Goal: Information Seeking & Learning: Compare options

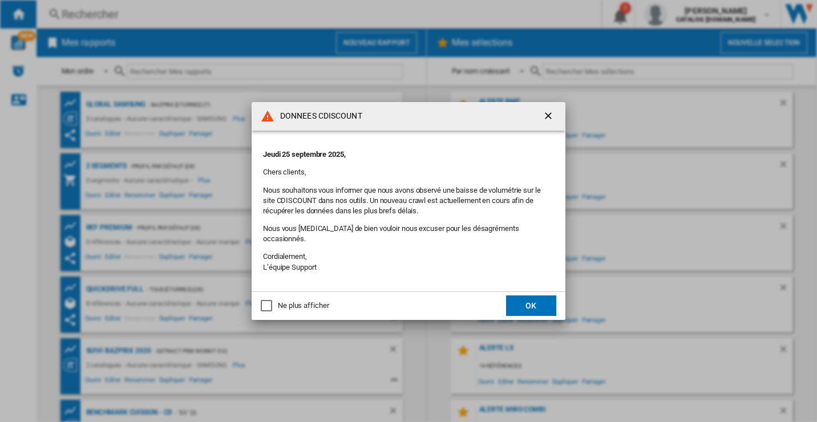
click at [546, 120] on ng-md-icon "getI18NText('BUTTONS.CLOSE_DIALOG')" at bounding box center [550, 117] width 14 height 14
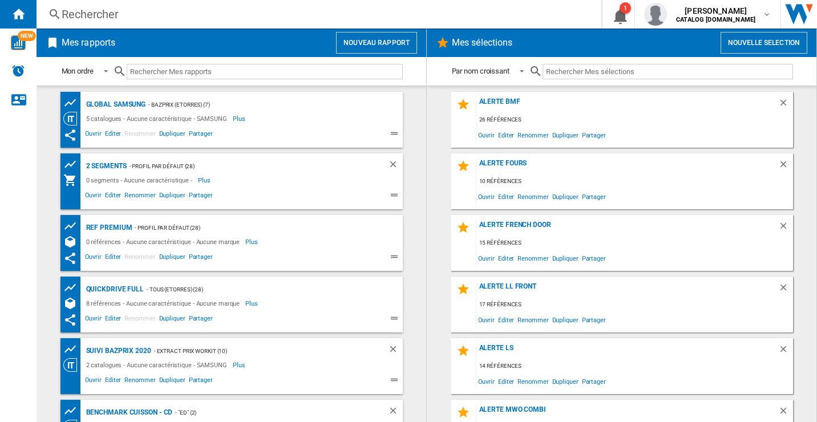
click at [55, 9] on ng-md-icon at bounding box center [55, 14] width 14 height 14
click at [95, 18] on div "Rechercher" at bounding box center [317, 14] width 510 height 16
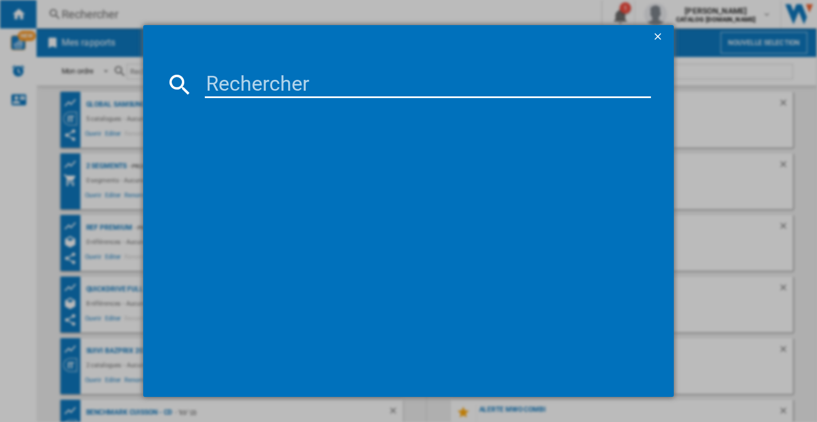
click at [316, 84] on input at bounding box center [428, 84] width 447 height 27
paste input "RL38C776ASR/EF"
type input "RL38C776ASR/EF"
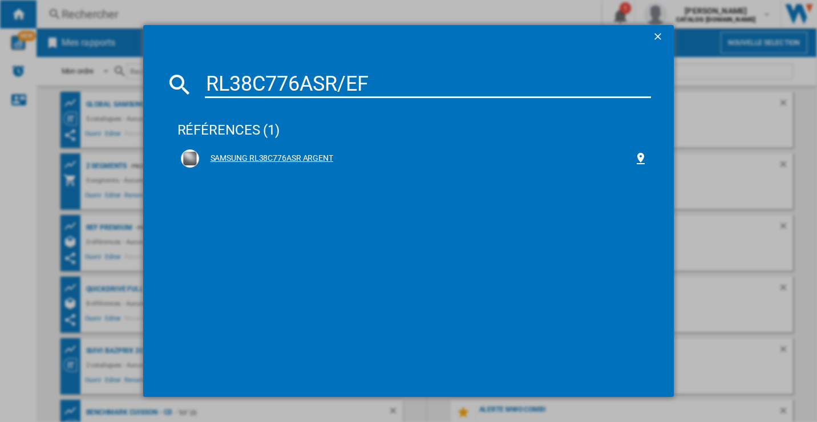
click at [286, 160] on div "SAMSUNG RL38C776ASR ARGENT" at bounding box center [416, 158] width 435 height 11
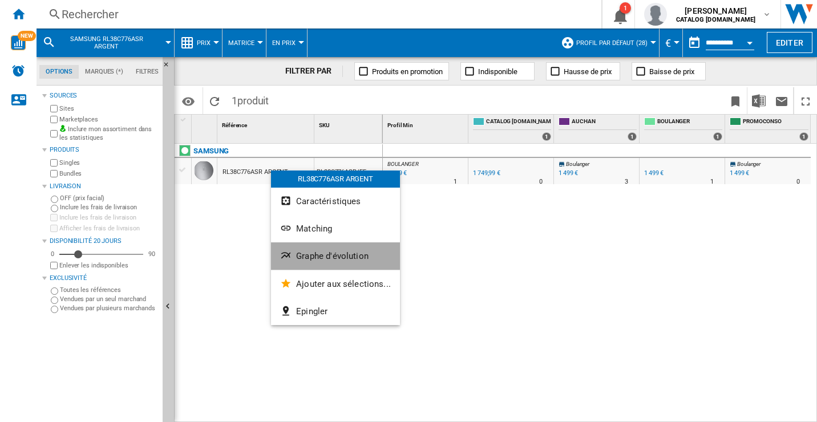
click at [342, 256] on span "Graphe d'évolution" at bounding box center [332, 256] width 72 height 10
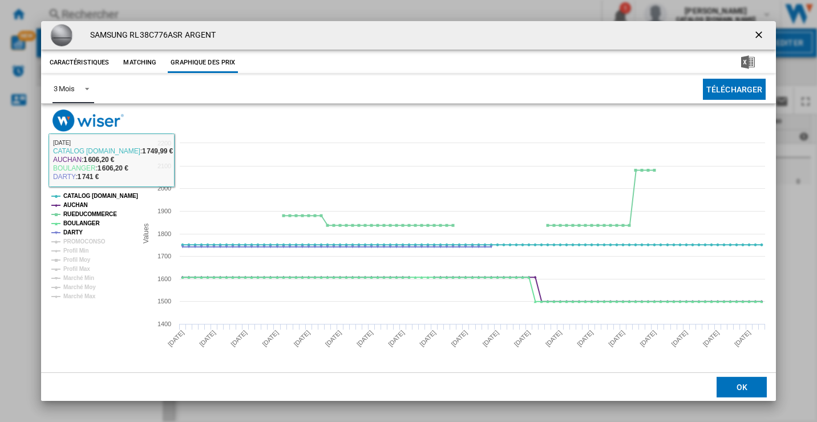
click at [87, 93] on span "Product popup" at bounding box center [84, 88] width 14 height 10
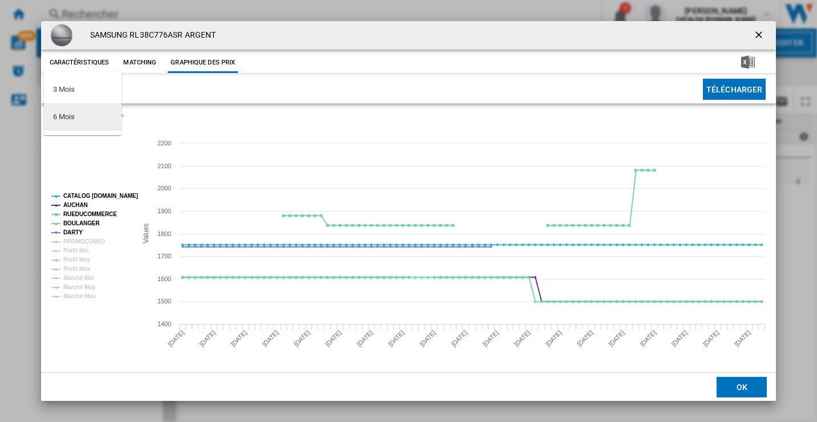
click at [83, 116] on md-option "6 Mois" at bounding box center [83, 116] width 78 height 27
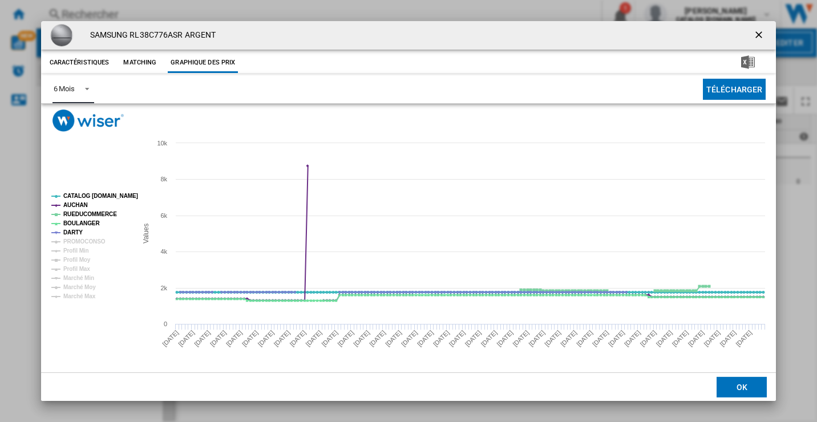
click at [86, 194] on tspan "CATALOG [DOMAIN_NAME]" at bounding box center [100, 196] width 75 height 6
click at [82, 203] on tspan "AUCHAN" at bounding box center [75, 205] width 25 height 6
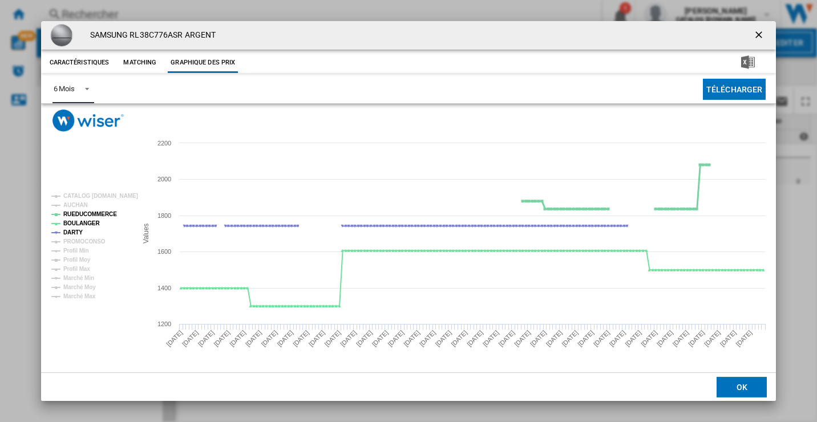
click at [80, 211] on tspan "RUEDUCOMMERCE" at bounding box center [90, 214] width 54 height 6
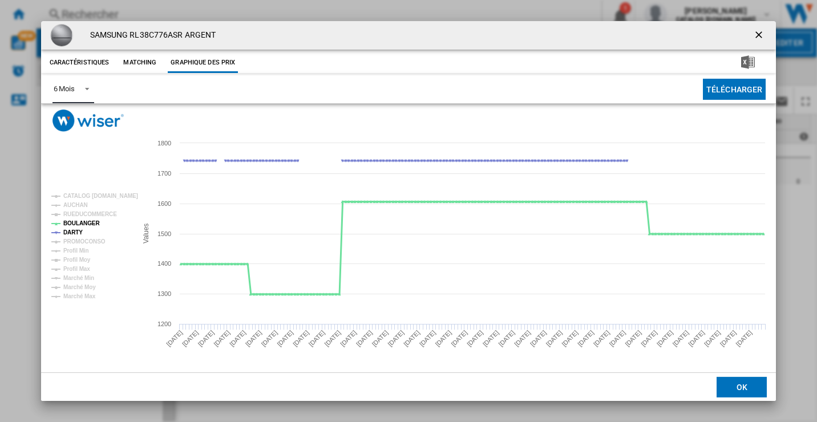
click at [76, 220] on tspan "BOULANGER" at bounding box center [81, 223] width 37 height 6
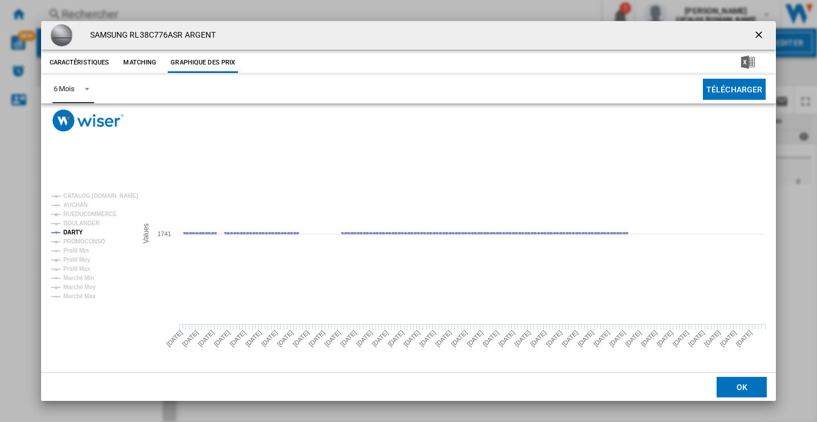
click at [78, 223] on tspan "BOULANGER" at bounding box center [81, 223] width 37 height 6
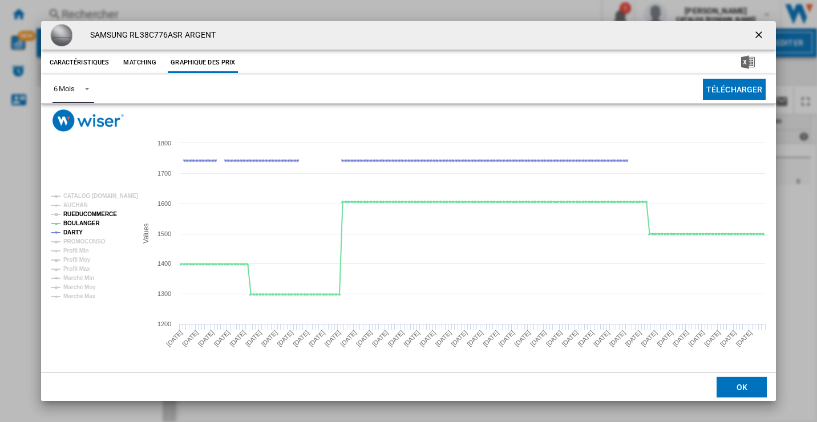
click at [76, 216] on tspan "RUEDUCOMMERCE" at bounding box center [90, 214] width 54 height 6
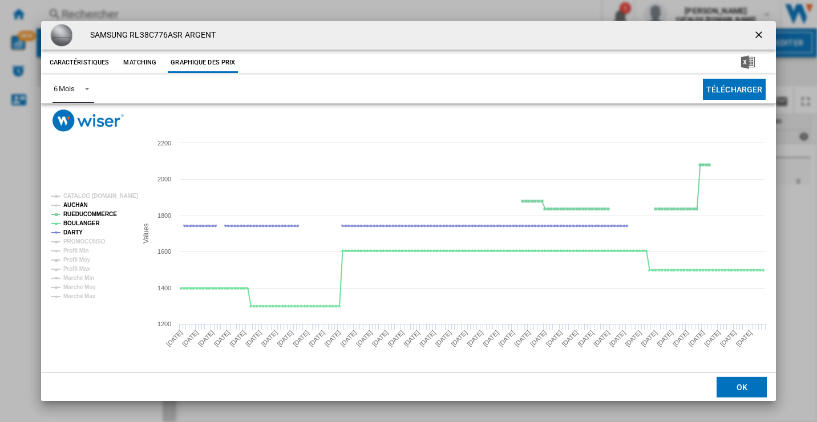
click at [76, 205] on tspan "AUCHAN" at bounding box center [75, 205] width 25 height 6
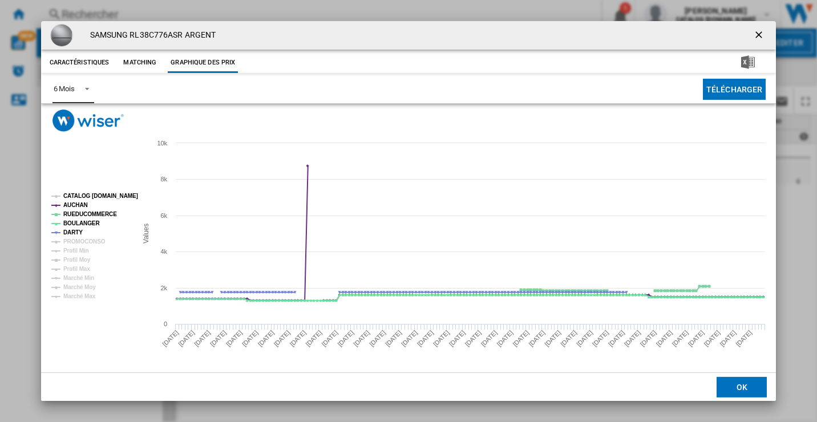
click at [76, 198] on tspan "CATALOG [DOMAIN_NAME]" at bounding box center [100, 196] width 75 height 6
drag, startPoint x: 78, startPoint y: 209, endPoint x: 76, endPoint y: 218, distance: 9.2
click at [78, 208] on tspan "AUCHAN" at bounding box center [75, 205] width 25 height 6
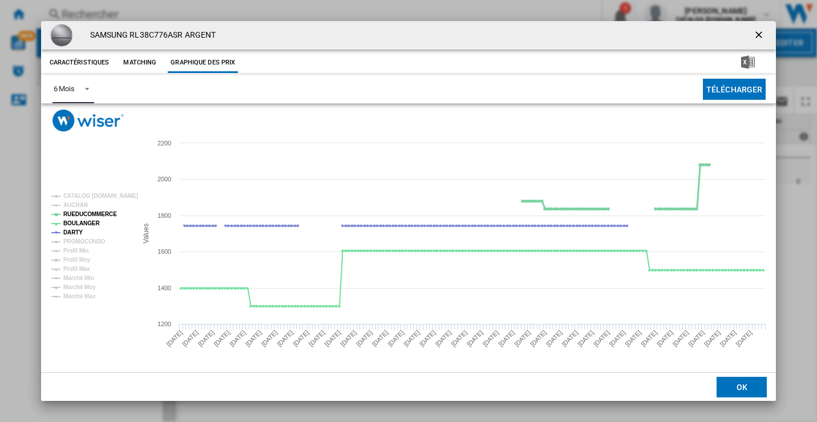
click at [76, 217] on tspan "RUEDUCOMMERCE" at bounding box center [90, 214] width 54 height 6
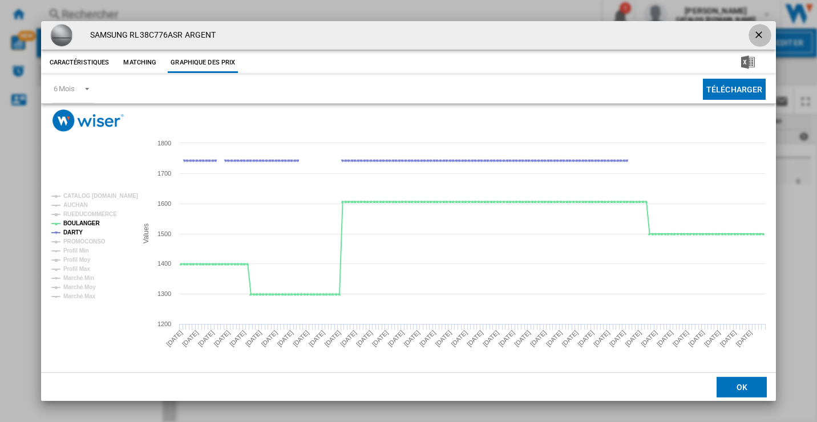
drag, startPoint x: 762, startPoint y: 33, endPoint x: 765, endPoint y: 51, distance: 19.0
click at [762, 33] on ng-md-icon "getI18NText('BUTTONS.CLOSE_DIALOG')" at bounding box center [760, 36] width 14 height 14
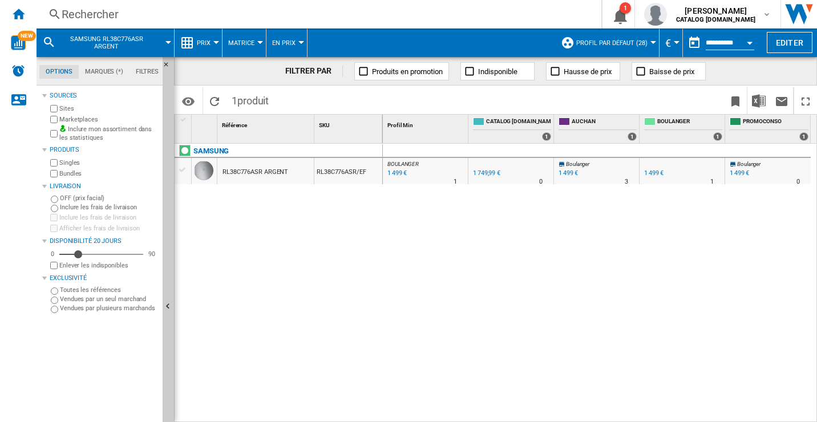
click at [83, 15] on div "Rechercher" at bounding box center [317, 14] width 510 height 16
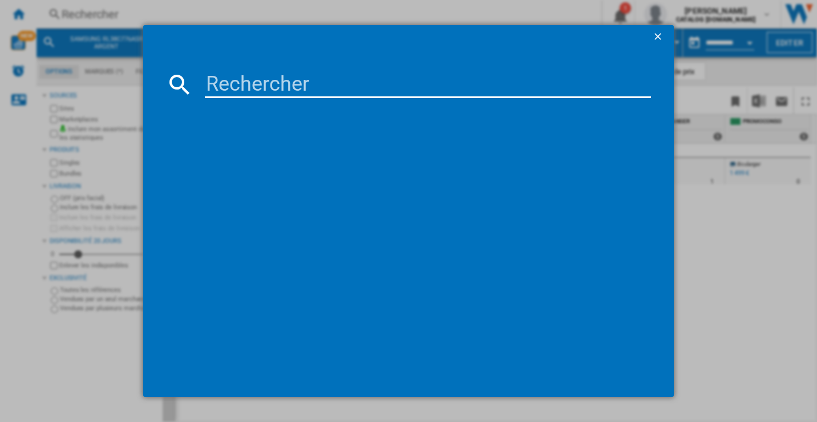
click at [278, 83] on input at bounding box center [428, 84] width 447 height 27
type input "RB440N4ACA"
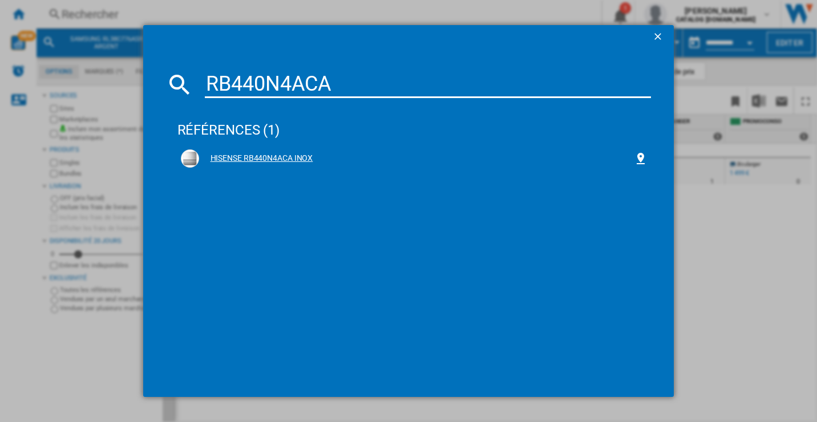
click at [285, 151] on div "HISENSE RB440N4ACA INOX" at bounding box center [414, 158] width 467 height 18
click at [287, 157] on div "HISENSE RB440N4ACA INOX" at bounding box center [416, 158] width 435 height 11
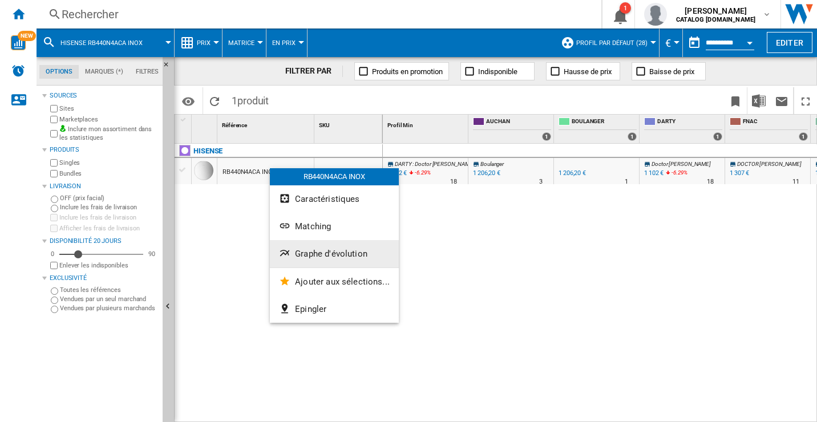
click at [334, 250] on span "Graphe d'évolution" at bounding box center [331, 254] width 72 height 10
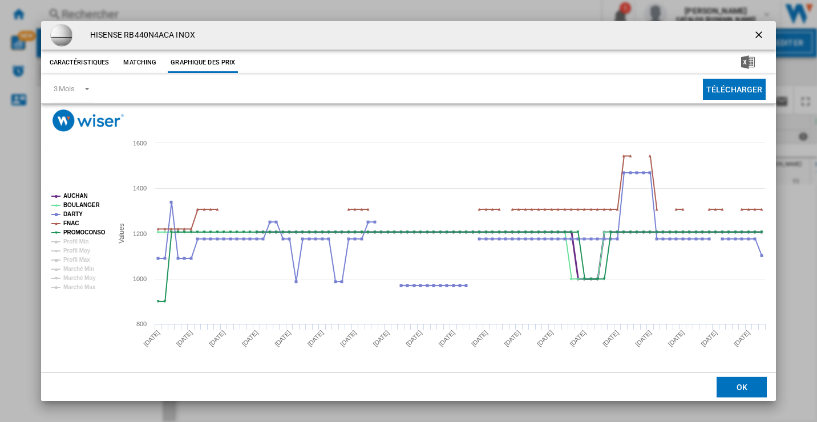
click at [80, 196] on tspan "AUCHAN" at bounding box center [75, 196] width 25 height 6
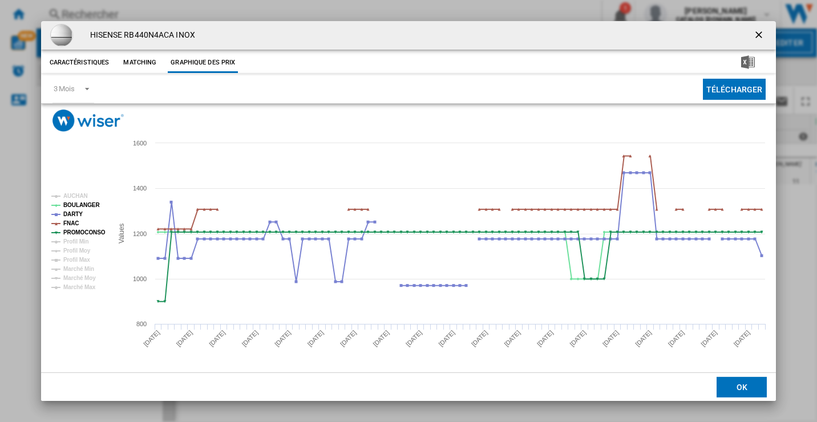
click at [78, 220] on rect "Product popup" at bounding box center [77, 242] width 61 height 107
click at [76, 225] on tspan "FNAC" at bounding box center [70, 223] width 15 height 6
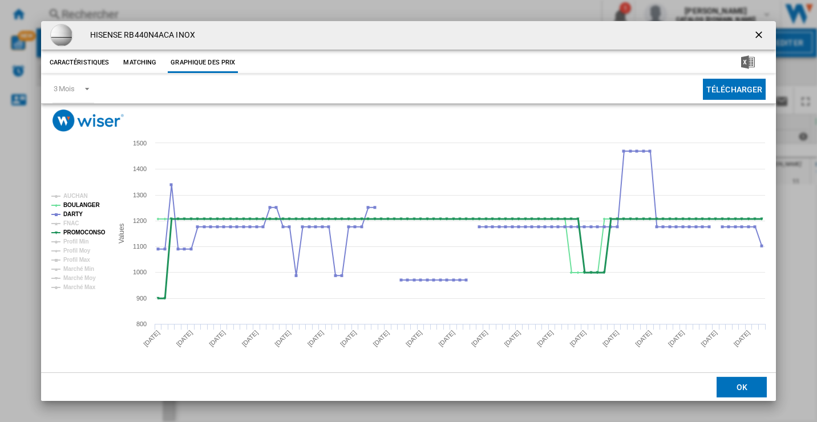
click at [79, 233] on tspan "PROMOCONSO" at bounding box center [84, 232] width 42 height 6
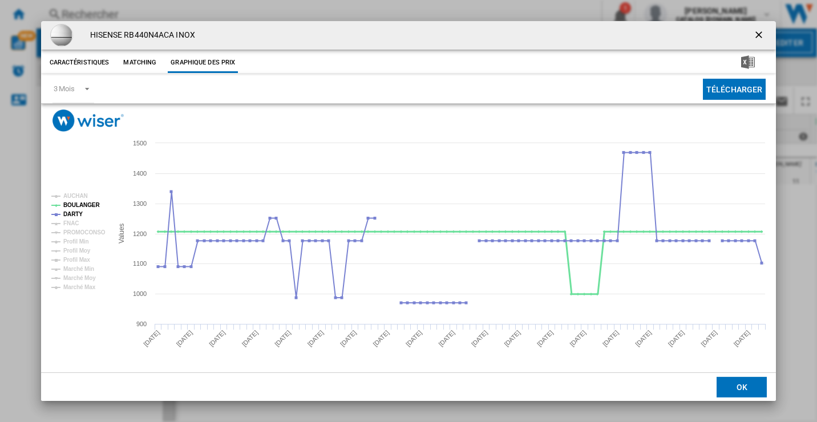
click at [72, 208] on tspan "BOULANGER" at bounding box center [81, 205] width 37 height 6
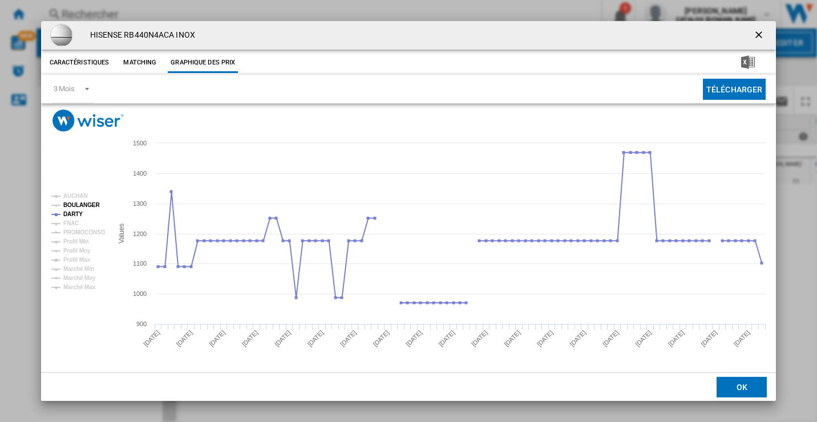
click at [87, 204] on tspan "BOULANGER" at bounding box center [81, 205] width 37 height 6
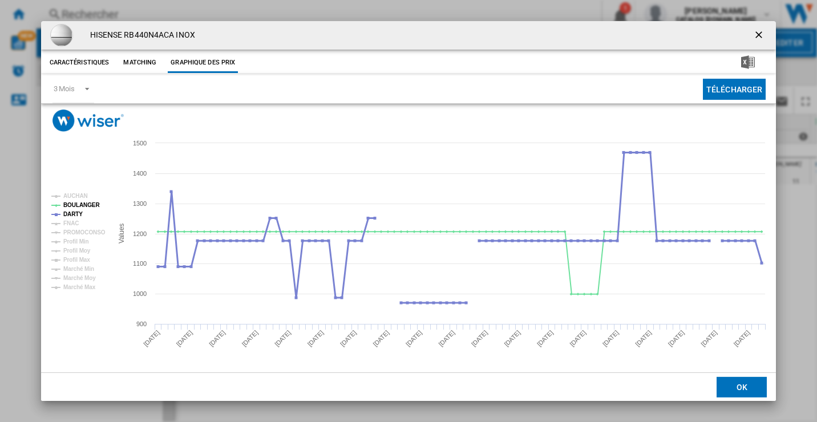
click at [75, 211] on tspan "DARTY" at bounding box center [72, 214] width 19 height 6
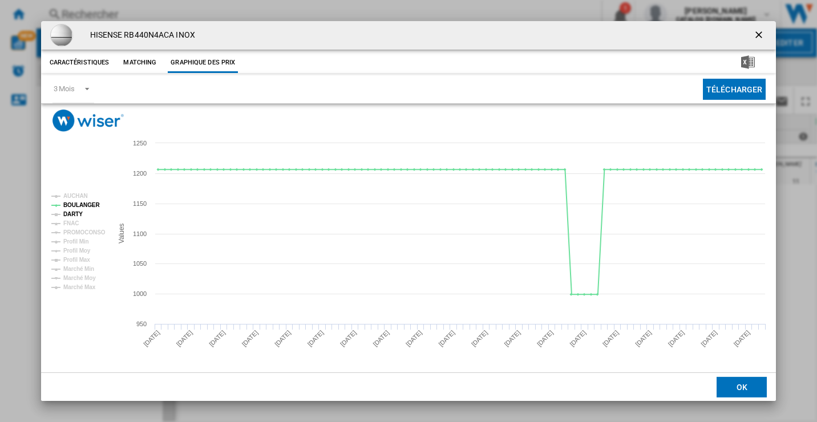
click at [78, 213] on tspan "DARTY" at bounding box center [72, 214] width 19 height 6
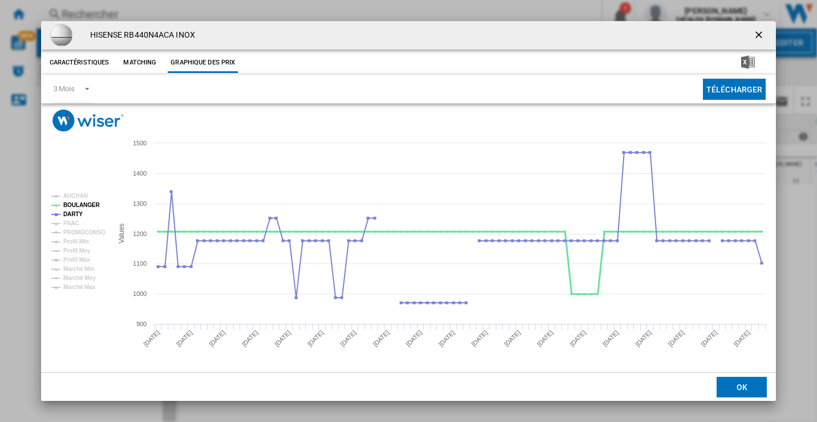
click at [83, 204] on tspan "BOULANGER" at bounding box center [81, 205] width 37 height 6
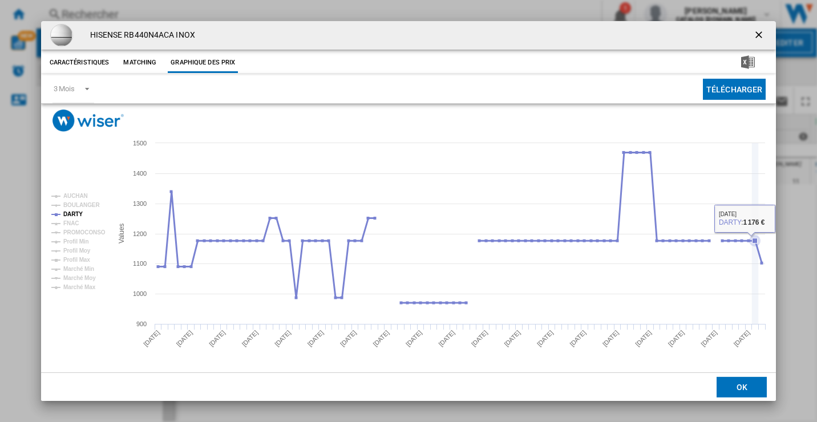
click at [754, 248] on icon "Product popup" at bounding box center [459, 228] width 615 height 151
click at [757, 35] on ng-md-icon "getI18NText('BUTTONS.CLOSE_DIALOG')" at bounding box center [760, 36] width 14 height 14
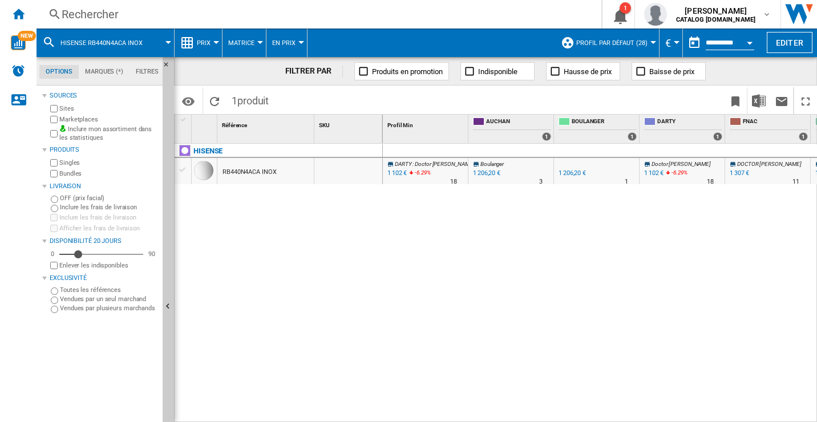
click at [87, 18] on div "Rechercher" at bounding box center [317, 14] width 510 height 16
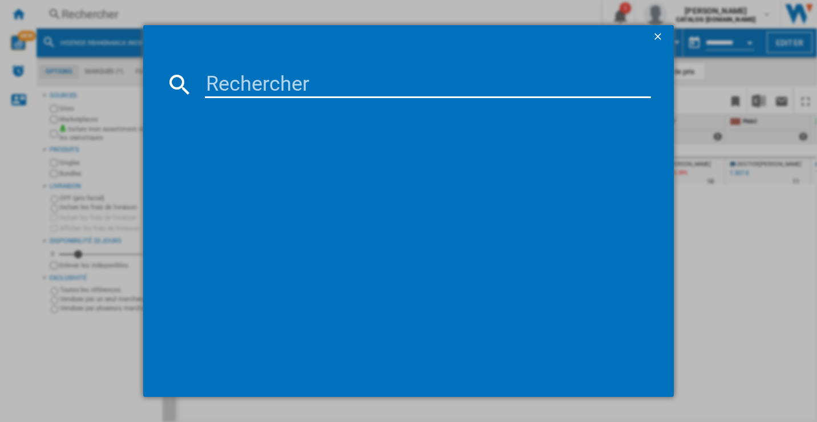
click at [236, 83] on input at bounding box center [428, 84] width 447 height 27
type input "RB38T607BB1"
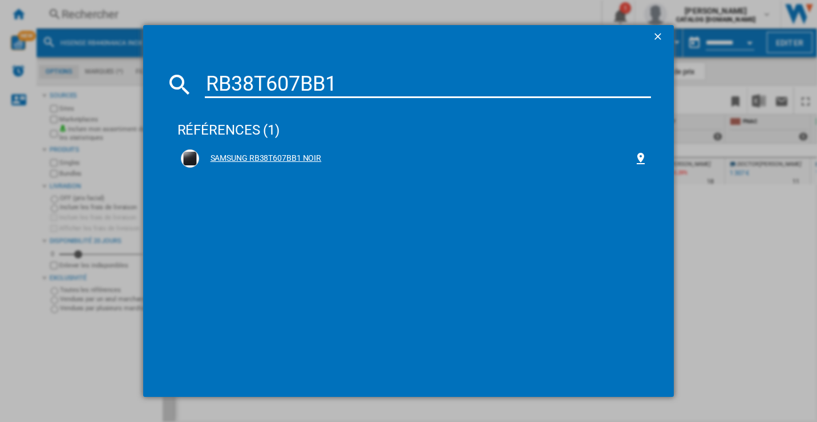
click at [252, 156] on div "SAMSUNG RB38T607BB1 NOIR" at bounding box center [416, 158] width 435 height 11
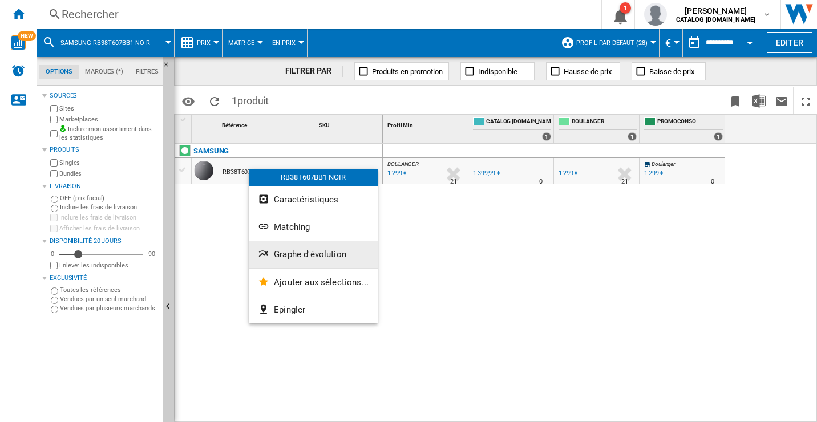
click at [300, 253] on span "Graphe d'évolution" at bounding box center [310, 254] width 72 height 10
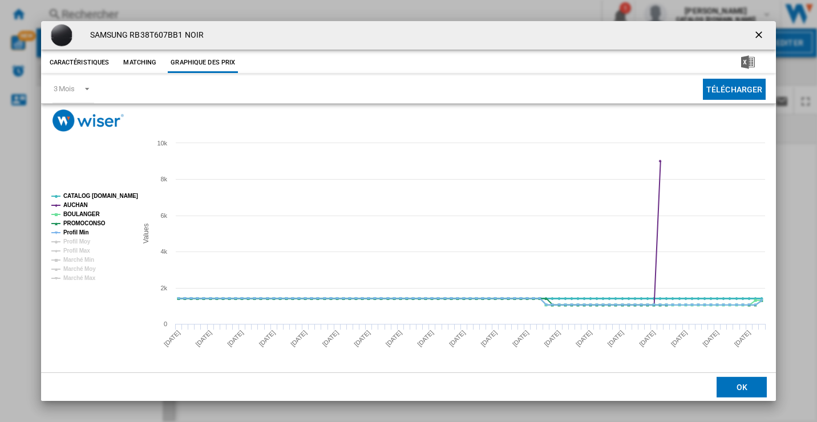
drag, startPoint x: 84, startPoint y: 193, endPoint x: 85, endPoint y: 200, distance: 6.9
click at [84, 194] on tspan "CATALOG [DOMAIN_NAME]" at bounding box center [100, 196] width 75 height 6
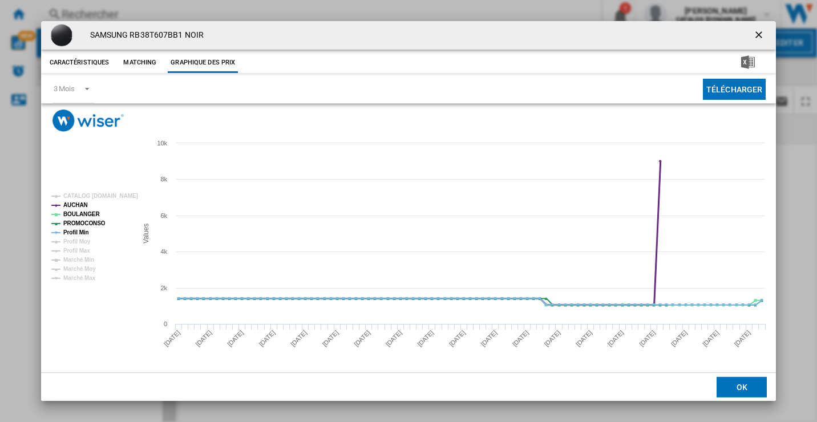
drag, startPoint x: 84, startPoint y: 206, endPoint x: 85, endPoint y: 214, distance: 8.0
click at [84, 207] on tspan "AUCHAN" at bounding box center [75, 205] width 25 height 6
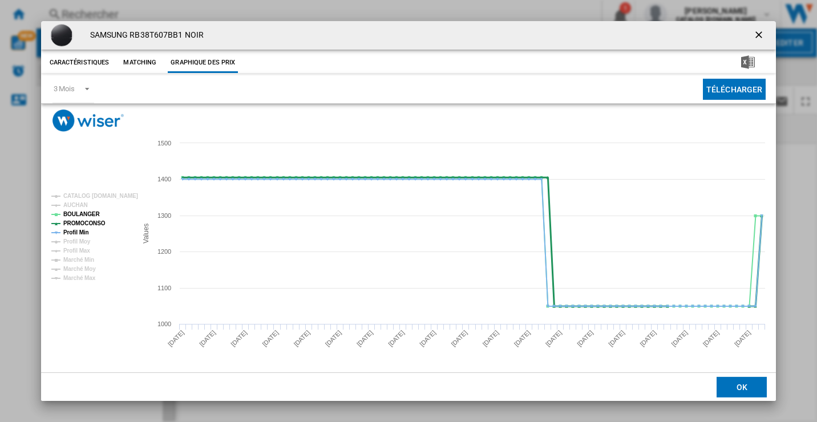
click at [83, 224] on tspan "PROMOCONSO" at bounding box center [84, 223] width 42 height 6
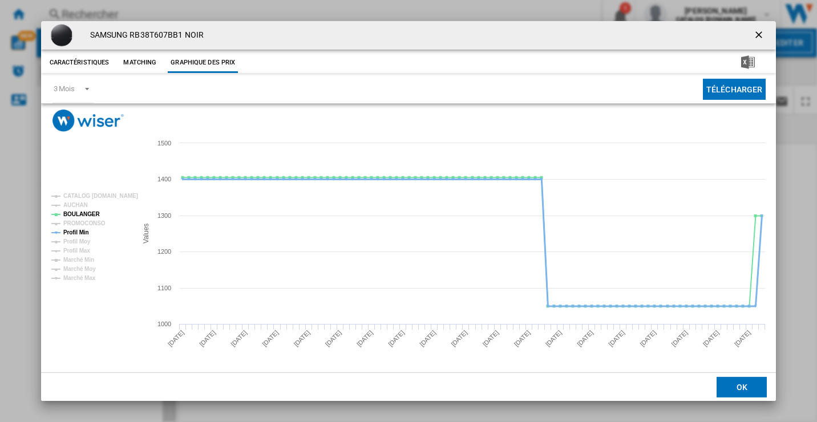
click at [81, 233] on tspan "Profil Min" at bounding box center [76, 232] width 26 height 6
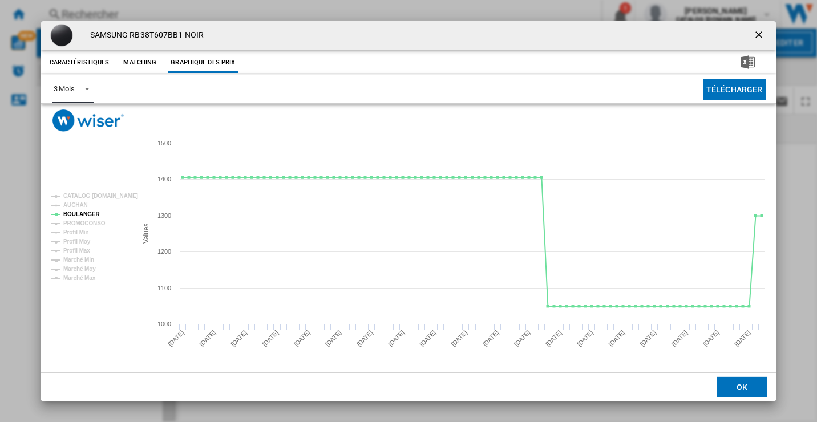
click at [91, 88] on md-select-value "3 Mois" at bounding box center [73, 89] width 42 height 28
click at [76, 122] on md-option "6 Mois" at bounding box center [83, 116] width 78 height 27
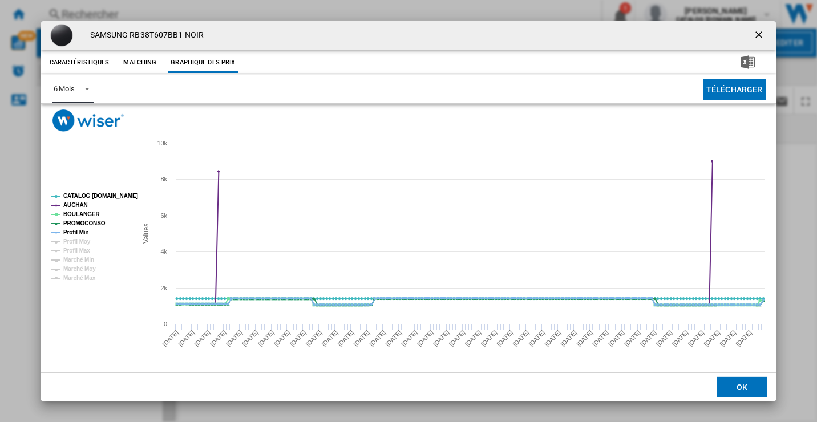
click at [99, 197] on tspan "CATALOG [DOMAIN_NAME]" at bounding box center [100, 196] width 75 height 6
click at [89, 205] on rect "Product popup" at bounding box center [90, 238] width 86 height 98
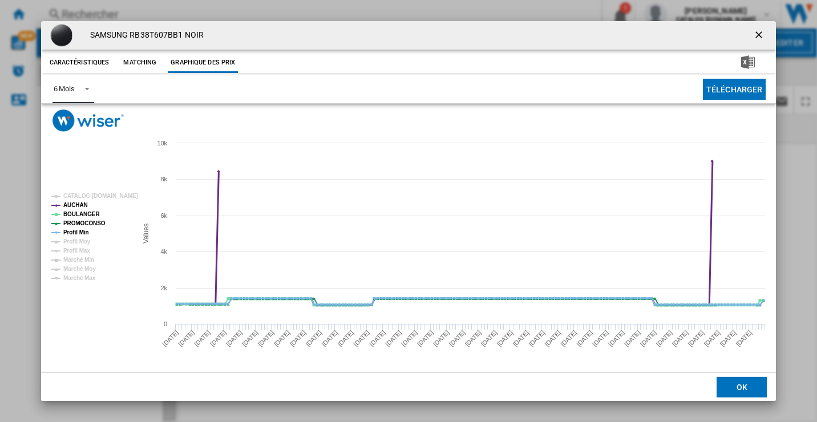
click at [79, 205] on tspan "AUCHAN" at bounding box center [75, 205] width 25 height 6
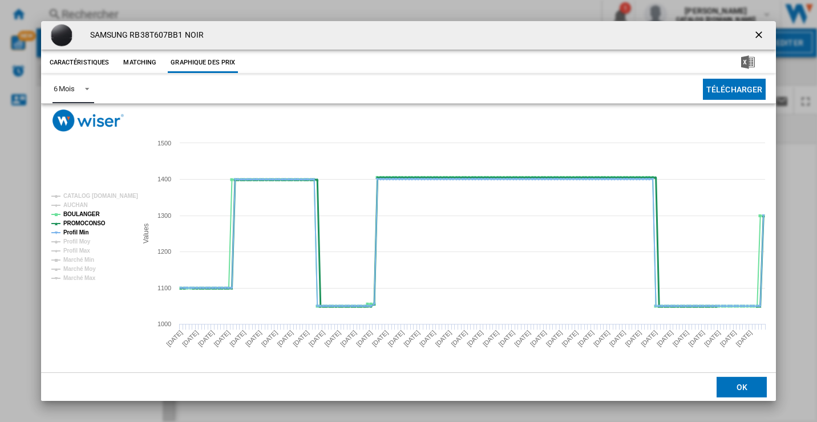
drag, startPoint x: 82, startPoint y: 221, endPoint x: 80, endPoint y: 229, distance: 8.1
click at [82, 221] on tspan "PROMOCONSO" at bounding box center [84, 223] width 42 height 6
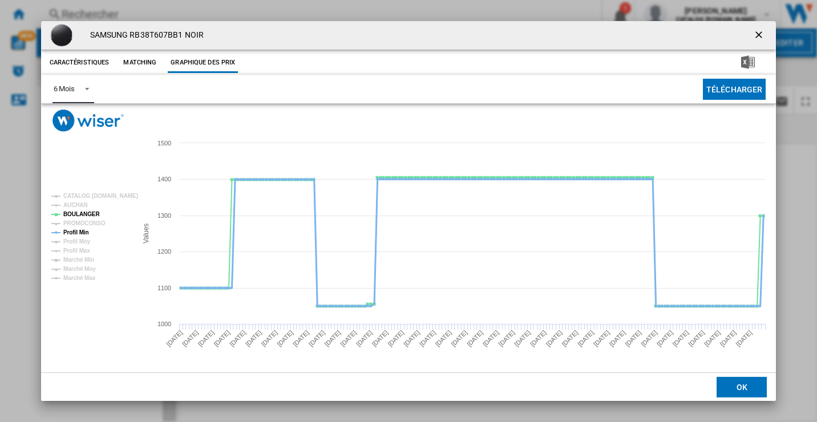
click at [80, 229] on tspan "Profil Min" at bounding box center [76, 232] width 26 height 6
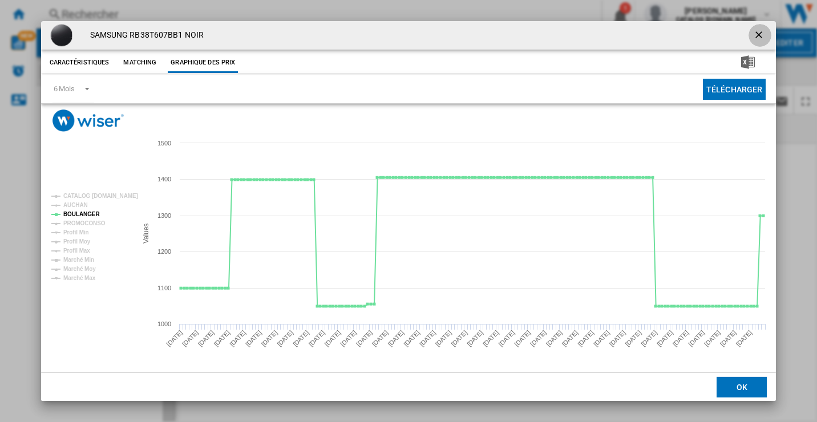
click at [759, 29] on button "Product popup" at bounding box center [760, 35] width 23 height 23
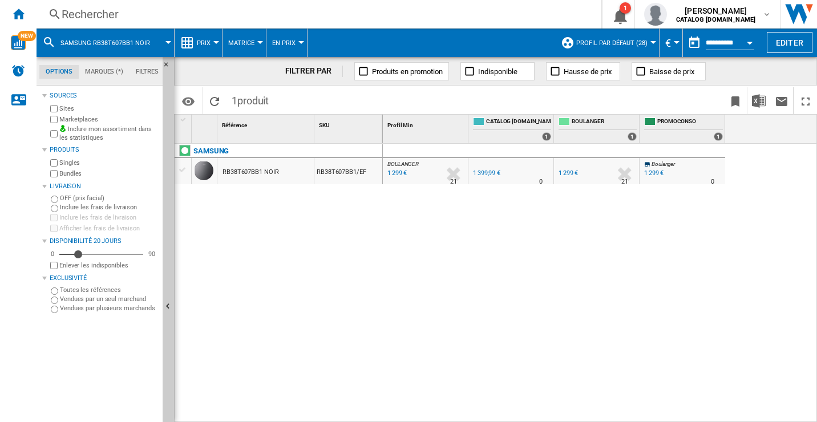
click at [55, 10] on ng-md-icon at bounding box center [55, 14] width 14 height 14
click at [107, 19] on div "Rechercher" at bounding box center [317, 14] width 510 height 16
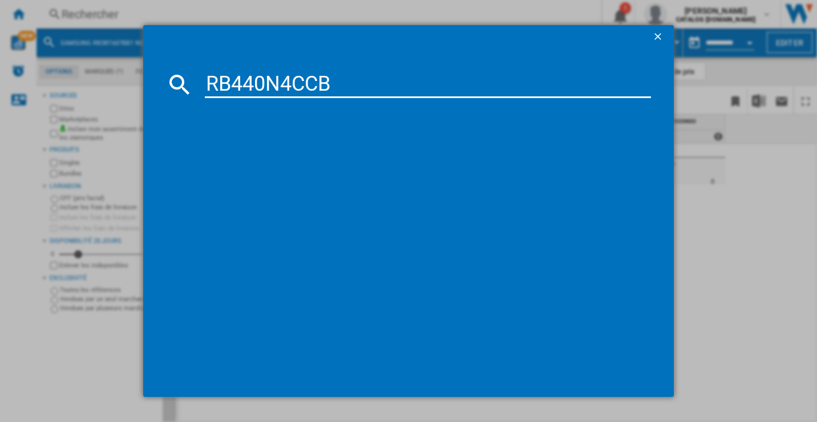
type input "RB440N4CCB"
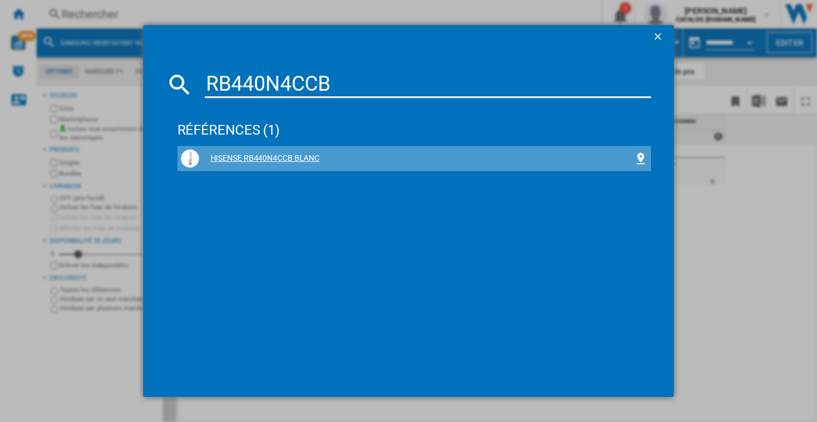
click at [270, 158] on div "HISENSE RB440N4CCB BLANC" at bounding box center [416, 158] width 435 height 11
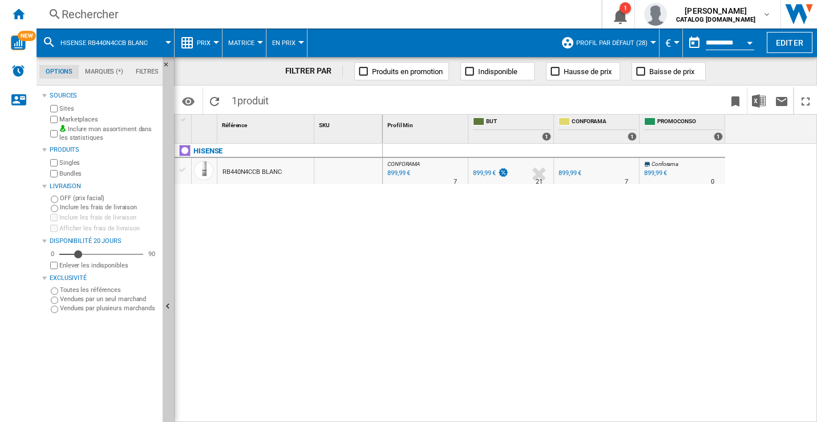
click at [267, 164] on div "RB440N4CCB BLANC" at bounding box center [252, 172] width 59 height 26
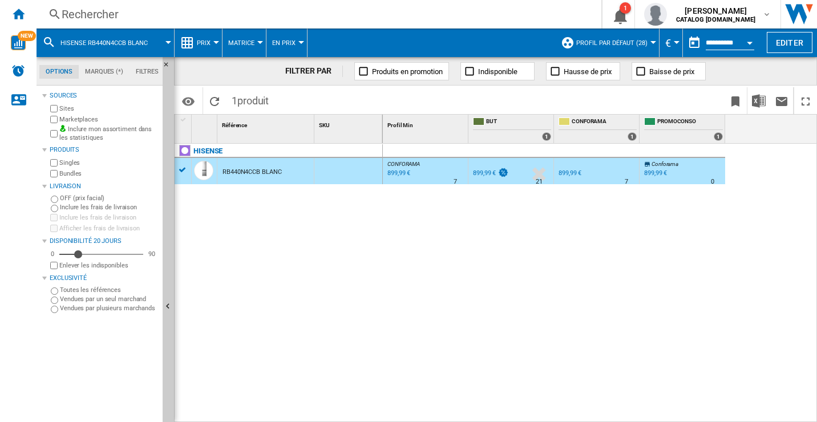
click at [272, 171] on div "RB440N4CCB BLANC" at bounding box center [252, 172] width 59 height 26
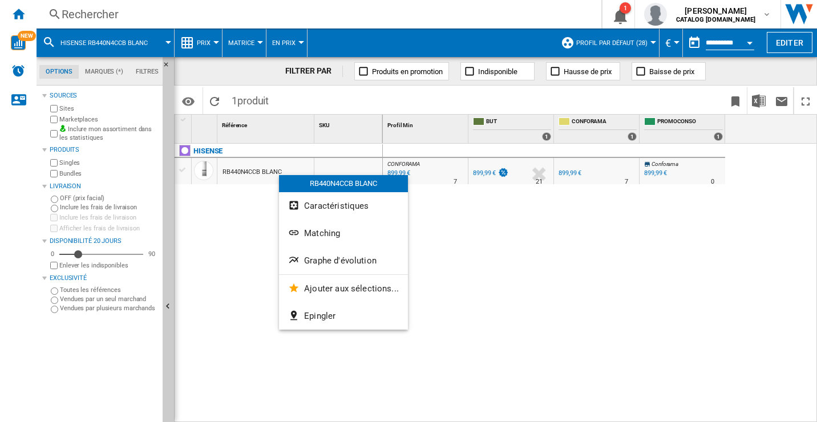
drag, startPoint x: 241, startPoint y: 171, endPoint x: 235, endPoint y: 171, distance: 6.3
click at [235, 171] on div at bounding box center [408, 211] width 817 height 422
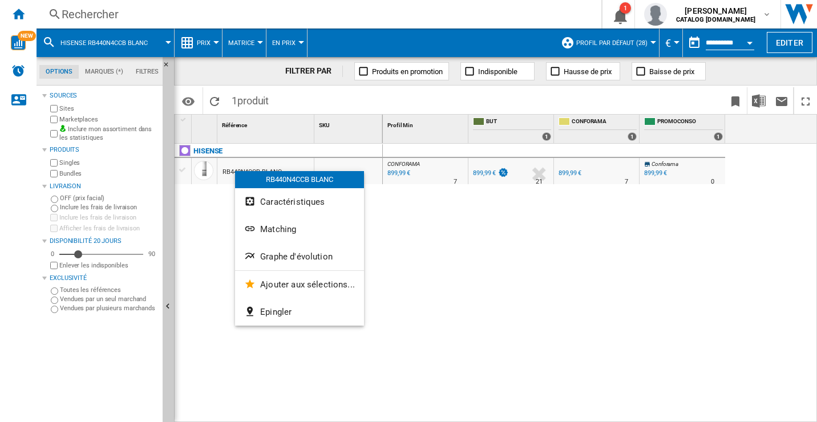
click at [273, 164] on div at bounding box center [408, 211] width 817 height 422
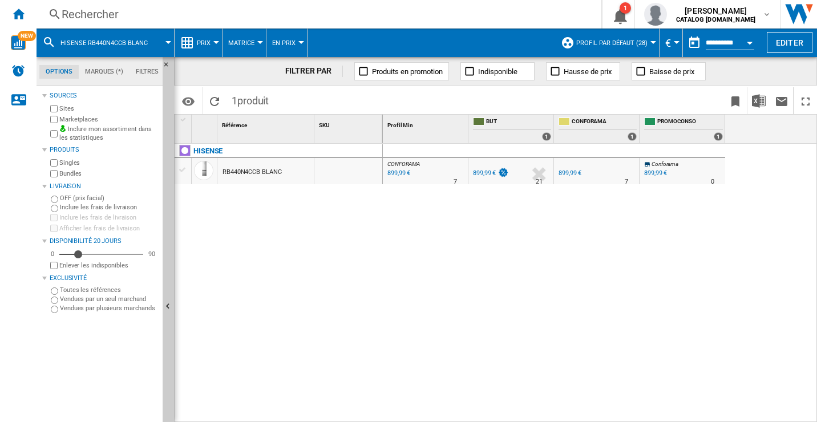
click at [273, 164] on div "RB440N4CCB BLANC" at bounding box center [252, 172] width 59 height 26
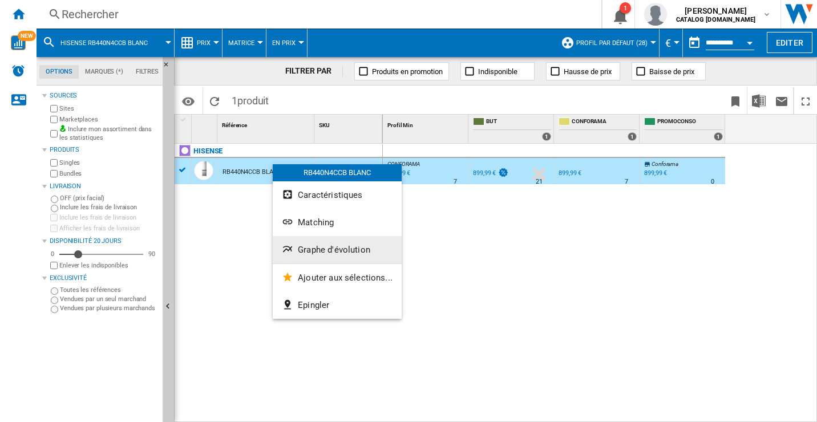
click at [299, 248] on span "Graphe d'évolution" at bounding box center [334, 250] width 72 height 10
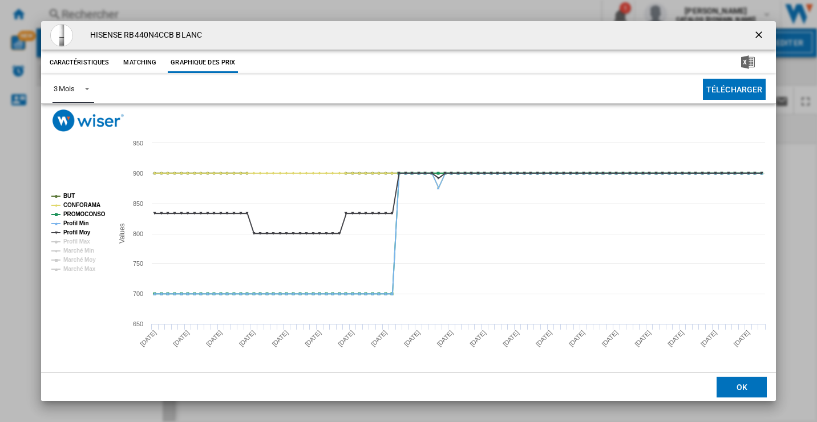
drag, startPoint x: 87, startPoint y: 87, endPoint x: 87, endPoint y: 97, distance: 9.7
click at [87, 87] on span "Product popup" at bounding box center [84, 88] width 14 height 10
click at [73, 120] on div "6 Mois" at bounding box center [63, 117] width 21 height 10
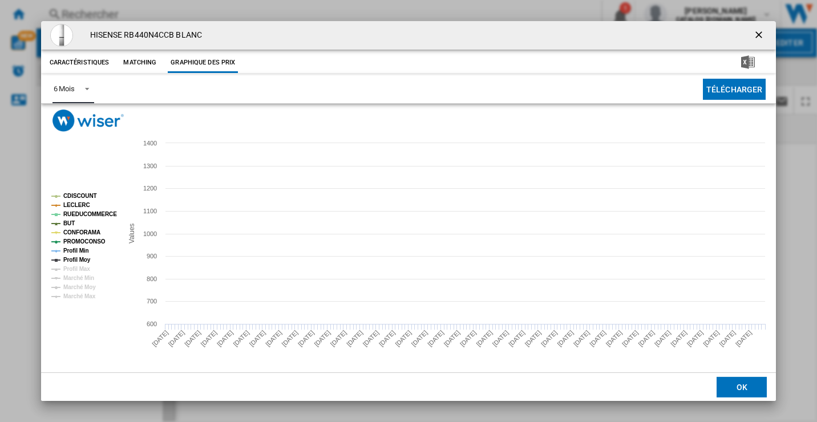
click at [85, 193] on tspan "CDISCOUNT" at bounding box center [80, 196] width 34 height 6
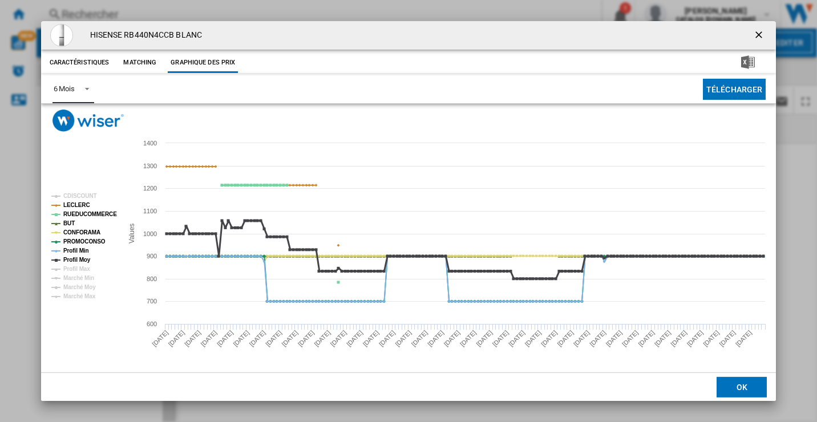
click at [76, 258] on tspan "Profil Moy" at bounding box center [76, 260] width 27 height 6
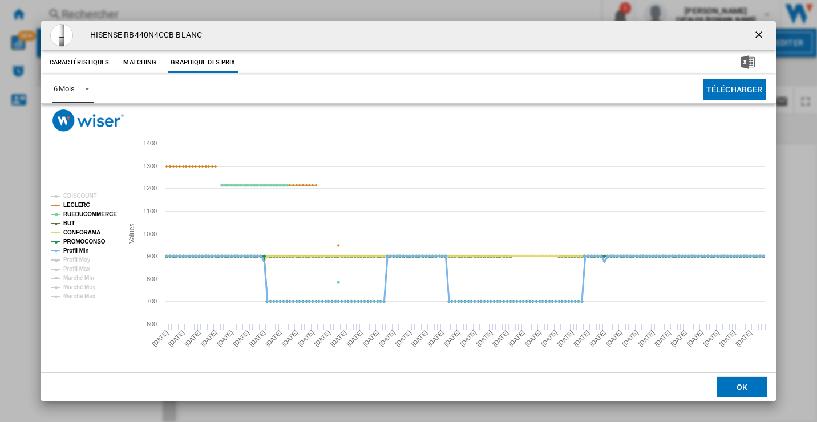
click at [75, 252] on tspan "Profil Min" at bounding box center [76, 251] width 26 height 6
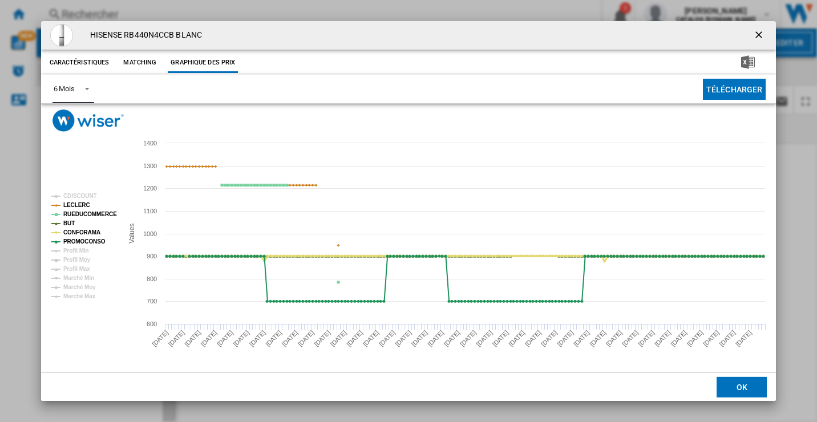
click at [72, 231] on tspan "CONFORAMA" at bounding box center [81, 232] width 37 height 6
click at [78, 217] on tspan "RUEDUCOMMERCE" at bounding box center [90, 214] width 54 height 6
click at [74, 204] on tspan "LECLERC" at bounding box center [76, 205] width 27 height 6
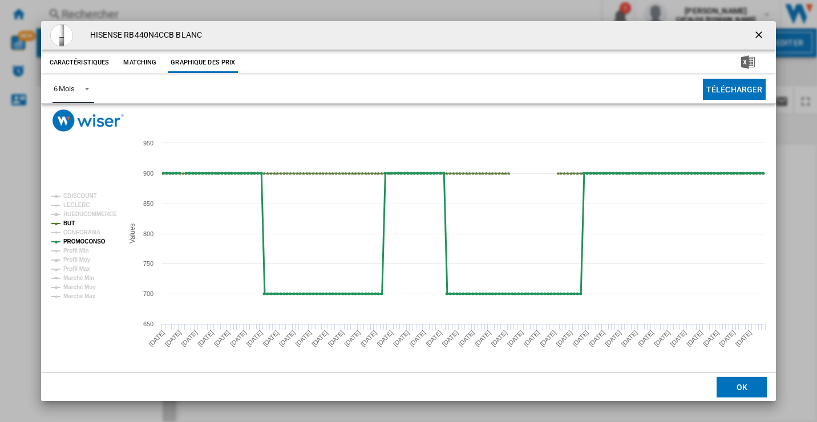
click at [90, 241] on tspan "PROMOCONSO" at bounding box center [84, 242] width 42 height 6
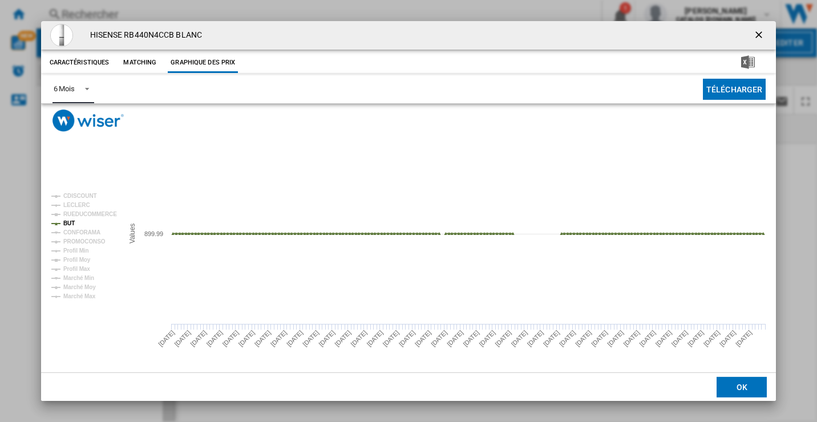
click at [90, 241] on tspan "PROMOCONSO" at bounding box center [84, 242] width 42 height 6
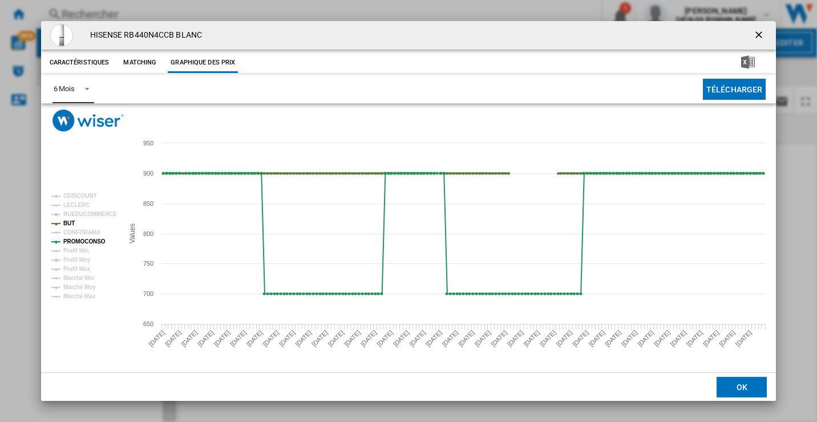
click at [67, 224] on tspan "BUT" at bounding box center [68, 223] width 11 height 6
drag, startPoint x: 79, startPoint y: 229, endPoint x: 78, endPoint y: 235, distance: 5.8
click at [79, 229] on tspan "CONFORAMA" at bounding box center [81, 232] width 37 height 6
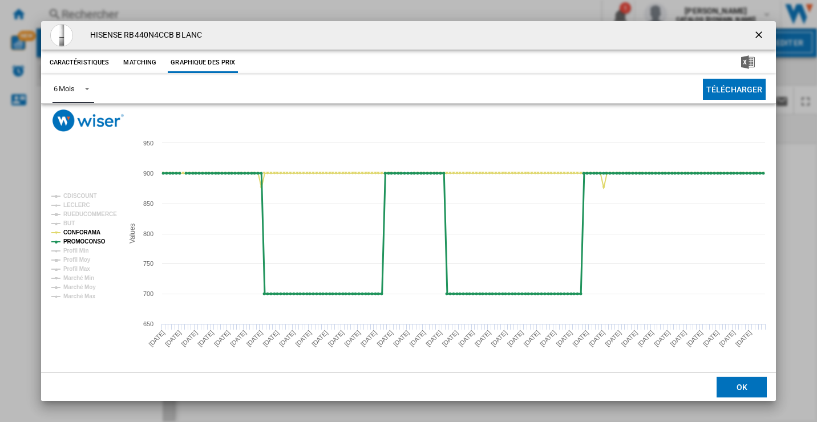
click at [77, 239] on tspan "PROMOCONSO" at bounding box center [84, 242] width 42 height 6
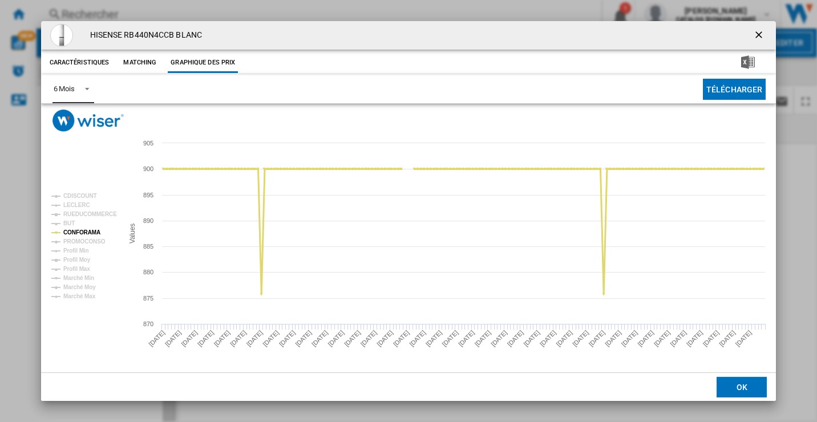
click at [74, 232] on tspan "CONFORAMA" at bounding box center [81, 232] width 37 height 6
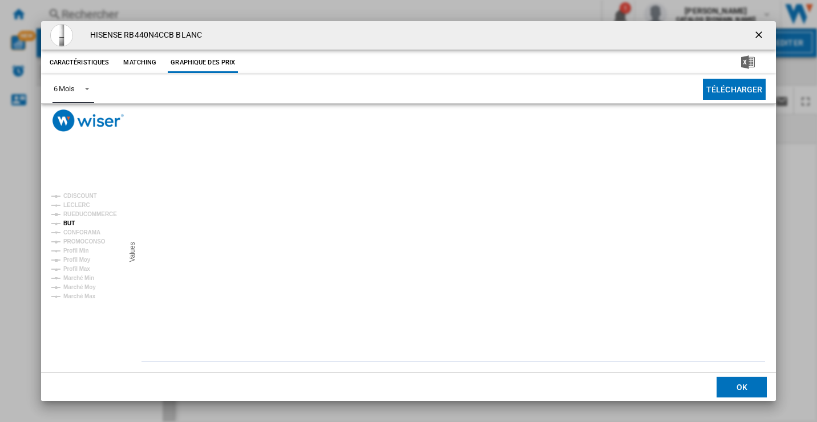
click at [70, 224] on tspan "BUT" at bounding box center [68, 223] width 11 height 6
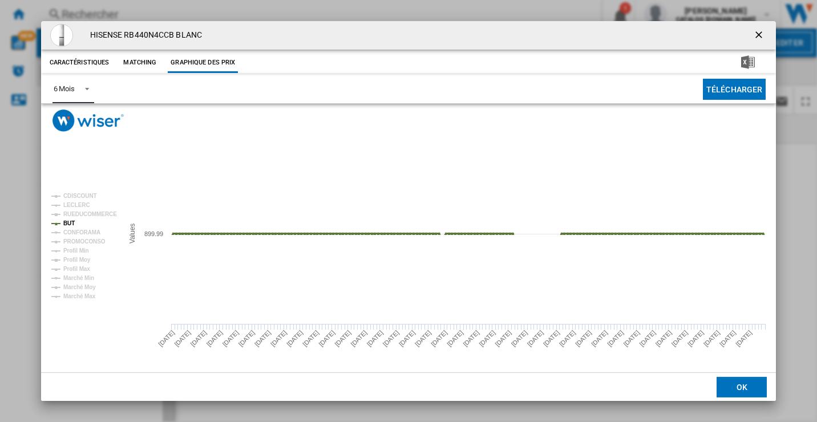
click at [70, 224] on tspan "BUT" at bounding box center [68, 223] width 11 height 6
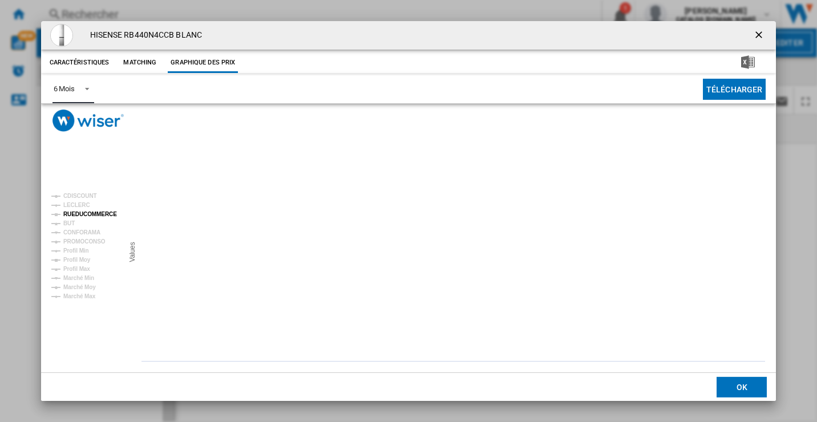
click at [82, 215] on tspan "RUEDUCOMMERCE" at bounding box center [90, 214] width 54 height 6
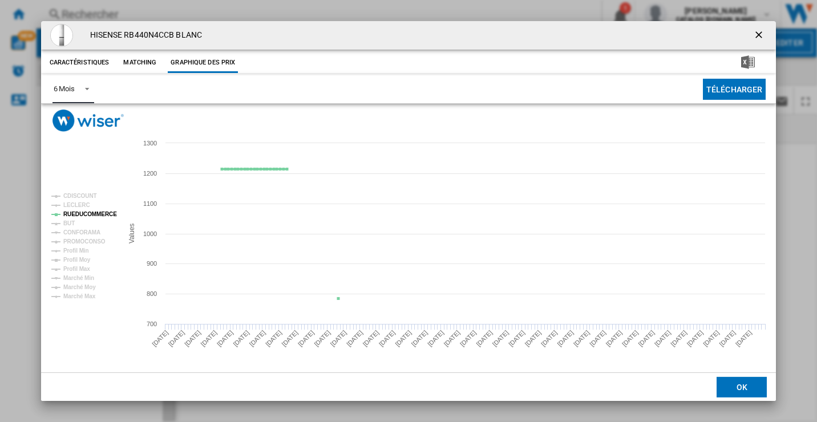
click at [82, 215] on tspan "RUEDUCOMMERCE" at bounding box center [90, 214] width 54 height 6
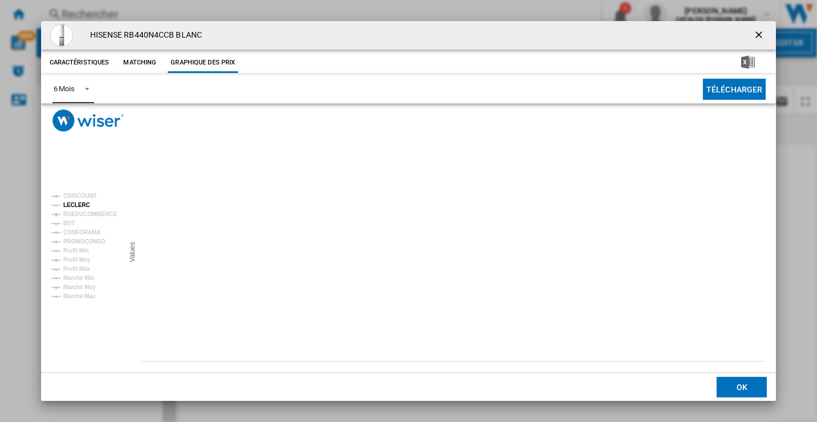
click at [80, 204] on tspan "LECLERC" at bounding box center [76, 205] width 27 height 6
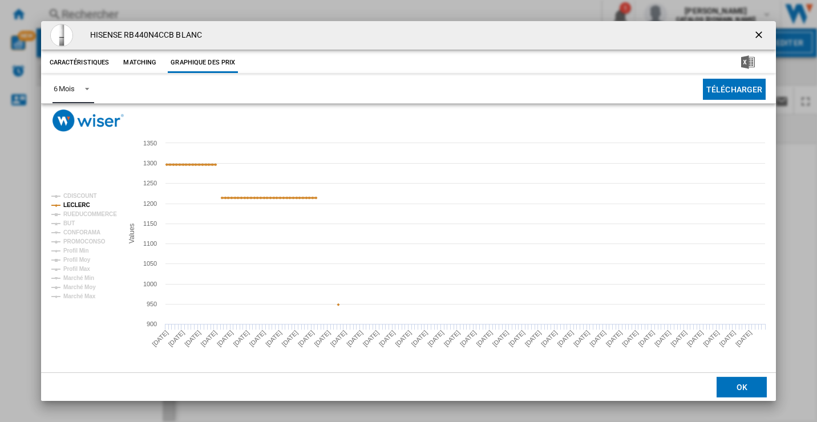
click at [80, 204] on tspan "LECLERC" at bounding box center [76, 205] width 27 height 6
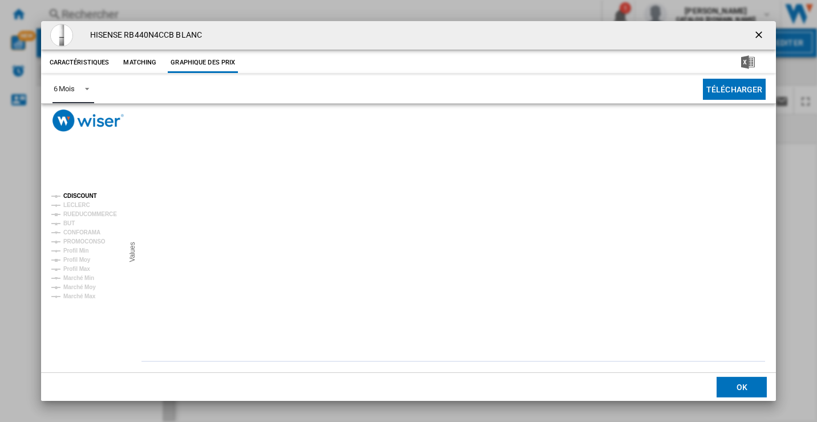
click at [83, 196] on tspan "CDISCOUNT" at bounding box center [80, 196] width 34 height 6
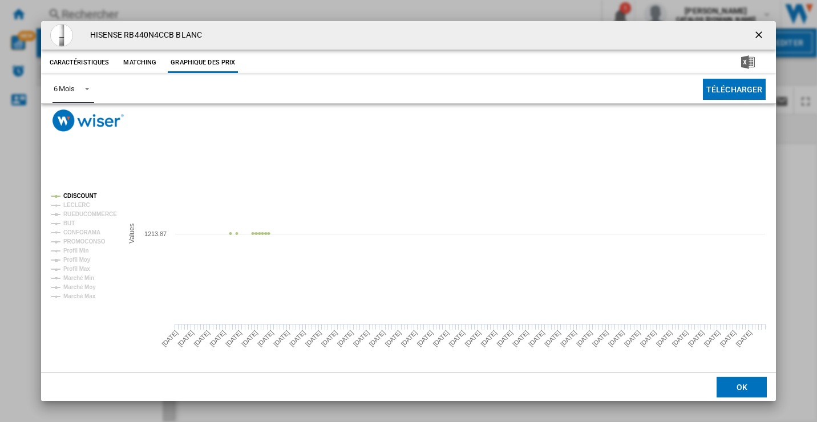
click at [83, 196] on tspan "CDISCOUNT" at bounding box center [80, 196] width 34 height 6
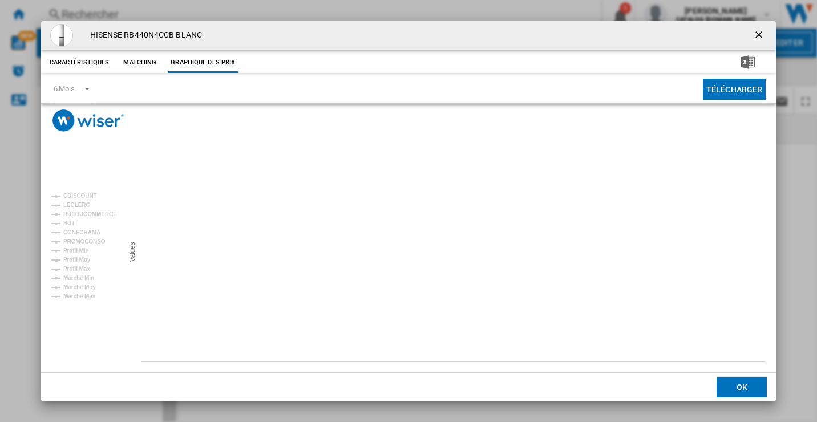
click at [760, 33] on ng-md-icon "getI18NText('BUTTONS.CLOSE_DIALOG')" at bounding box center [760, 36] width 14 height 14
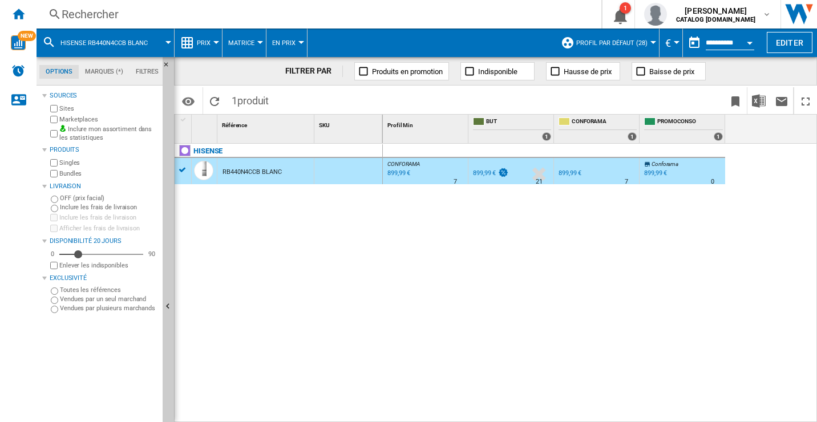
click at [92, 10] on div "Rechercher" at bounding box center [317, 14] width 510 height 16
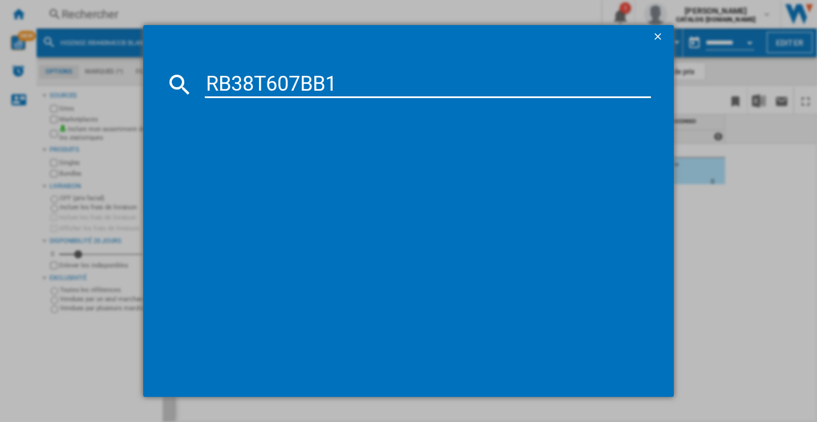
type input "RB38T607BB1"
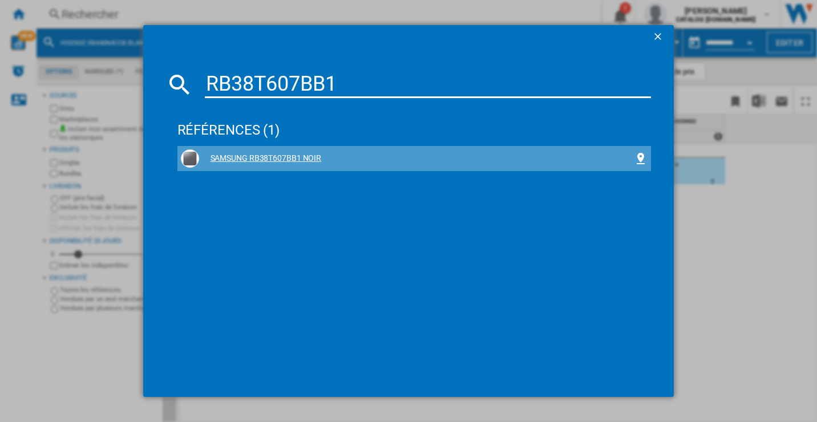
click at [316, 151] on div "SAMSUNG RB38T607BB1 NOIR" at bounding box center [414, 158] width 467 height 18
click at [275, 161] on div "SAMSUNG RB38T607BB1 NOIR" at bounding box center [416, 158] width 435 height 11
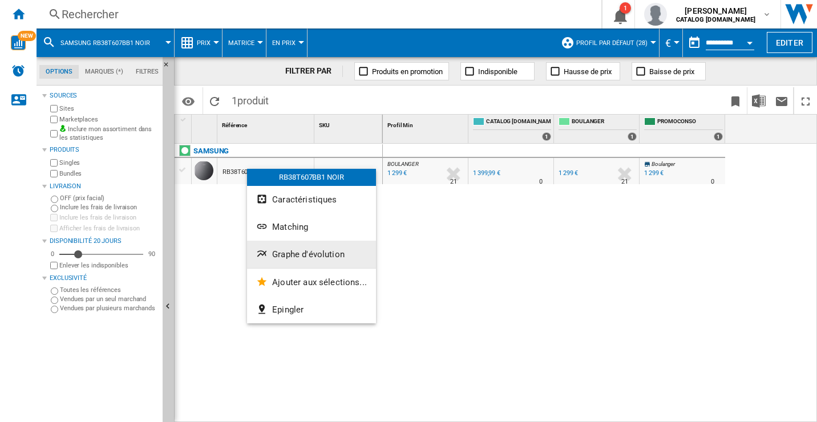
click at [293, 254] on span "Graphe d'évolution" at bounding box center [308, 254] width 72 height 10
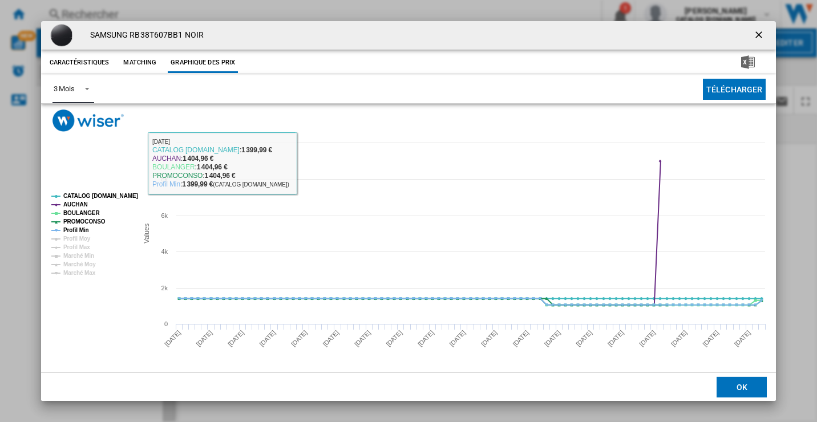
click at [75, 88] on md-select-value "3 Mois" at bounding box center [73, 89] width 42 height 28
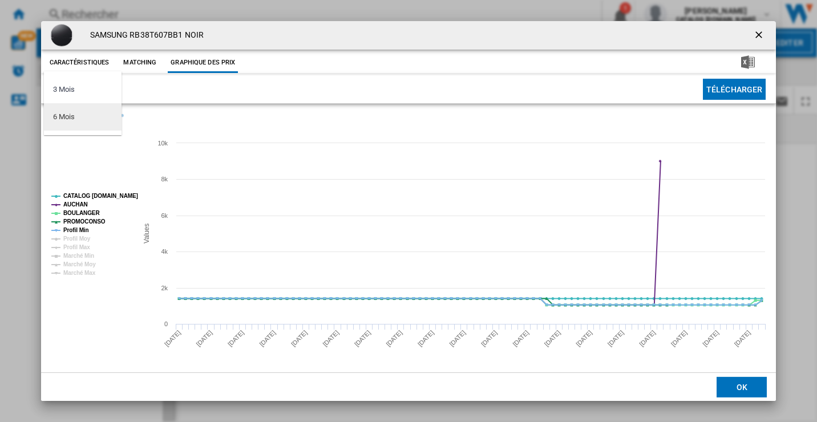
click at [76, 120] on md-option "6 Mois" at bounding box center [83, 116] width 78 height 27
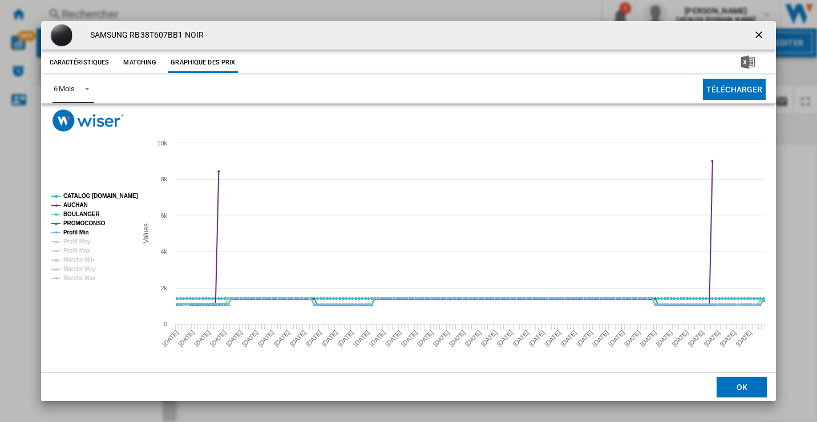
click at [99, 194] on tspan "CATALOG [DOMAIN_NAME]" at bounding box center [100, 196] width 75 height 6
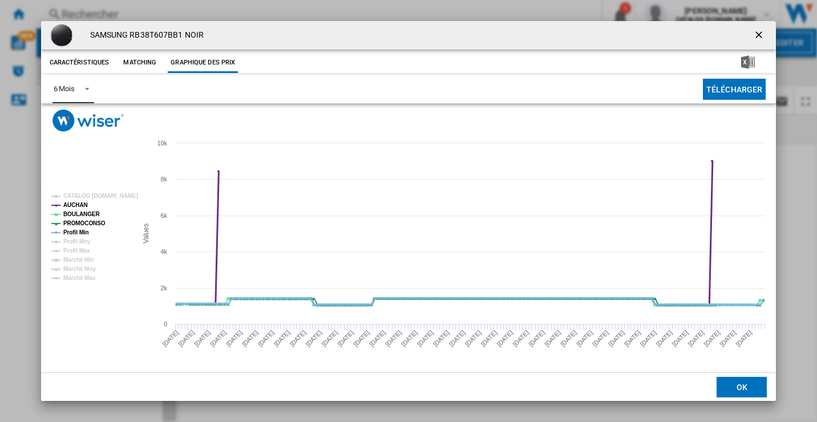
click at [79, 203] on tspan "AUCHAN" at bounding box center [75, 205] width 25 height 6
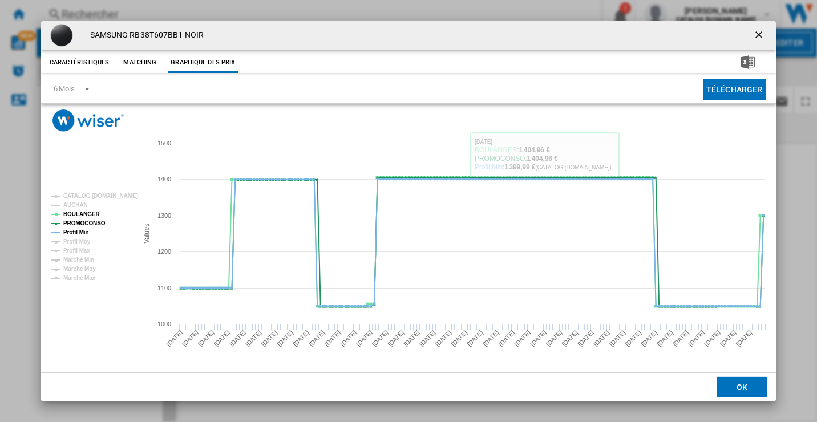
drag, startPoint x: 758, startPoint y: 33, endPoint x: 736, endPoint y: 40, distance: 23.3
click at [758, 33] on ng-md-icon "getI18NText('BUTTONS.CLOSE_DIALOG')" at bounding box center [760, 36] width 14 height 14
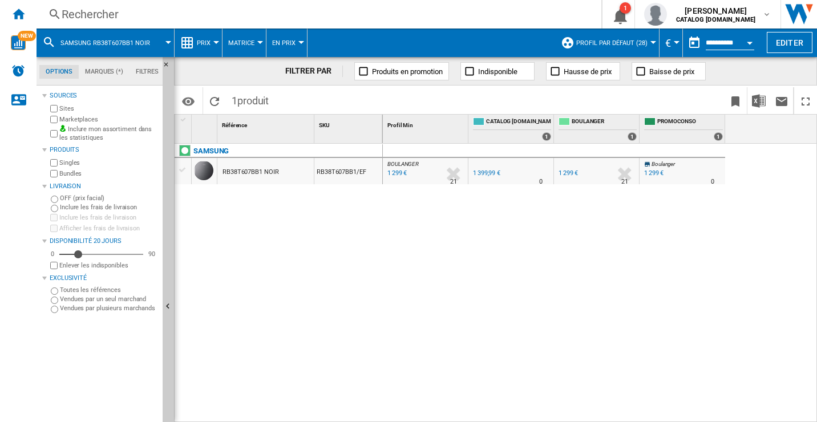
click at [63, 14] on div "Rechercher" at bounding box center [317, 14] width 510 height 16
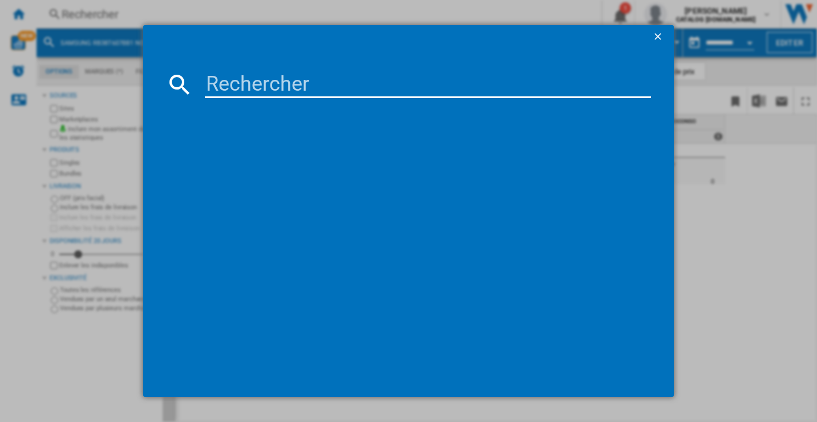
click at [239, 83] on input at bounding box center [428, 84] width 447 height 27
type input "RB34C605CS9/EF"
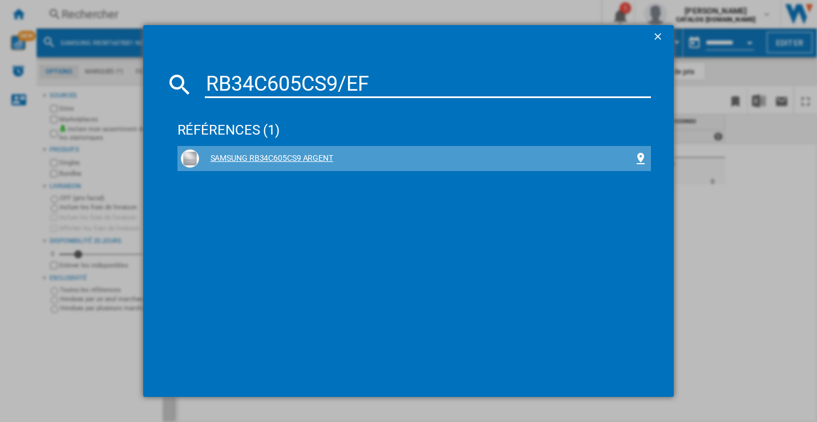
click at [301, 164] on div "SAMSUNG RB34C605CS9 ARGENT" at bounding box center [416, 158] width 435 height 11
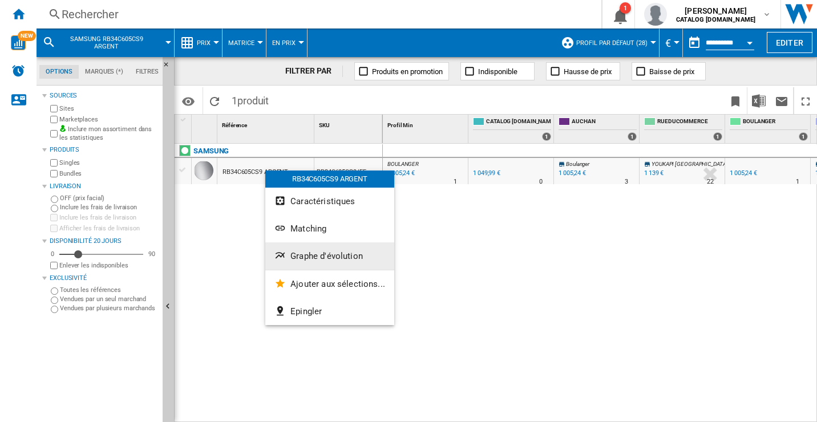
click at [300, 255] on span "Graphe d'évolution" at bounding box center [326, 256] width 72 height 10
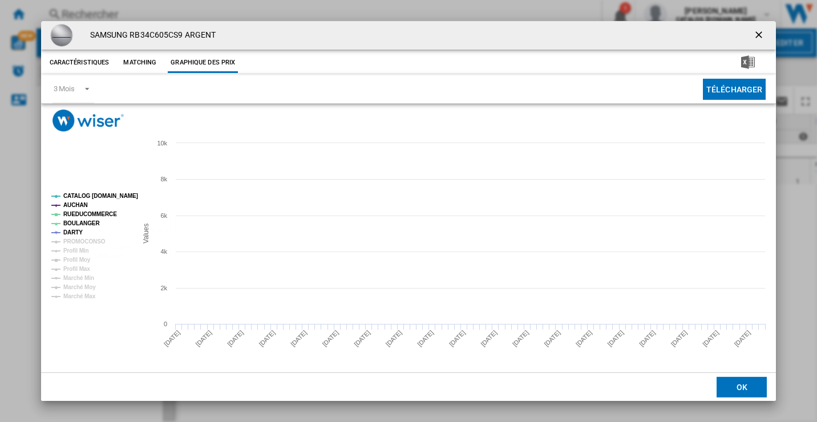
click at [81, 188] on rect "Product popup" at bounding box center [408, 252] width 735 height 241
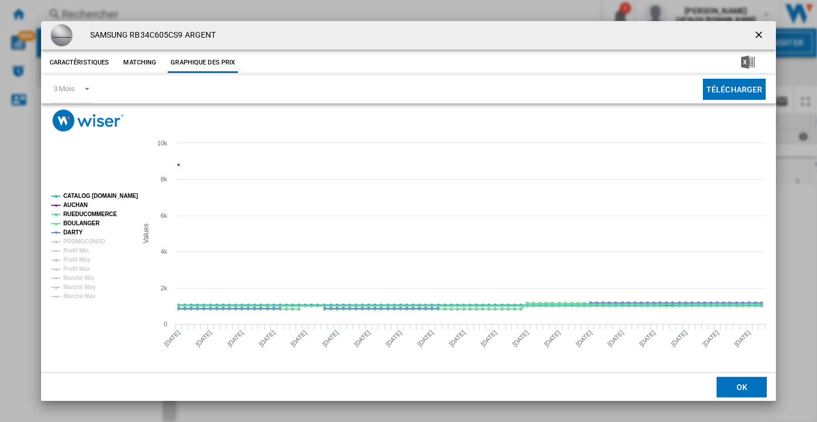
click at [82, 191] on rect "Product popup" at bounding box center [90, 247] width 86 height 116
click at [80, 195] on tspan "CATALOG [DOMAIN_NAME]" at bounding box center [100, 196] width 75 height 6
click at [78, 202] on tspan "AUCHAN" at bounding box center [75, 205] width 25 height 6
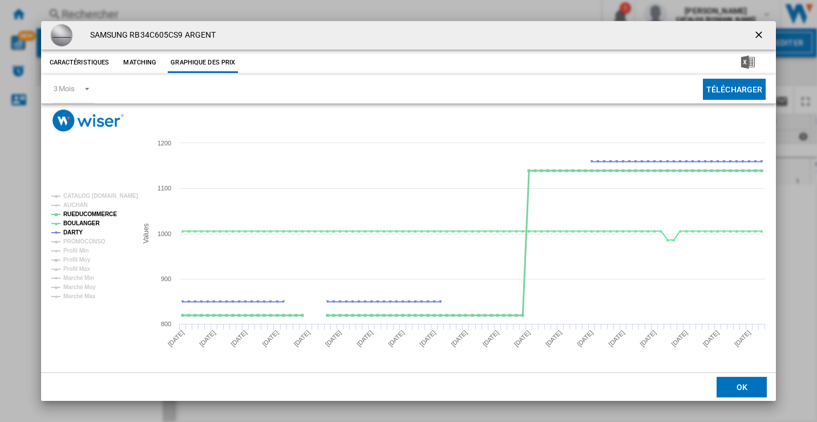
click at [74, 211] on tspan "RUEDUCOMMERCE" at bounding box center [90, 214] width 54 height 6
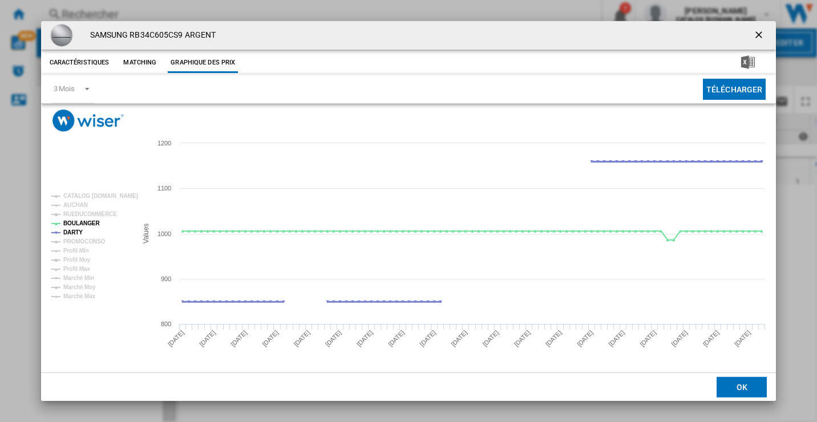
click at [78, 229] on tspan "DARTY" at bounding box center [72, 232] width 19 height 6
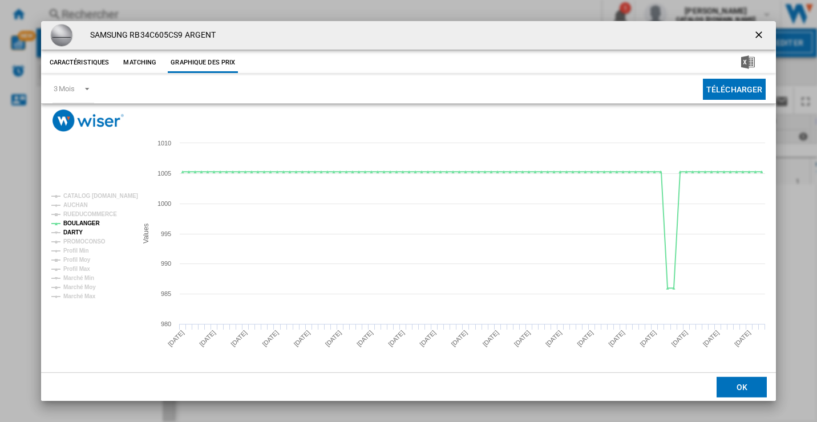
click at [80, 230] on tspan "DARTY" at bounding box center [72, 232] width 19 height 6
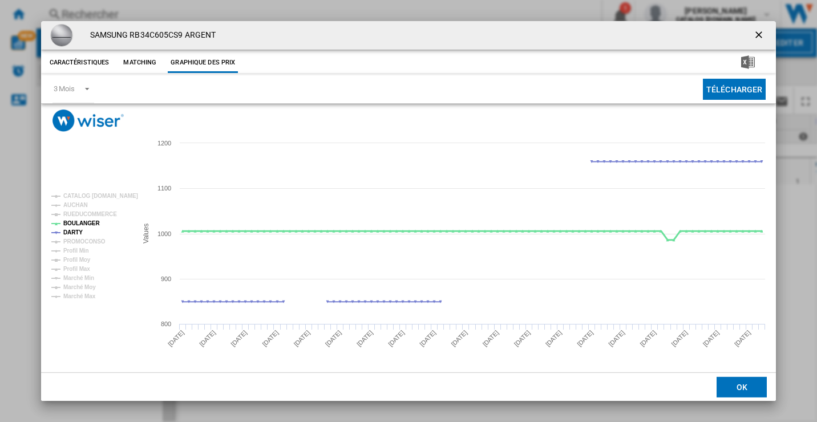
click at [86, 223] on tspan "BOULANGER" at bounding box center [81, 223] width 37 height 6
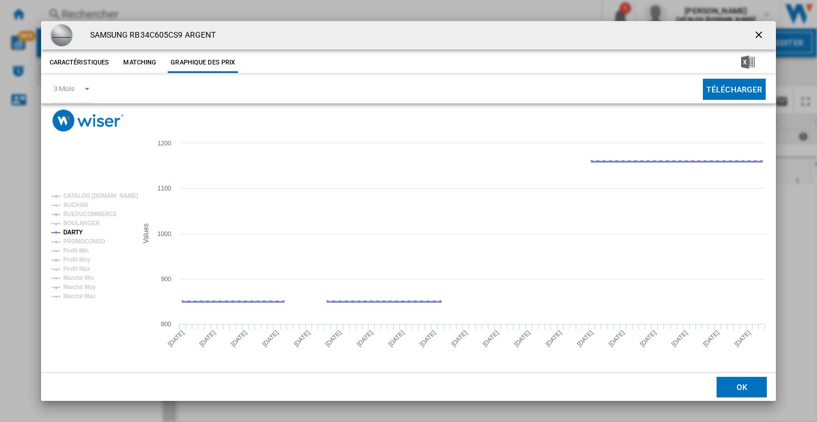
click at [78, 231] on tspan "DARTY" at bounding box center [72, 232] width 19 height 6
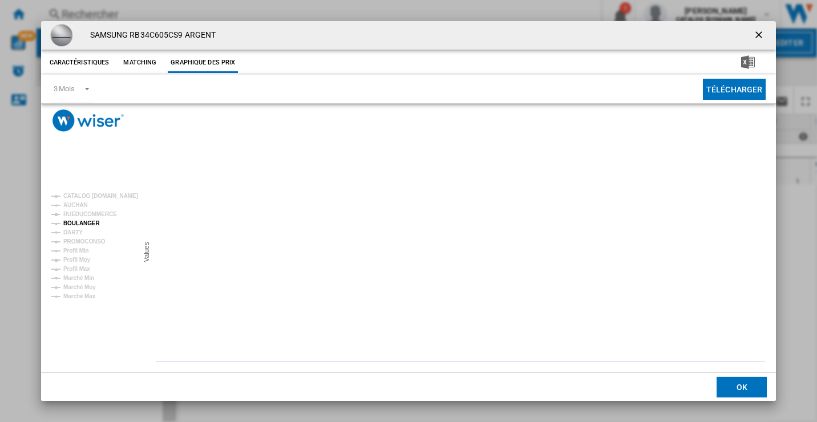
click at [95, 221] on tspan "BOULANGER" at bounding box center [81, 223] width 37 height 6
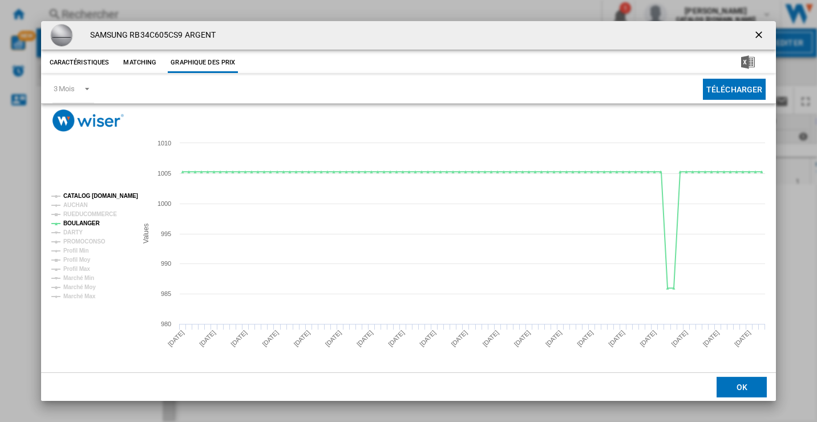
click at [95, 196] on tspan "CATALOG [DOMAIN_NAME]" at bounding box center [100, 196] width 75 height 6
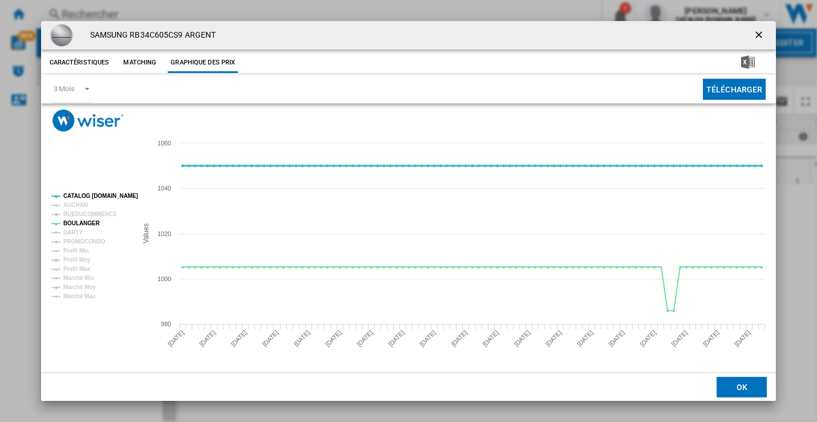
click at [95, 196] on tspan "CATALOG [DOMAIN_NAME]" at bounding box center [100, 196] width 75 height 6
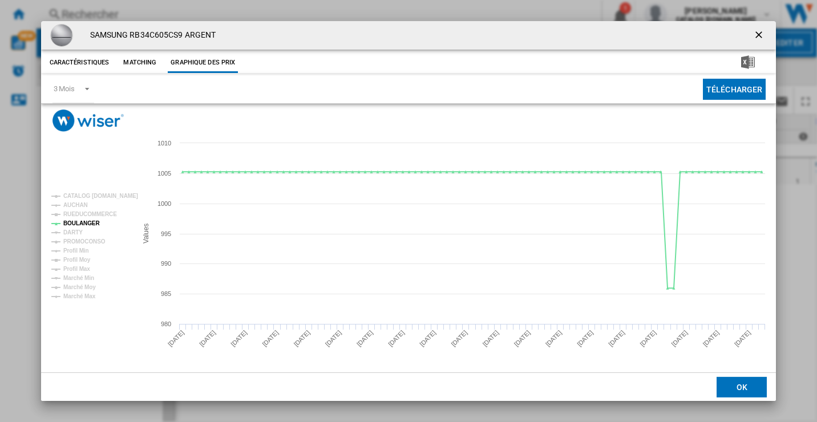
click at [89, 203] on rect "Product popup" at bounding box center [90, 247] width 86 height 116
click at [84, 206] on tspan "AUCHAN" at bounding box center [75, 205] width 25 height 6
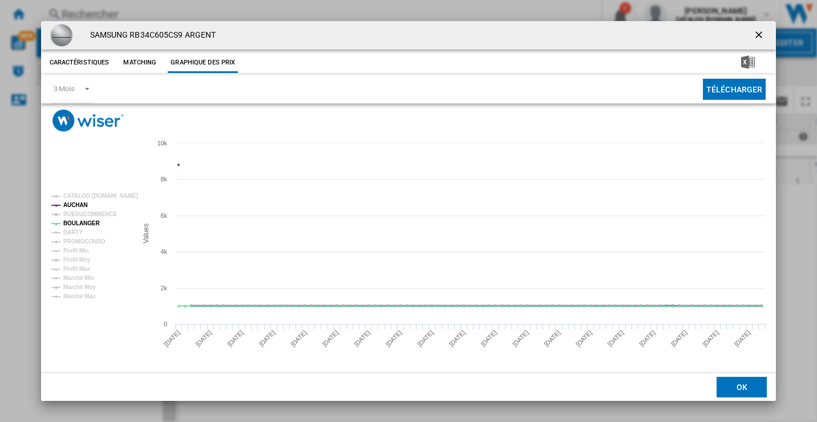
click at [84, 206] on tspan "AUCHAN" at bounding box center [75, 205] width 25 height 6
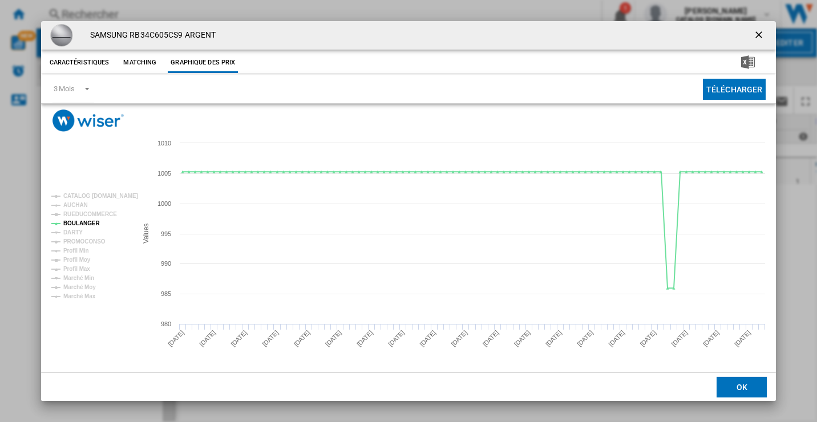
click at [84, 206] on tspan "AUCHAN" at bounding box center [75, 205] width 25 height 6
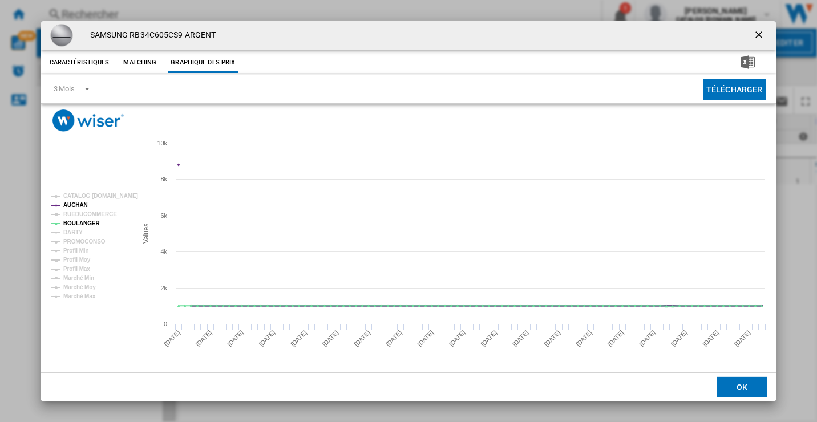
click at [84, 206] on tspan "AUCHAN" at bounding box center [75, 205] width 25 height 6
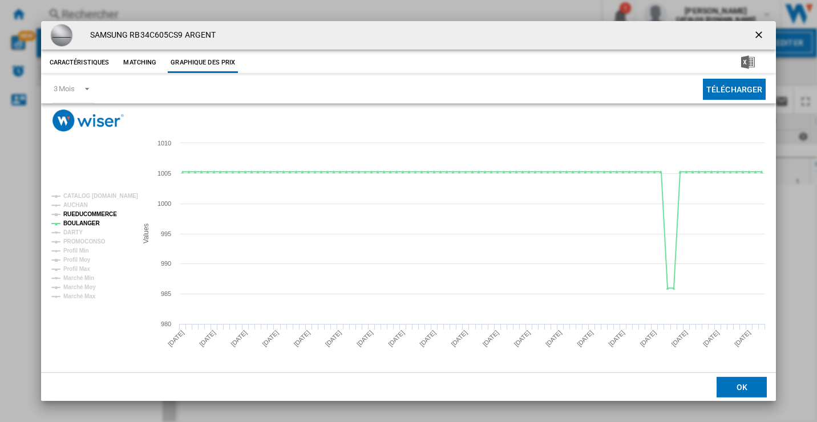
click at [84, 215] on tspan "RUEDUCOMMERCE" at bounding box center [90, 214] width 54 height 6
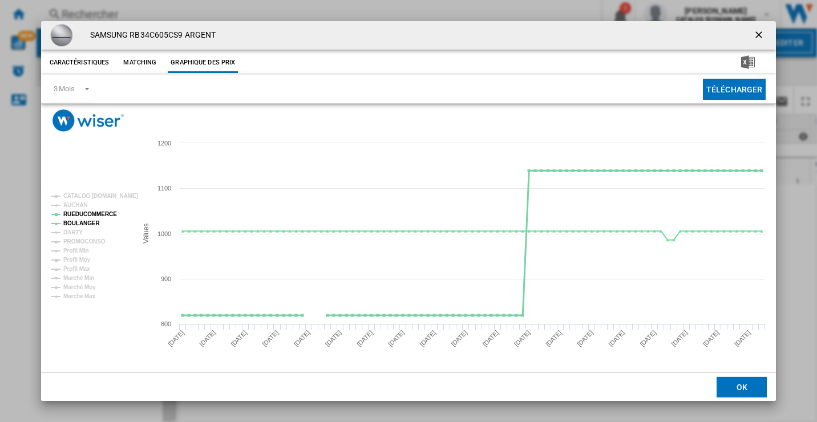
click at [84, 215] on tspan "RUEDUCOMMERCE" at bounding box center [90, 214] width 54 height 6
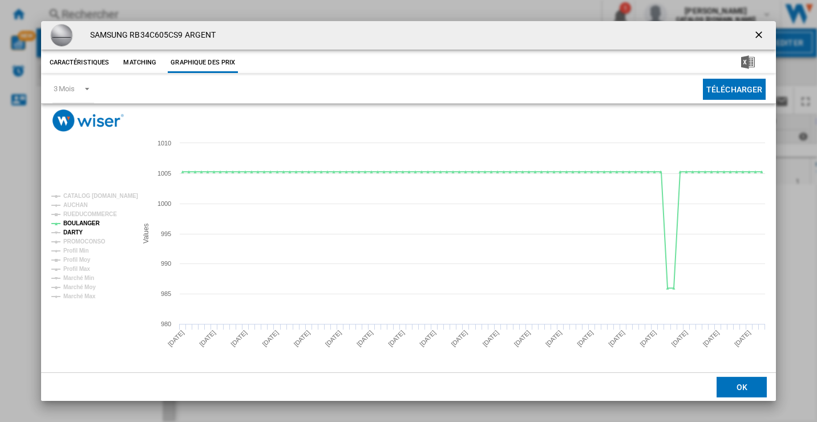
click at [78, 232] on tspan "DARTY" at bounding box center [72, 232] width 19 height 6
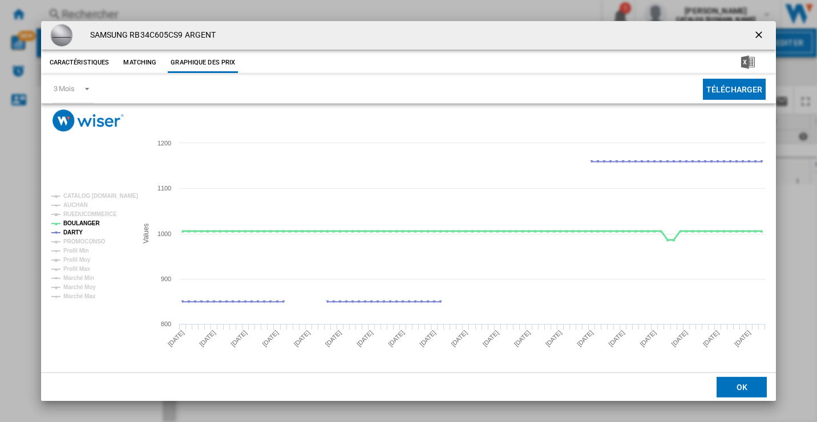
click at [84, 224] on tspan "BOULANGER" at bounding box center [81, 223] width 37 height 6
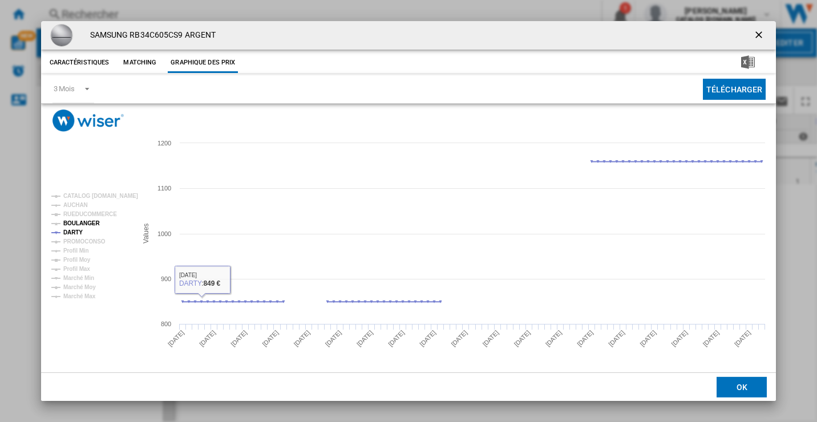
click at [87, 227] on tspan "BOULANGER" at bounding box center [81, 223] width 37 height 6
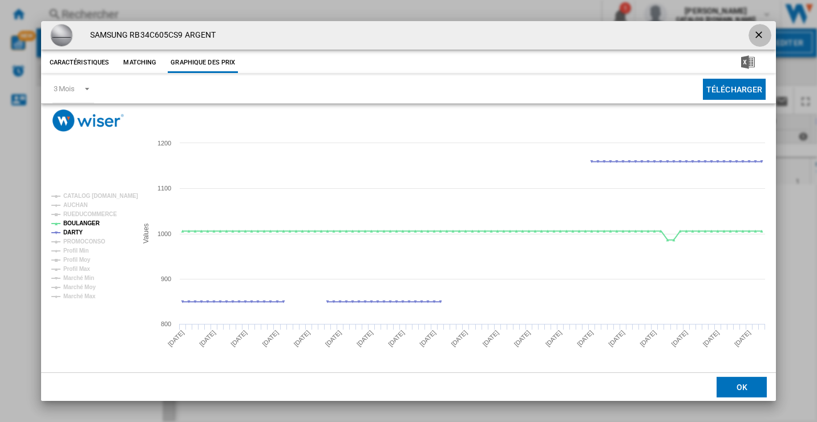
click at [757, 35] on ng-md-icon "getI18NText('BUTTONS.CLOSE_DIALOG')" at bounding box center [760, 36] width 14 height 14
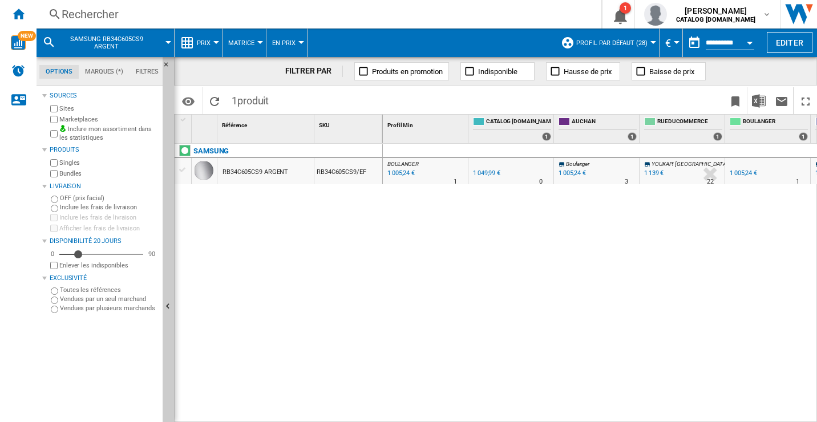
click at [83, 16] on div "Rechercher" at bounding box center [317, 14] width 510 height 16
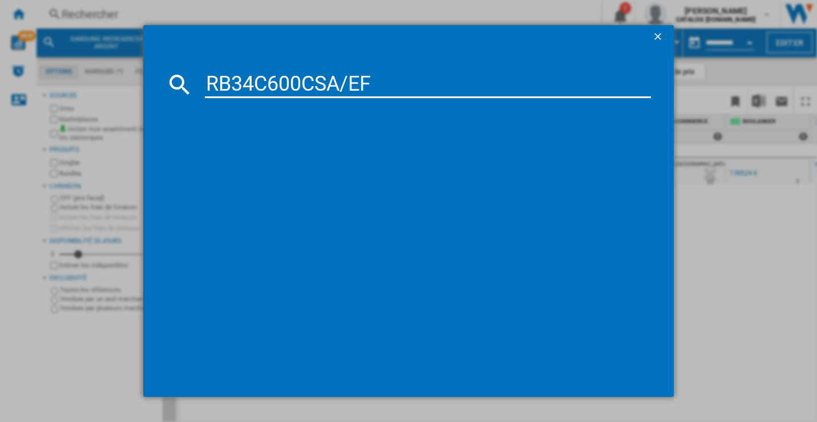
type input "RB34C600CSA/EF"
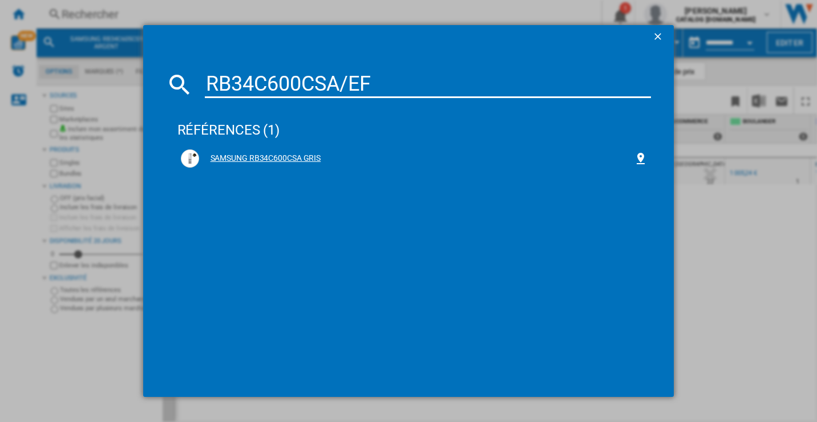
click at [297, 157] on div "SAMSUNG RB34C600CSA GRIS" at bounding box center [416, 158] width 435 height 11
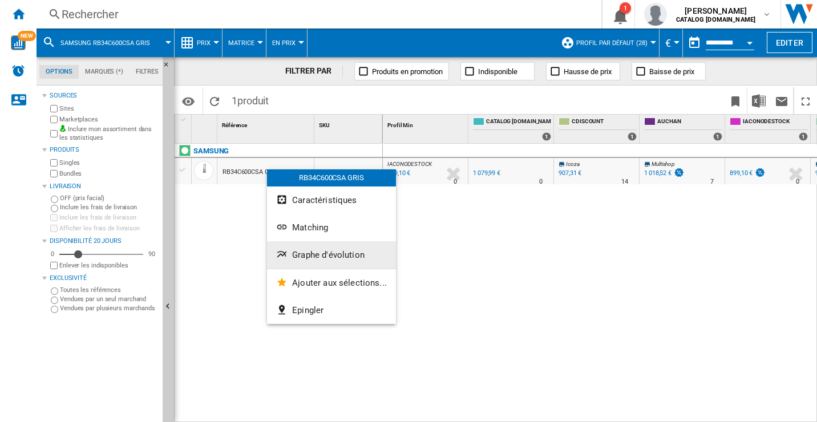
click at [303, 256] on span "Graphe d'évolution" at bounding box center [328, 255] width 72 height 10
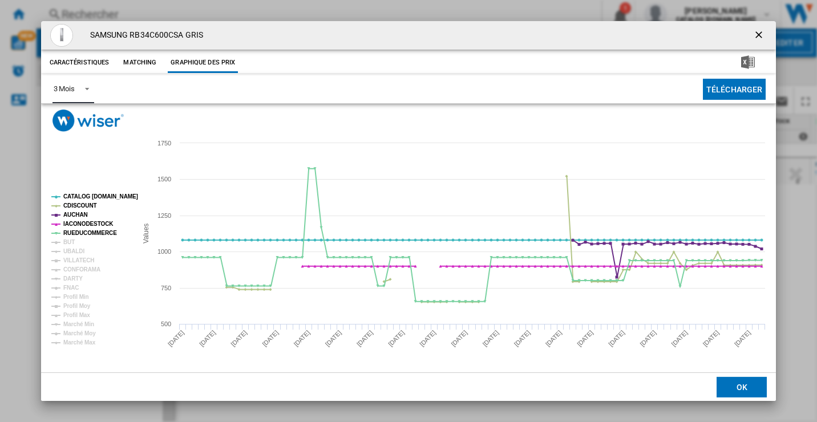
click at [86, 90] on span "Product popup" at bounding box center [84, 88] width 14 height 10
click at [70, 112] on div "6 Mois" at bounding box center [63, 117] width 21 height 10
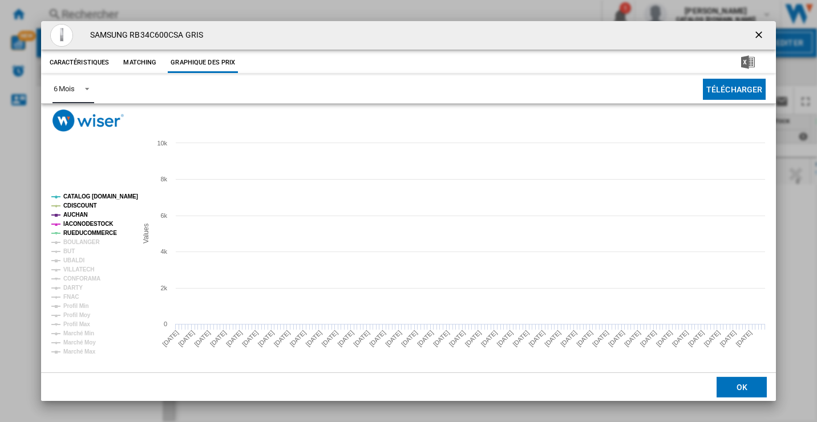
click at [93, 195] on tspan "CATALOG [DOMAIN_NAME]" at bounding box center [100, 196] width 75 height 6
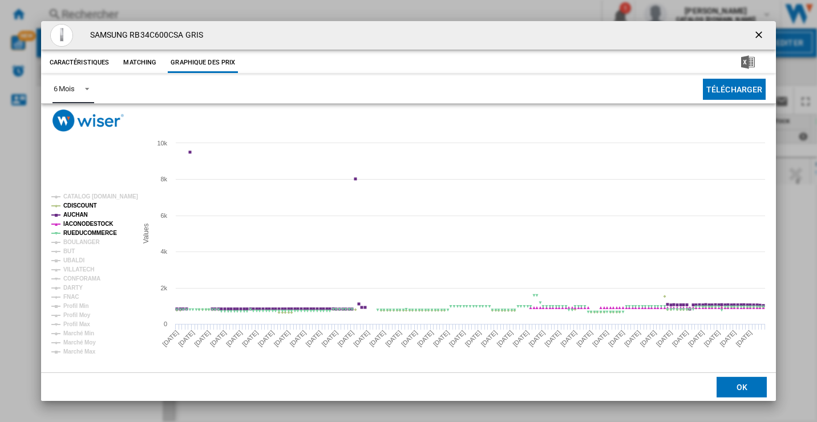
drag, startPoint x: 88, startPoint y: 204, endPoint x: 82, endPoint y: 212, distance: 10.2
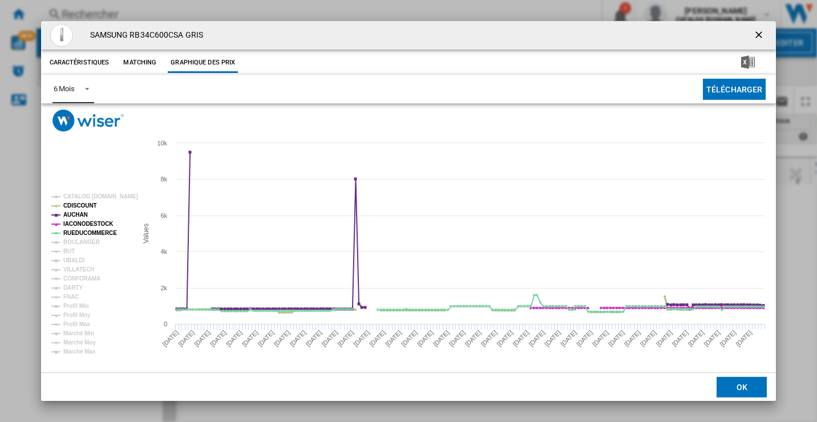
click at [88, 204] on tspan "CDISCOUNT" at bounding box center [80, 206] width 34 height 6
click at [81, 213] on tspan "AUCHAN" at bounding box center [75, 215] width 25 height 6
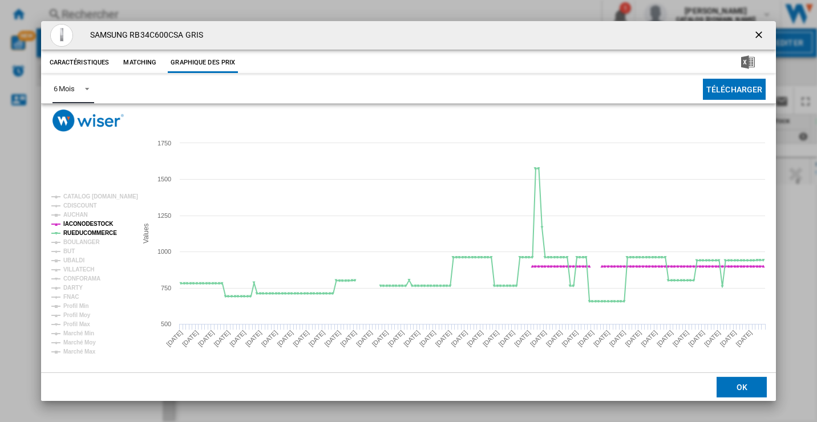
click at [81, 221] on tspan "IACONODESTOCK" at bounding box center [88, 224] width 50 height 6
click at [81, 227] on tspan "IACONODESTOCK" at bounding box center [88, 224] width 50 height 6
click at [87, 226] on tspan "IACONODESTOCK" at bounding box center [88, 224] width 50 height 6
click at [85, 235] on tspan "RUEDUCOMMERCE" at bounding box center [90, 233] width 54 height 6
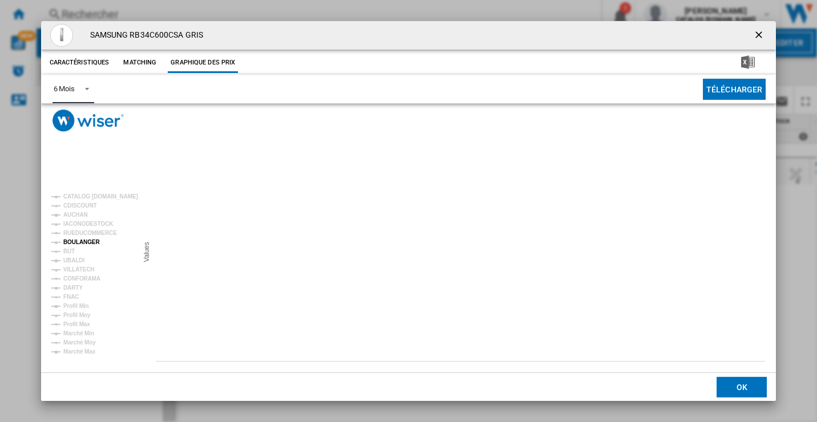
click at [81, 242] on tspan "BOULANGER" at bounding box center [81, 242] width 37 height 6
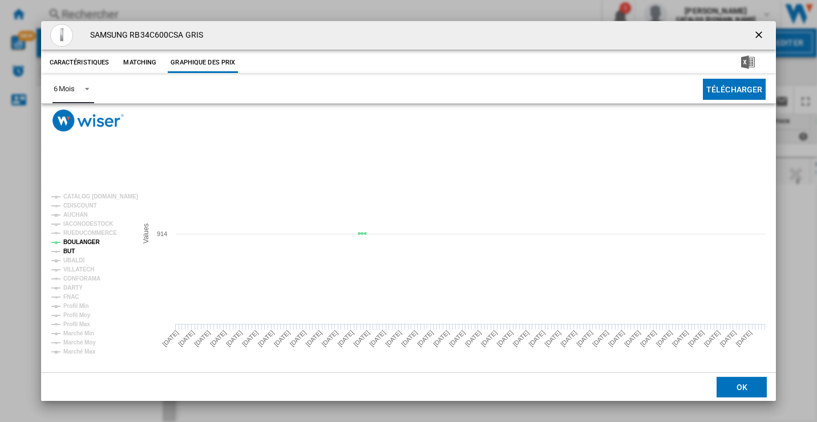
click at [70, 248] on tspan "BUT" at bounding box center [68, 251] width 11 height 6
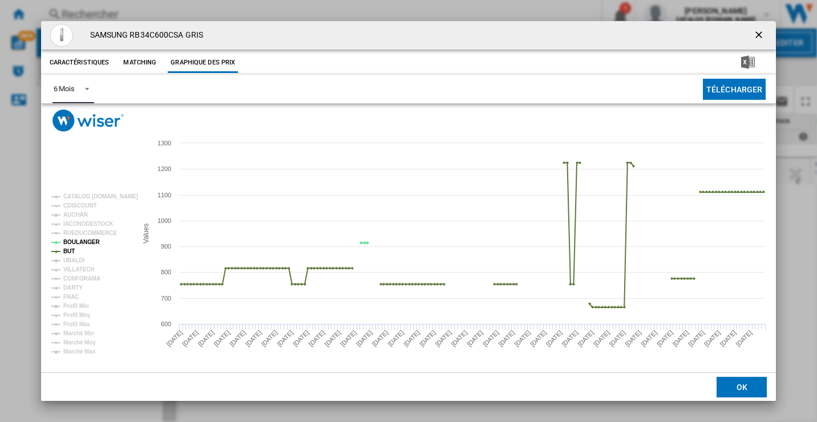
click at [70, 248] on tspan "BUT" at bounding box center [68, 251] width 11 height 6
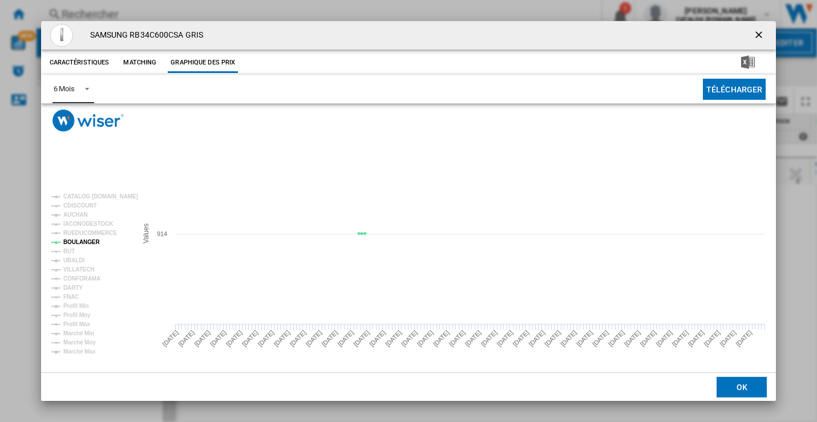
click at [87, 239] on tspan "BOULANGER" at bounding box center [81, 242] width 37 height 6
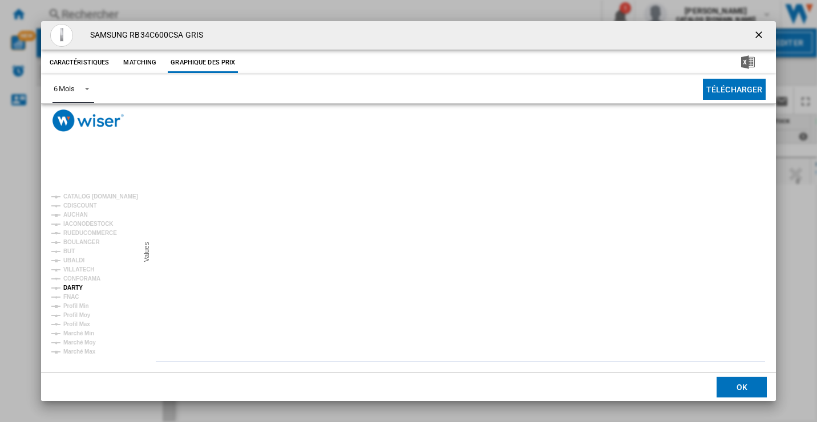
click at [76, 288] on tspan "DARTY" at bounding box center [72, 288] width 19 height 6
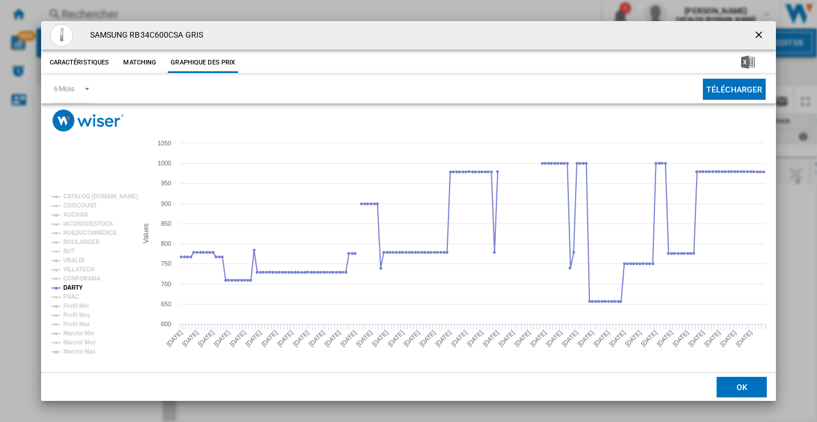
click at [758, 33] on ng-md-icon "getI18NText('BUTTONS.CLOSE_DIALOG')" at bounding box center [760, 36] width 14 height 14
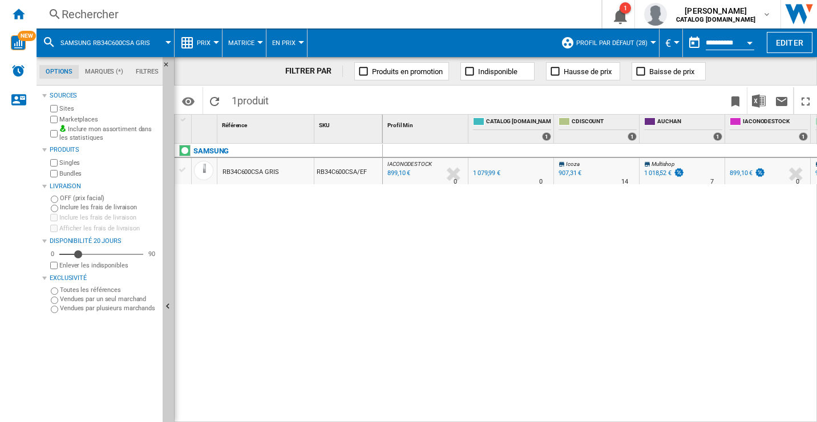
click at [78, 12] on div "Rechercher" at bounding box center [317, 14] width 510 height 16
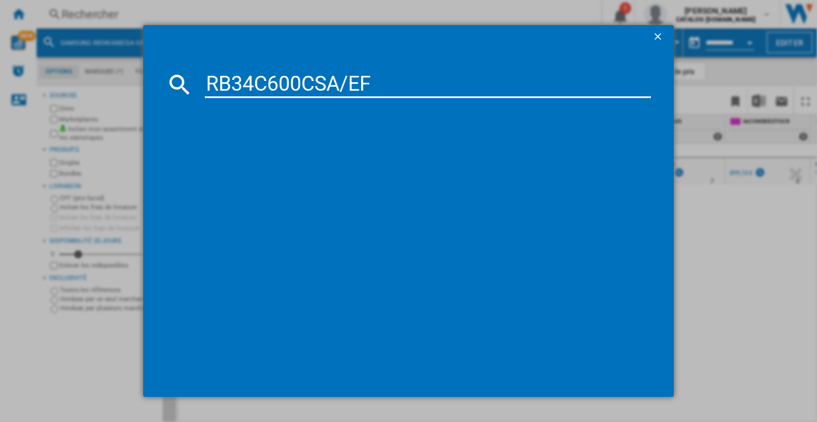
type input "RB34C600CSA/EF"
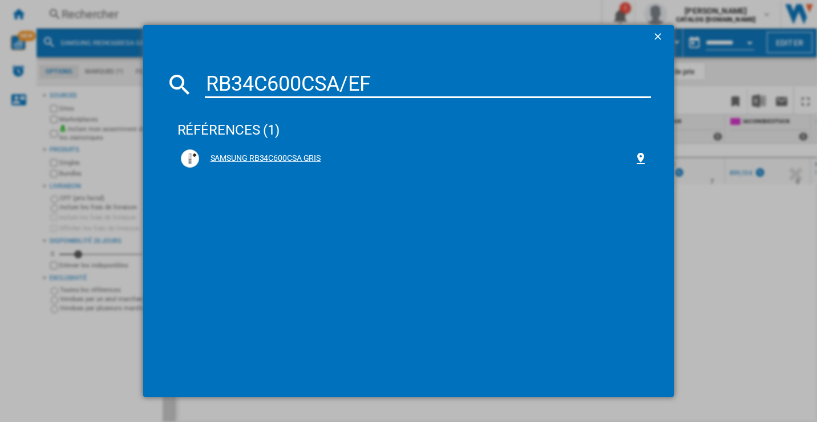
click at [293, 159] on div "SAMSUNG RB34C600CSA GRIS" at bounding box center [416, 158] width 435 height 11
click at [255, 161] on div "SAMSUNG RB34C600CSA GRIS" at bounding box center [416, 158] width 435 height 11
click at [255, 153] on div "SAMSUNG RB34C600CSA GRIS" at bounding box center [416, 158] width 435 height 11
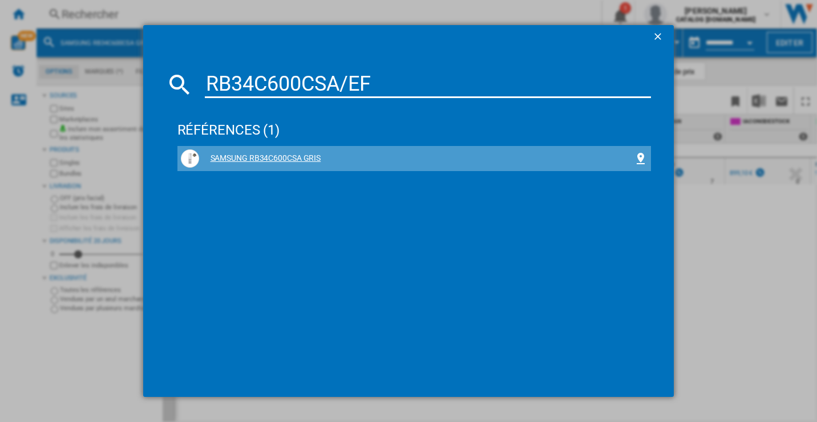
click at [255, 153] on div "SAMSUNG RB34C600CSA GRIS" at bounding box center [416, 158] width 435 height 11
drag, startPoint x: 255, startPoint y: 153, endPoint x: 185, endPoint y: 160, distance: 70.0
click at [185, 160] on img at bounding box center [190, 159] width 14 height 14
click at [249, 159] on div "SAMSUNG RB34C600CSA GRIS" at bounding box center [416, 158] width 435 height 11
click at [256, 155] on div "SAMSUNG RB34C600CSA GRIS" at bounding box center [416, 158] width 435 height 11
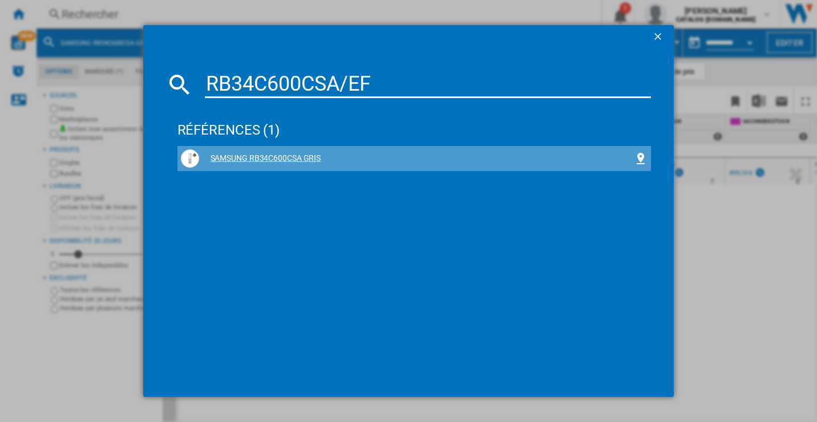
click at [256, 155] on div "SAMSUNG RB34C600CSA GRIS" at bounding box center [416, 158] width 435 height 11
click at [256, 154] on div "SAMSUNG RB34C600CSA GRIS" at bounding box center [416, 158] width 435 height 11
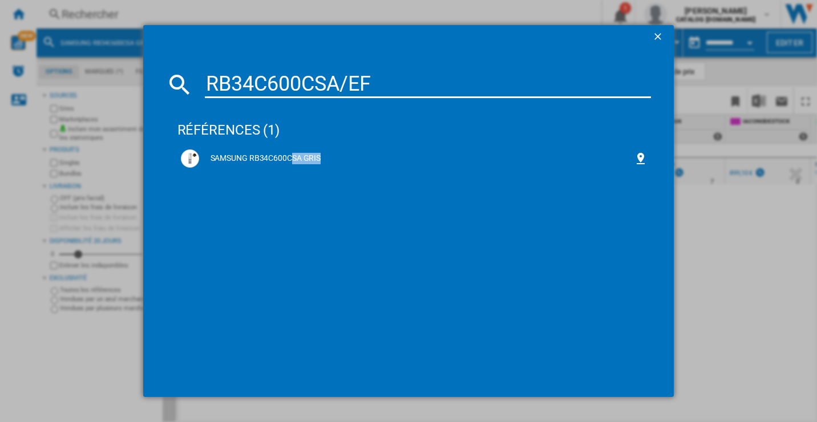
drag, startPoint x: 659, startPoint y: 33, endPoint x: 639, endPoint y: 44, distance: 23.0
click at [657, 35] on ng-md-icon "getI18NText('BUTTONS.CLOSE_DIALOG')" at bounding box center [659, 38] width 14 height 14
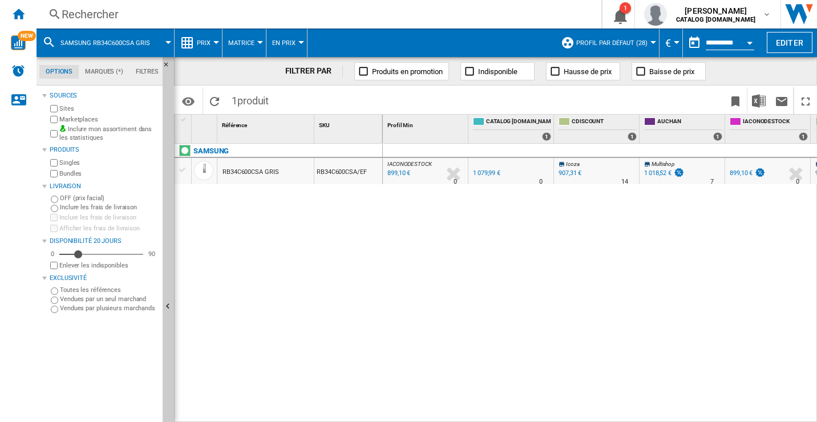
click at [86, 13] on div "Rechercher" at bounding box center [317, 14] width 510 height 16
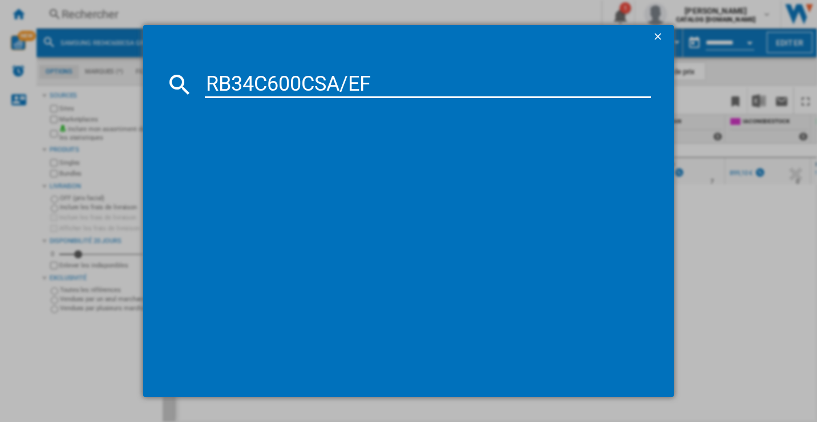
type input "RB34C600CSA/EF"
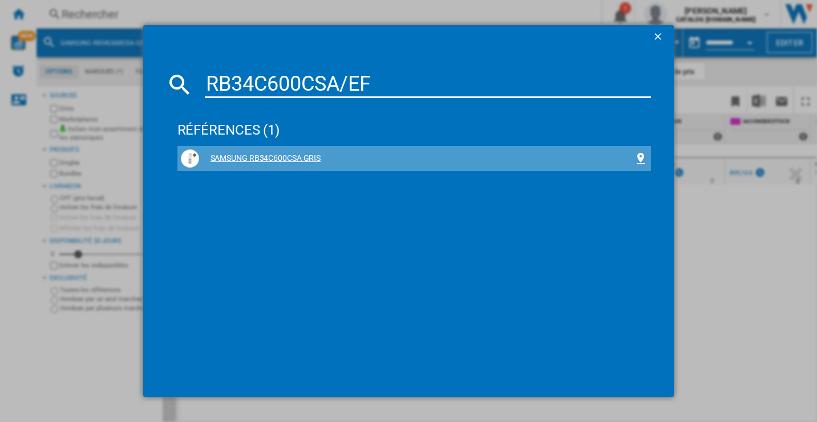
click at [263, 160] on div "SAMSUNG RB34C600CSA GRIS" at bounding box center [416, 158] width 435 height 11
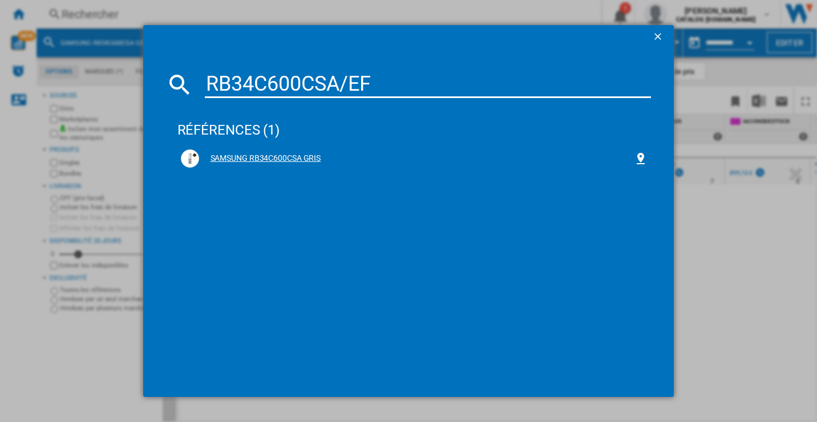
click at [199, 155] on div at bounding box center [190, 158] width 18 height 18
click at [660, 33] on ng-md-icon "getI18NText('BUTTONS.CLOSE_DIALOG')" at bounding box center [659, 38] width 14 height 14
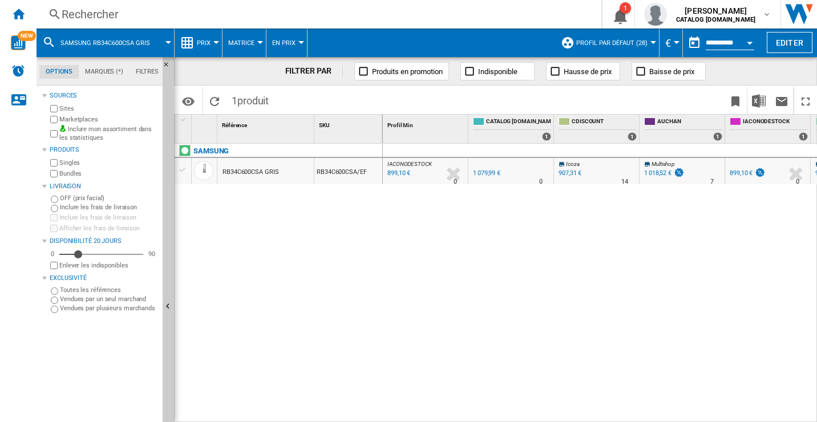
click at [98, 16] on div "Rechercher" at bounding box center [317, 14] width 510 height 16
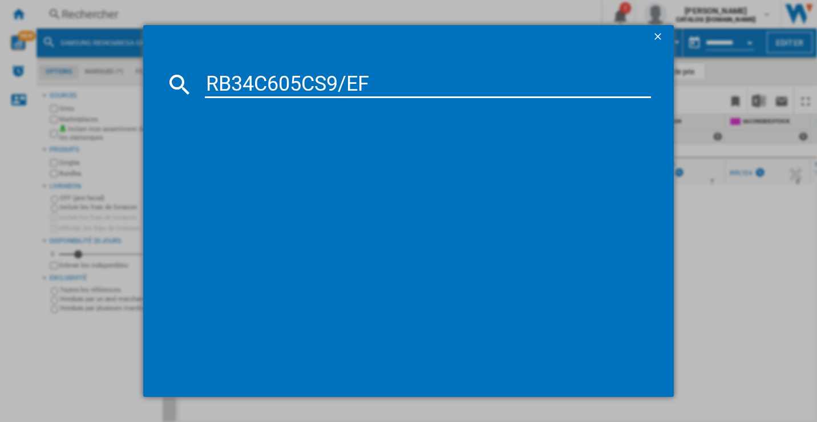
type input "RB34C605CS9/EF"
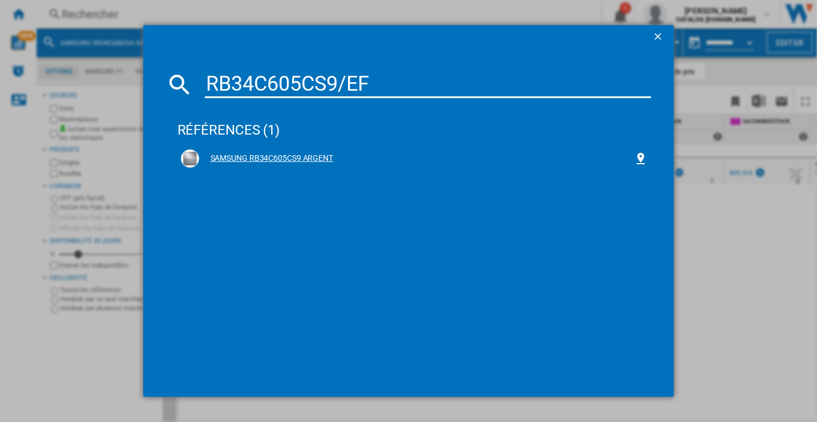
click at [318, 161] on div "SAMSUNG RB34C605CS9 ARGENT" at bounding box center [416, 158] width 435 height 11
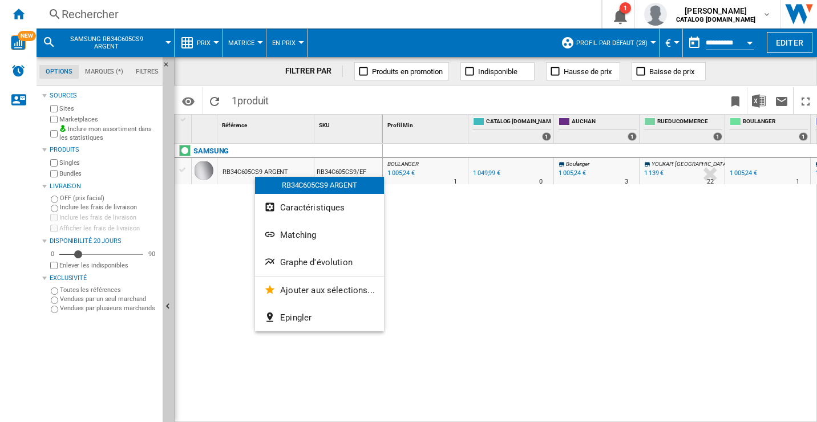
drag, startPoint x: 253, startPoint y: 171, endPoint x: 235, endPoint y: 167, distance: 18.7
drag, startPoint x: 235, startPoint y: 167, endPoint x: 226, endPoint y: 175, distance: 12.1
drag, startPoint x: 226, startPoint y: 175, endPoint x: 211, endPoint y: 168, distance: 16.9
click at [211, 168] on div at bounding box center [408, 211] width 817 height 422
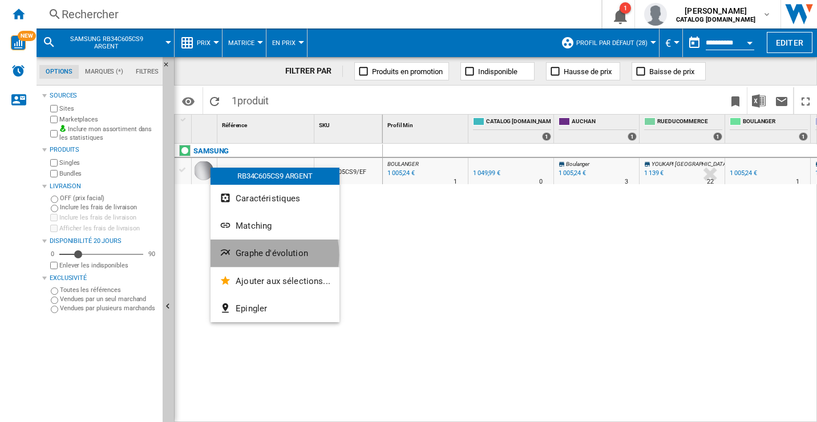
click at [254, 255] on span "Graphe d'évolution" at bounding box center [272, 253] width 72 height 10
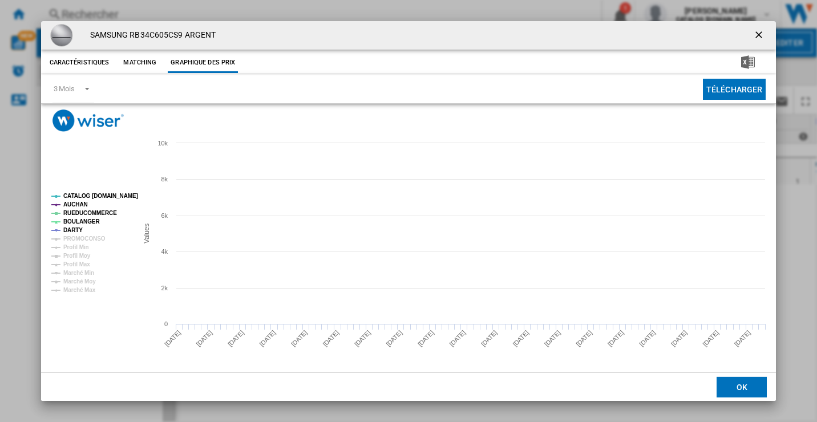
click at [91, 197] on tspan "CATALOG [DOMAIN_NAME]" at bounding box center [100, 196] width 75 height 6
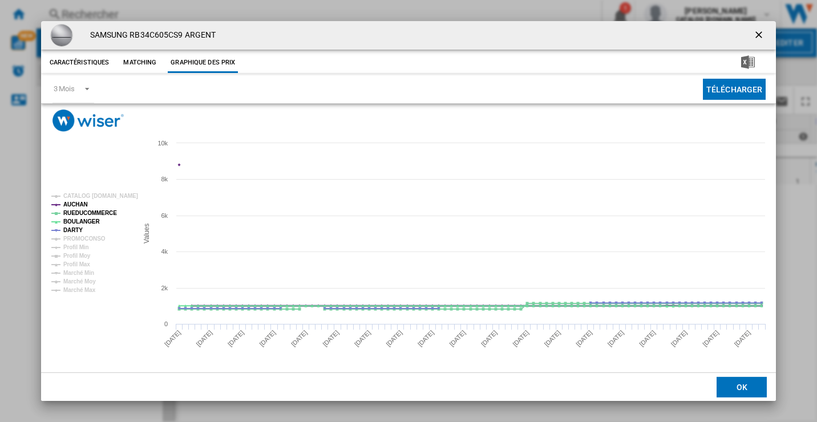
click at [85, 203] on tspan "AUCHAN" at bounding box center [75, 204] width 25 height 6
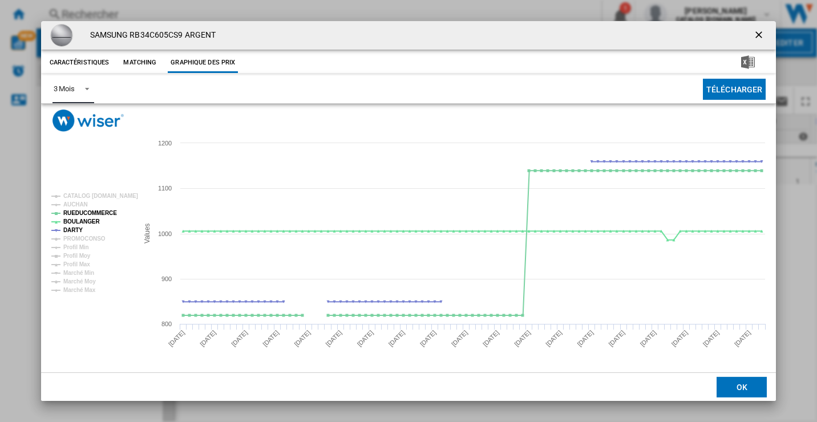
click at [83, 88] on span "Product popup" at bounding box center [84, 88] width 14 height 10
click at [82, 120] on md-option "6 Mois" at bounding box center [83, 116] width 78 height 27
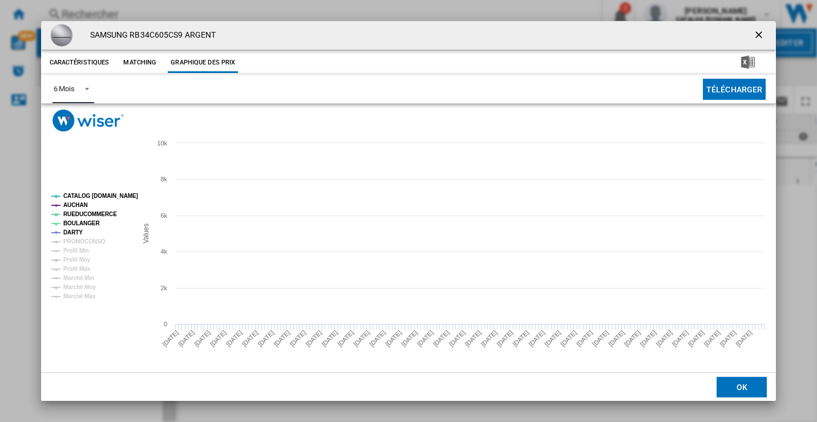
drag, startPoint x: 98, startPoint y: 193, endPoint x: 91, endPoint y: 204, distance: 13.1
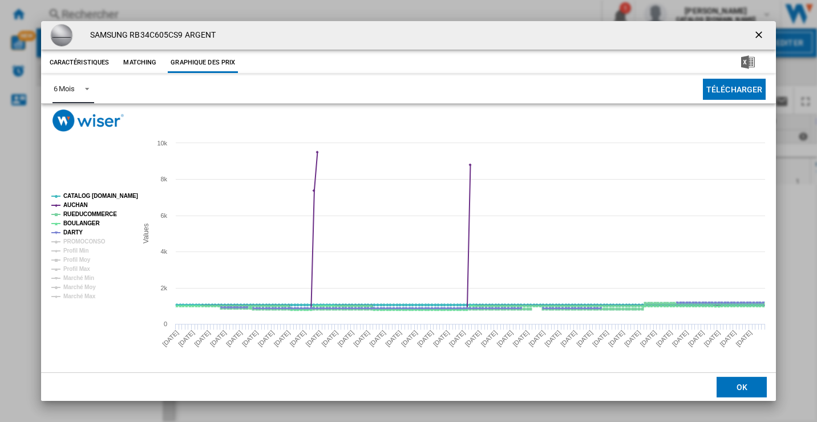
click at [98, 193] on tspan "CATALOG [DOMAIN_NAME]" at bounding box center [100, 196] width 75 height 6
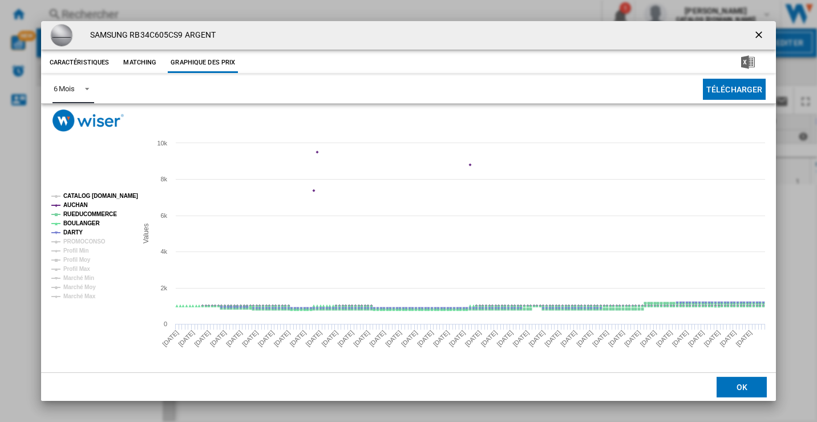
click at [80, 198] on tspan "CATALOG [DOMAIN_NAME]" at bounding box center [100, 196] width 75 height 6
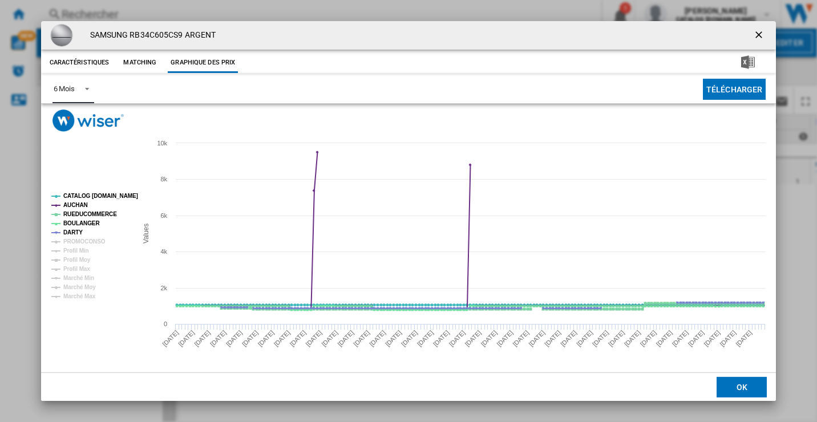
click at [79, 189] on rect "Product popup" at bounding box center [90, 247] width 86 height 116
drag, startPoint x: 78, startPoint y: 195, endPoint x: 79, endPoint y: 203, distance: 7.5
click at [79, 195] on tspan "CATALOG [DOMAIN_NAME]" at bounding box center [100, 196] width 75 height 6
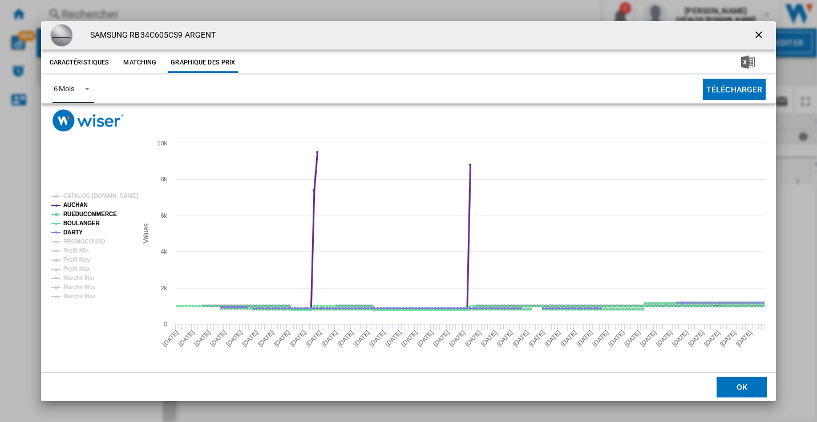
click at [79, 203] on tspan "AUCHAN" at bounding box center [75, 205] width 25 height 6
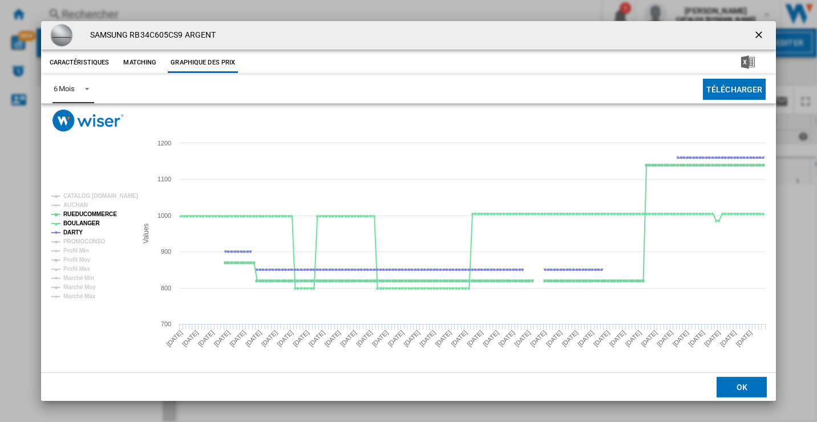
click at [80, 210] on g "CATALOG SAMSUNG.FR AUCHAN RUEDUCOMMERCE BOULANGER DARTY PROMOCONSO Profil Min P…" at bounding box center [94, 246] width 87 height 107
click at [95, 211] on tspan "RUEDUCOMMERCE" at bounding box center [90, 214] width 54 height 6
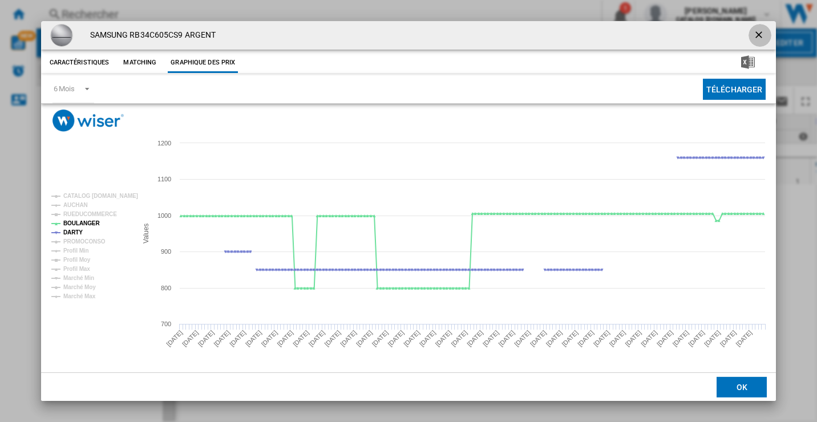
drag, startPoint x: 758, startPoint y: 33, endPoint x: 531, endPoint y: 48, distance: 228.2
click at [758, 33] on ng-md-icon "getI18NText('BUTTONS.CLOSE_DIALOG')" at bounding box center [760, 36] width 14 height 14
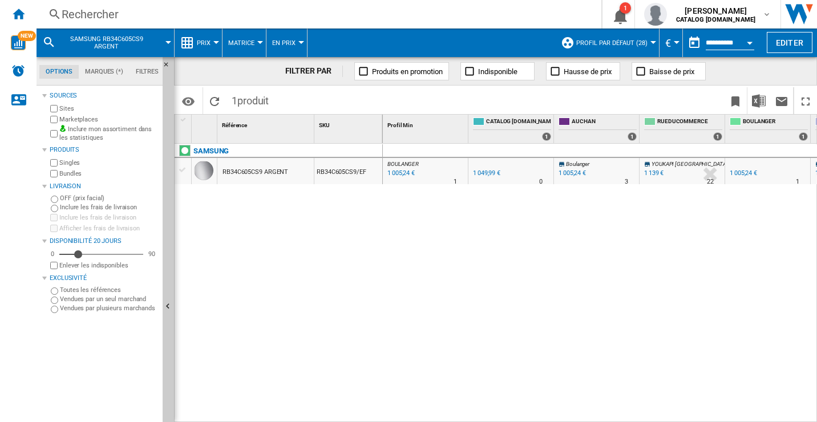
click at [66, 13] on div "Rechercher" at bounding box center [317, 14] width 510 height 16
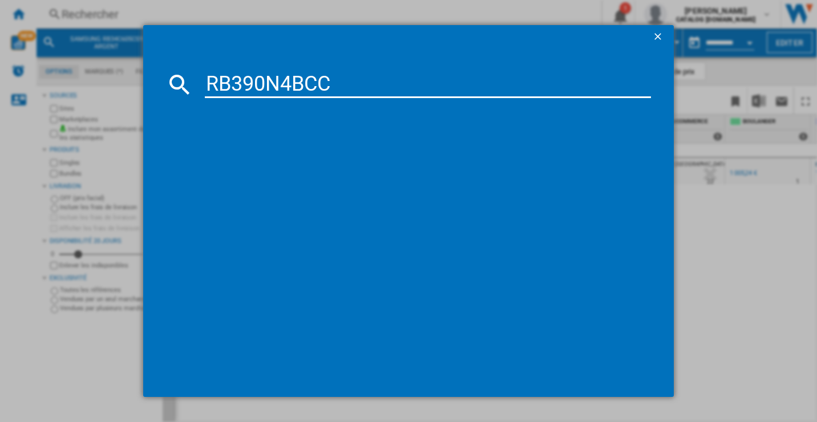
type input "RB390N4BCC"
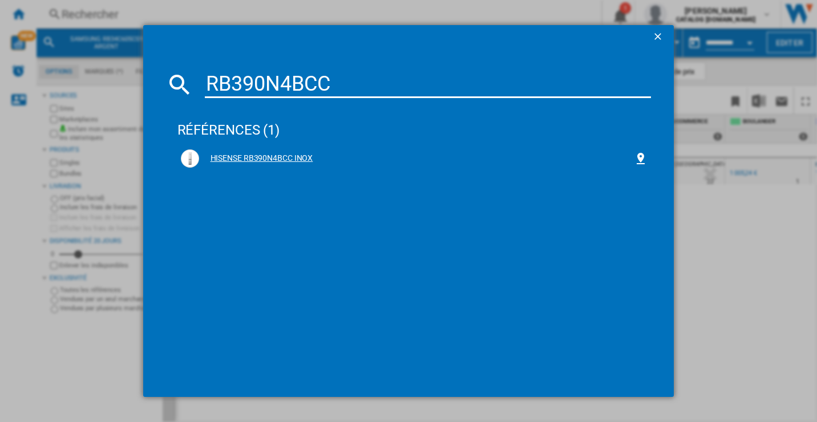
click at [277, 152] on div "HISENSE RB390N4BCC INOX" at bounding box center [414, 158] width 467 height 18
click at [250, 159] on div "HISENSE RB390N4BCC INOX" at bounding box center [416, 158] width 435 height 11
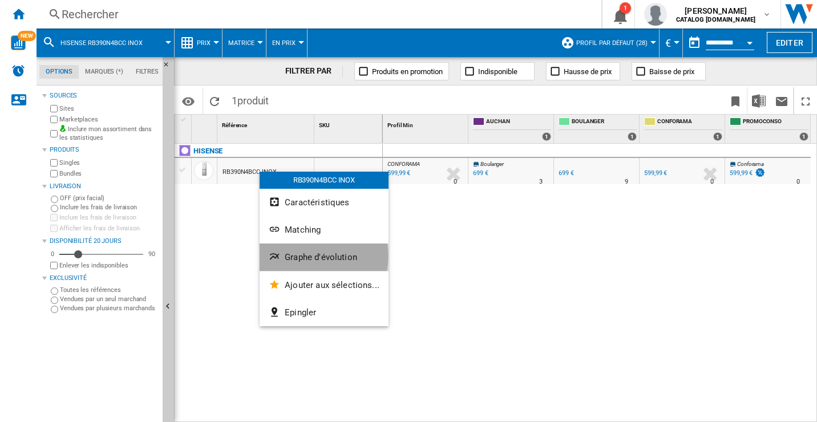
click at [308, 256] on span "Graphe d'évolution" at bounding box center [321, 257] width 72 height 10
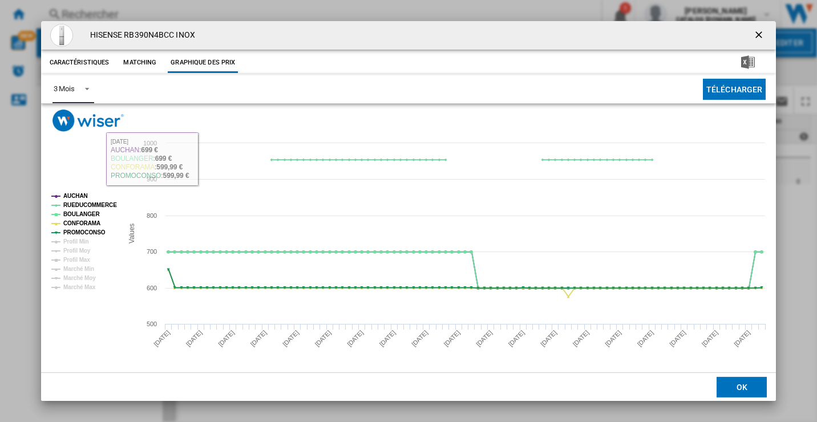
click at [88, 87] on span "Product popup" at bounding box center [84, 88] width 14 height 10
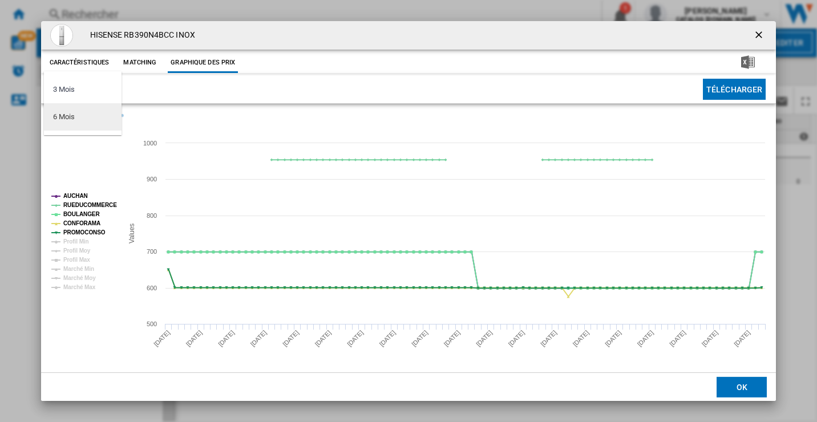
click at [82, 123] on md-option "6 Mois" at bounding box center [83, 116] width 78 height 27
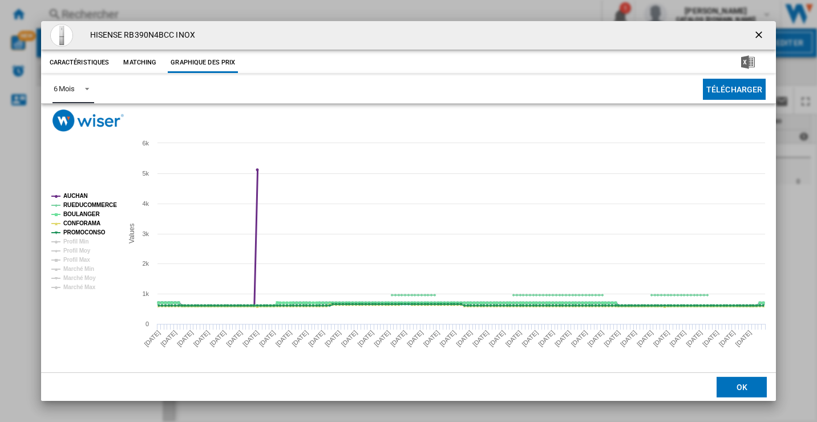
click at [73, 195] on tspan "AUCHAN" at bounding box center [75, 196] width 25 height 6
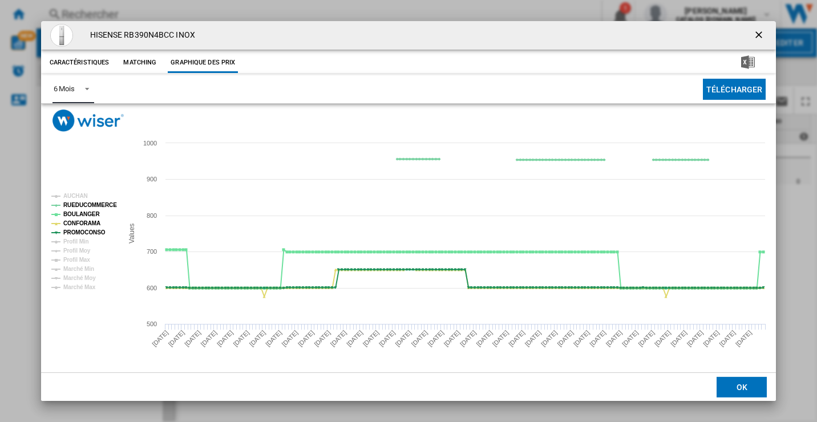
click at [84, 207] on tspan "RUEDUCOMMERCE" at bounding box center [90, 205] width 54 height 6
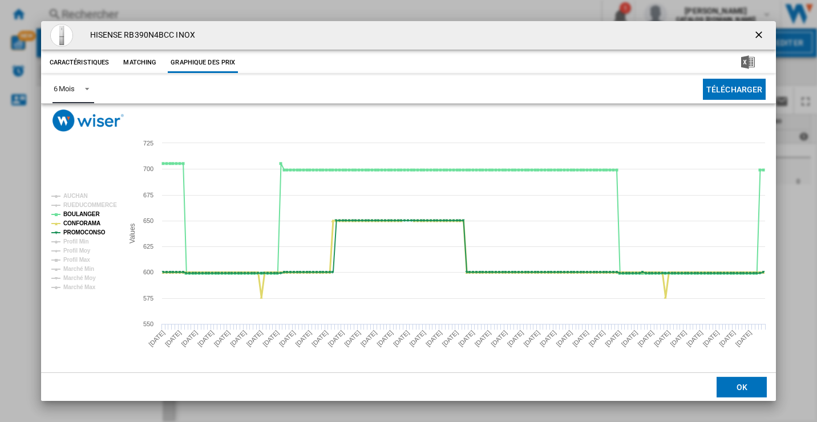
click at [84, 224] on tspan "CONFORAMA" at bounding box center [81, 223] width 37 height 6
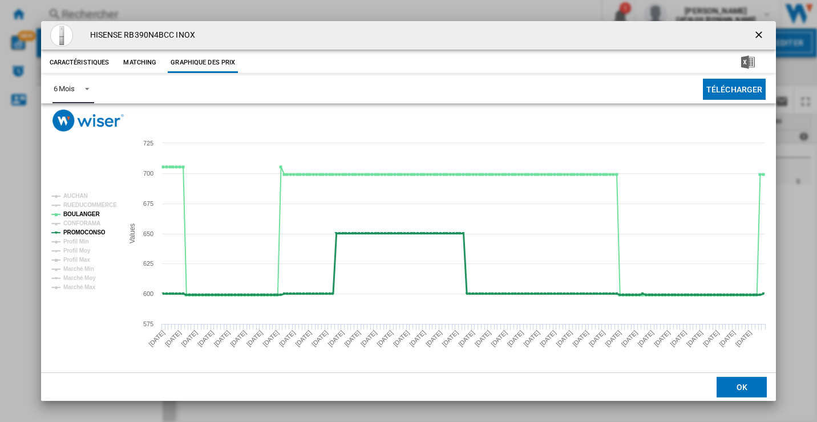
click at [86, 236] on tspan "PROMOCONSO" at bounding box center [84, 232] width 42 height 6
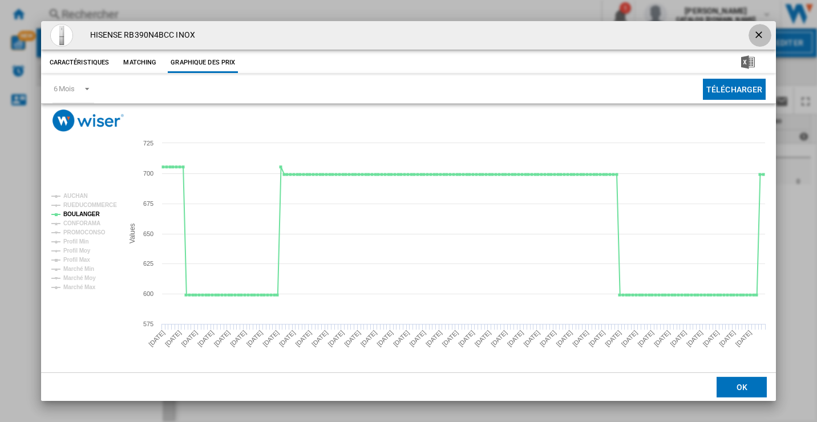
click at [762, 29] on ng-md-icon "getI18NText('BUTTONS.CLOSE_DIALOG')" at bounding box center [760, 36] width 14 height 14
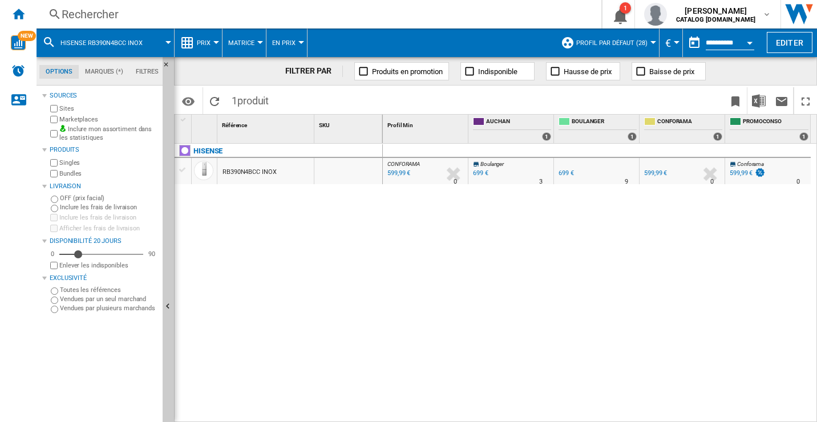
click at [93, 16] on div "Rechercher" at bounding box center [317, 14] width 510 height 16
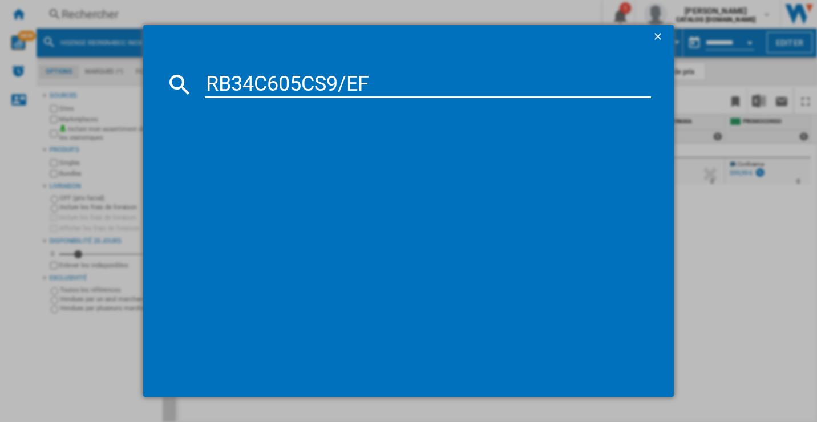
type input "RB34C605CS9/EF"
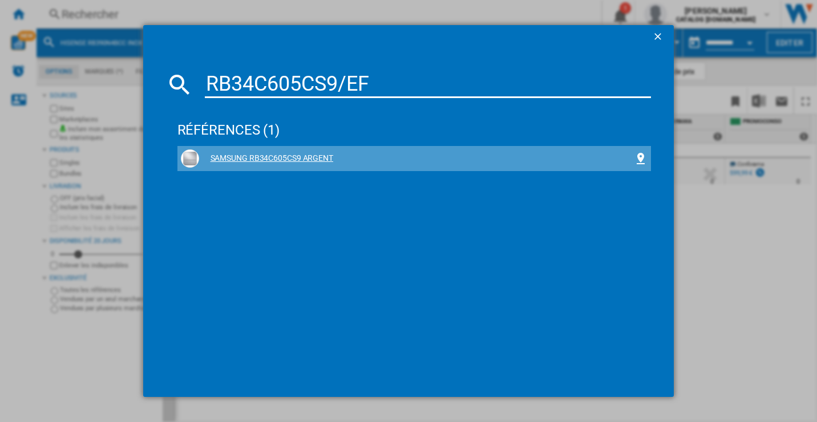
click at [276, 157] on div "SAMSUNG RB34C605CS9 ARGENT" at bounding box center [416, 158] width 435 height 11
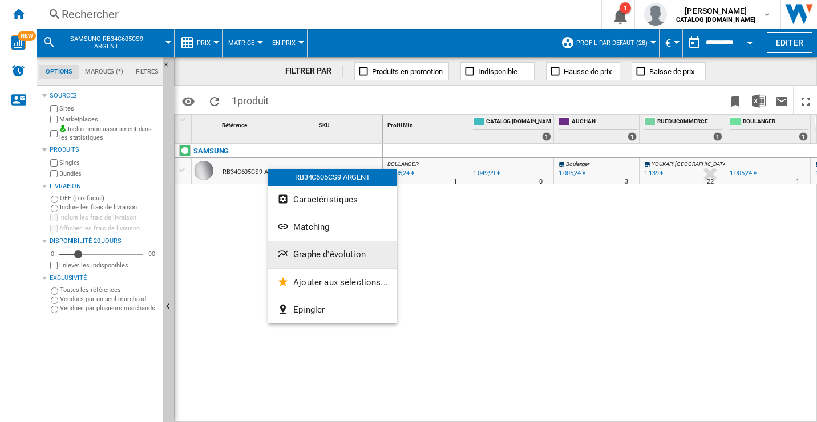
click at [318, 260] on button "Graphe d'évolution" at bounding box center [332, 254] width 129 height 27
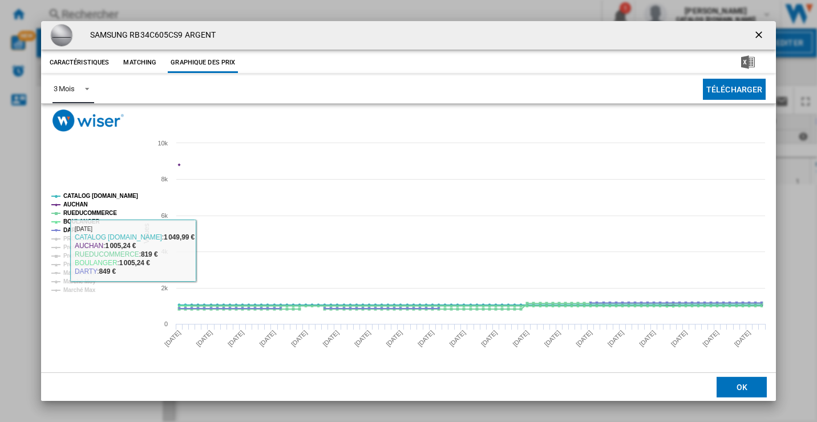
click at [83, 84] on span "Product popup" at bounding box center [84, 88] width 14 height 10
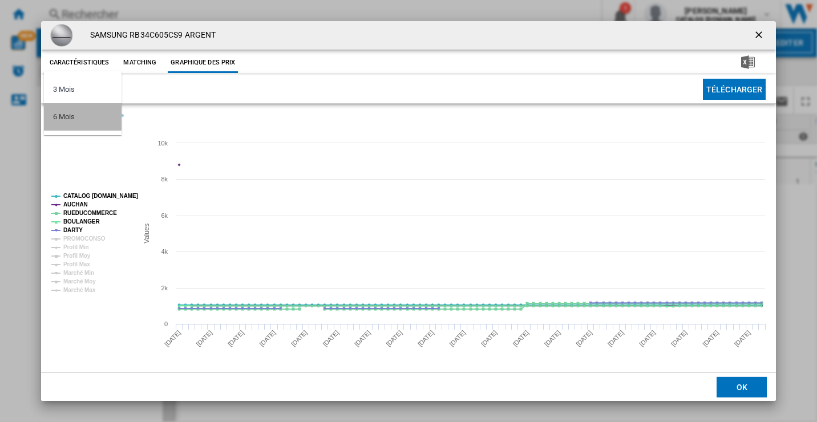
click at [68, 117] on div "6 Mois" at bounding box center [63, 117] width 21 height 10
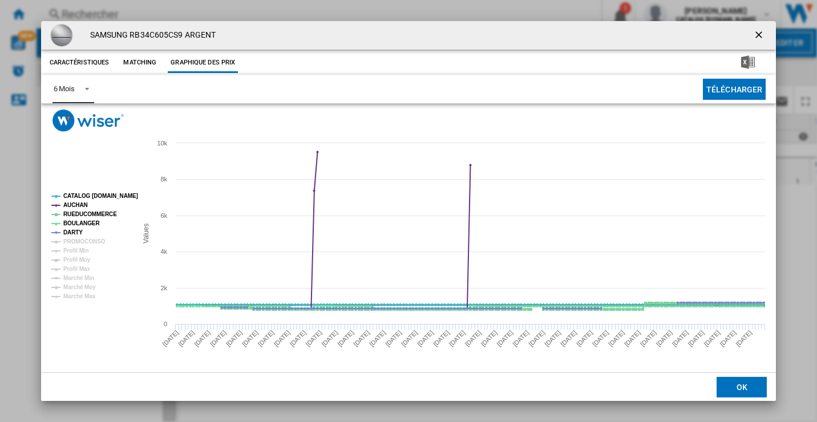
click at [88, 193] on tspan "CATALOG [DOMAIN_NAME]" at bounding box center [100, 196] width 75 height 6
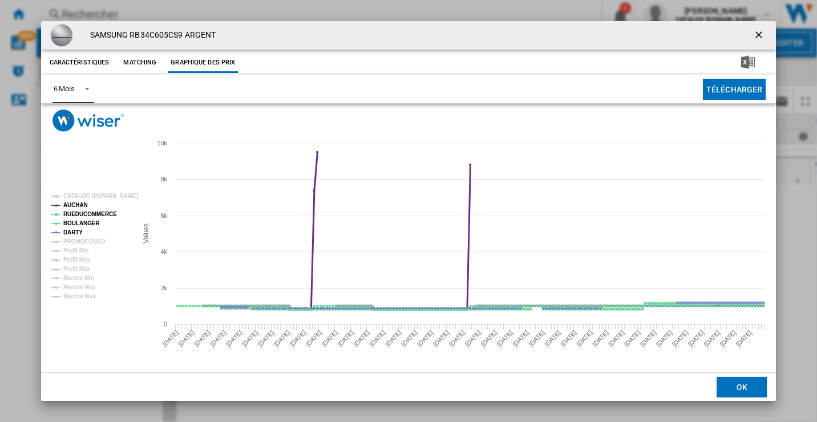
click at [84, 202] on tspan "AUCHAN" at bounding box center [75, 205] width 25 height 6
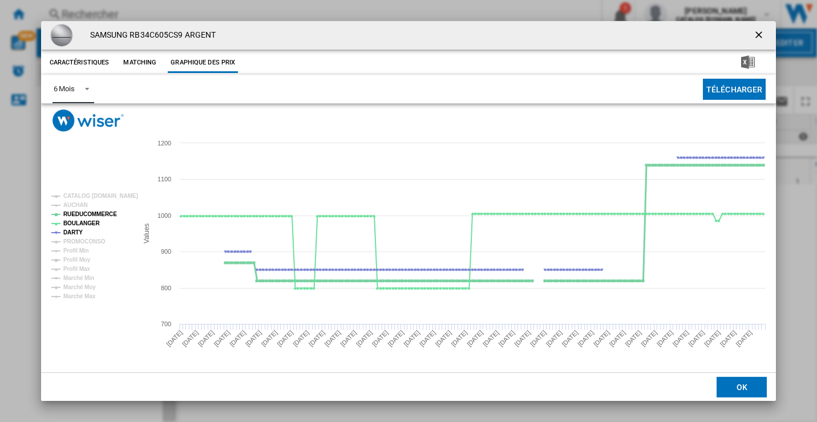
click at [82, 214] on tspan "RUEDUCOMMERCE" at bounding box center [90, 214] width 54 height 6
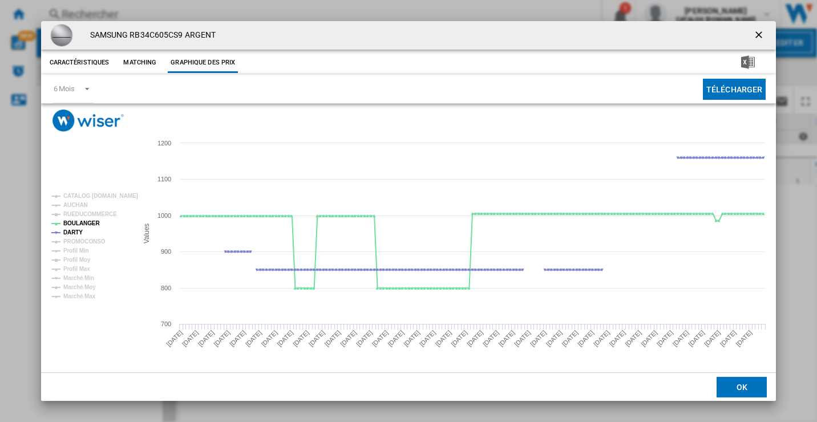
drag, startPoint x: 755, startPoint y: 36, endPoint x: 748, endPoint y: 41, distance: 8.6
click at [754, 38] on ng-md-icon "getI18NText('BUTTONS.CLOSE_DIALOG')" at bounding box center [760, 36] width 14 height 14
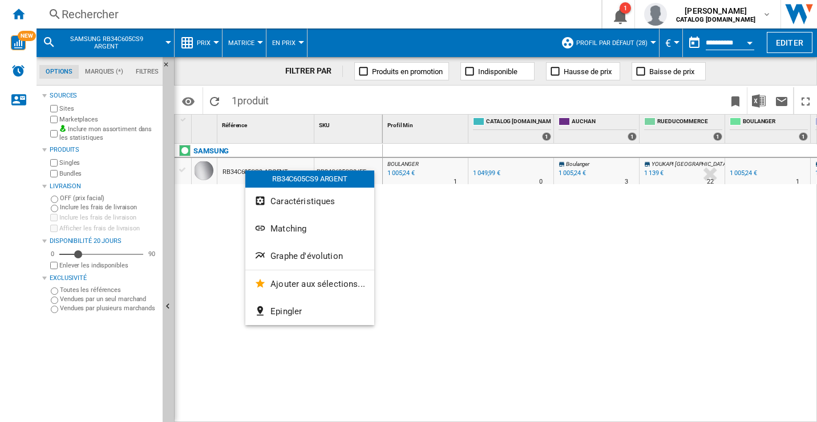
click at [89, 14] on div at bounding box center [408, 211] width 817 height 422
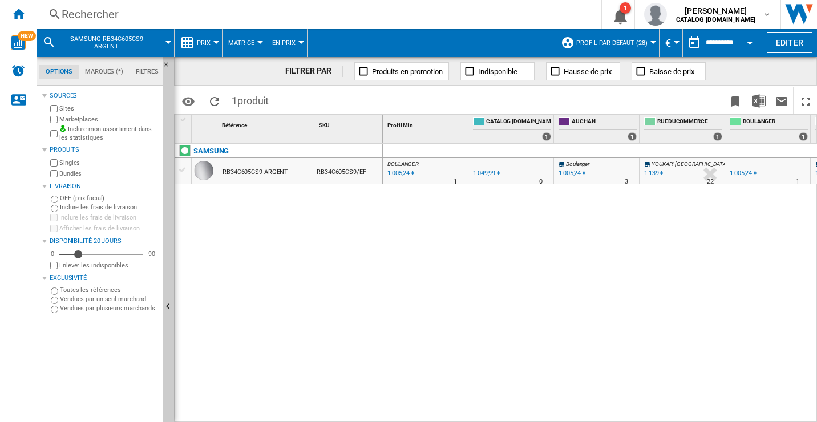
click at [90, 14] on div "Rechercher" at bounding box center [317, 14] width 510 height 16
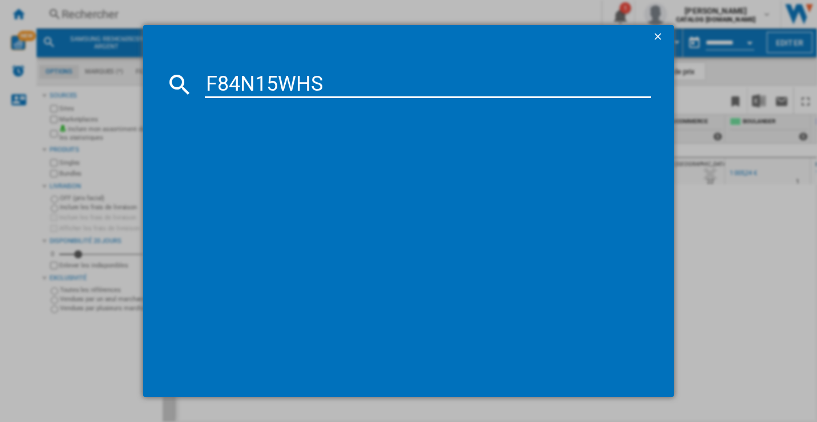
type input "F84N15WHS"
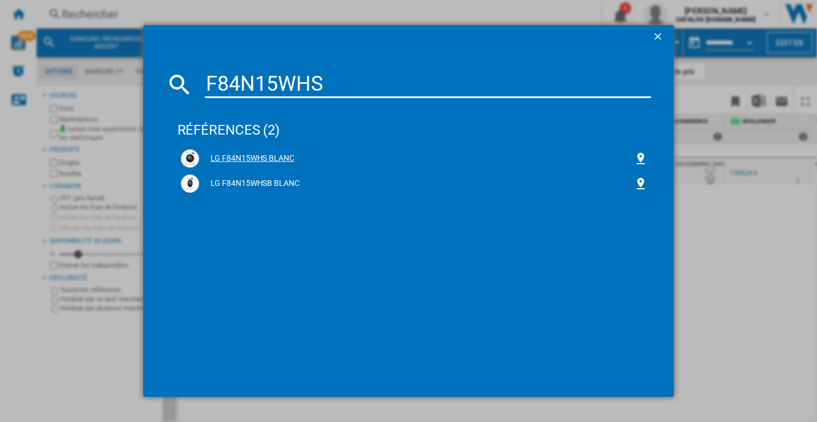
click at [260, 155] on div "LG F84N15WHS BLANC" at bounding box center [416, 158] width 435 height 11
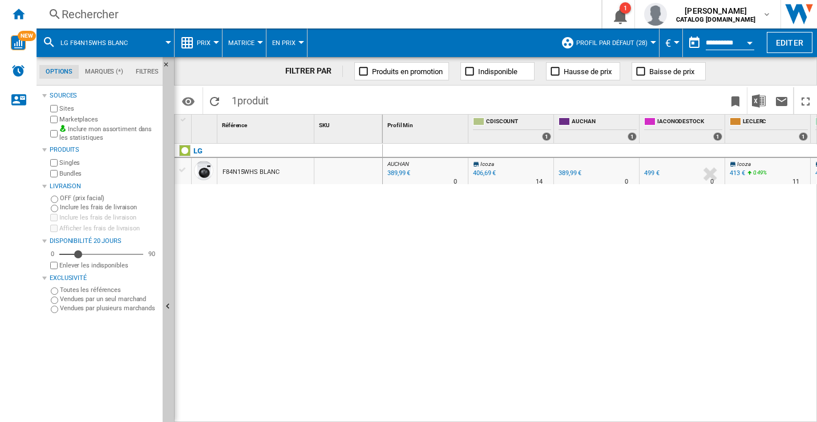
click at [254, 171] on div "F84N15WHS BLANC" at bounding box center [251, 172] width 57 height 26
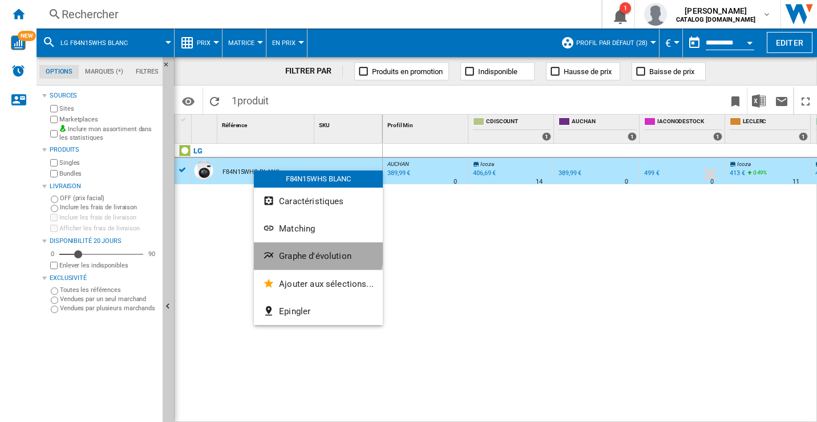
click at [304, 247] on button "Graphe d'évolution" at bounding box center [318, 255] width 129 height 27
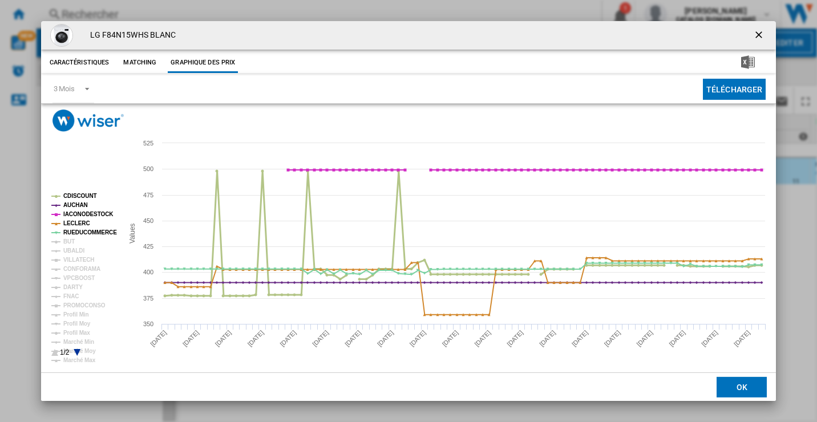
click at [84, 196] on tspan "CDISCOUNT" at bounding box center [80, 196] width 34 height 6
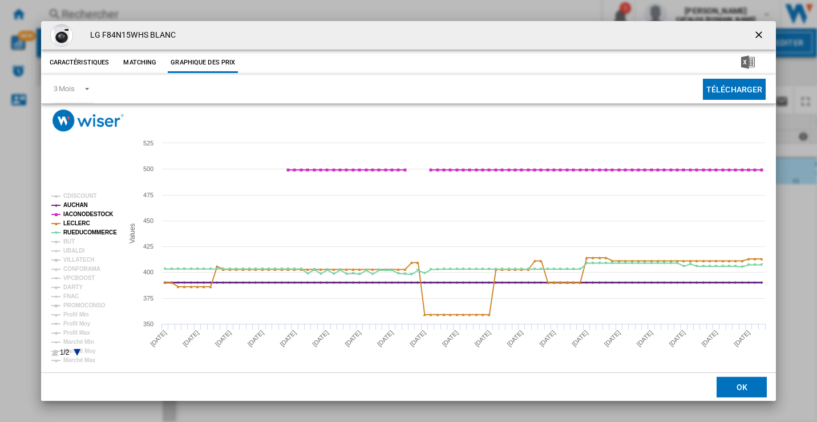
click at [80, 205] on tspan "AUCHAN" at bounding box center [75, 205] width 25 height 6
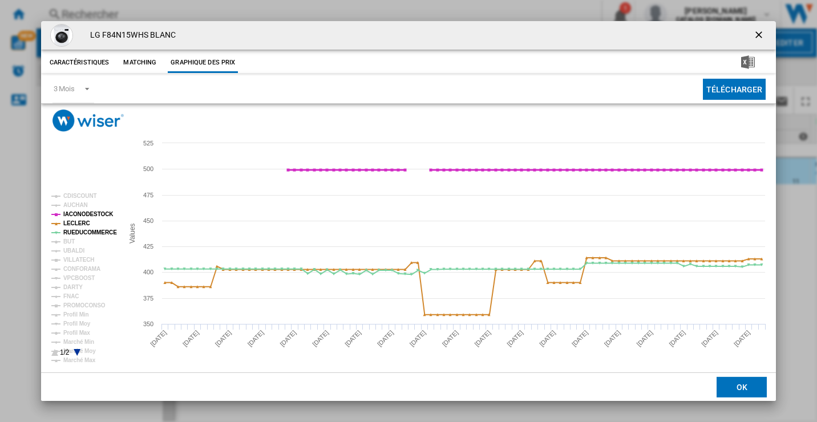
click at [82, 215] on tspan "IACONODESTOCK" at bounding box center [88, 214] width 50 height 6
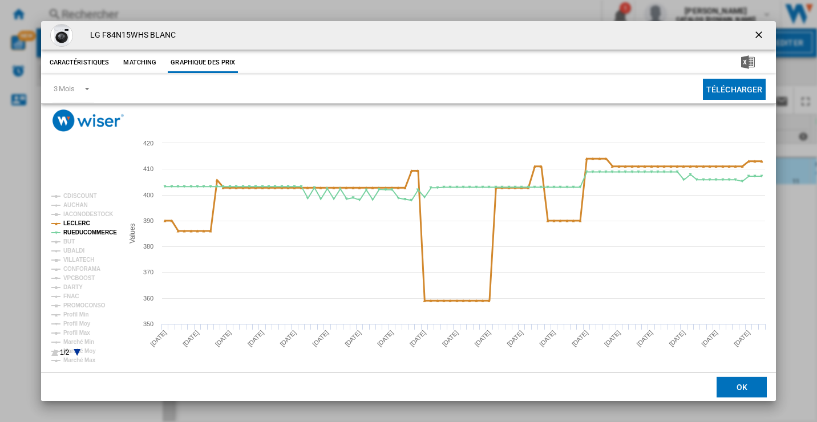
click at [82, 222] on tspan "LECLERC" at bounding box center [76, 223] width 27 height 6
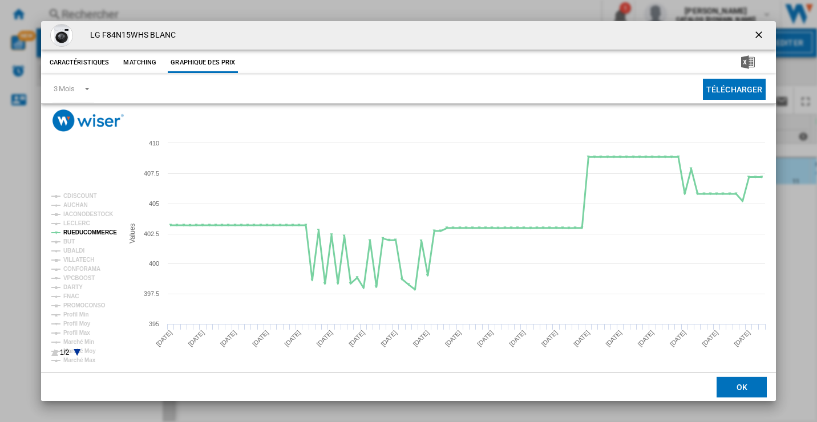
click at [83, 232] on tspan "RUEDUCOMMERCE" at bounding box center [90, 232] width 54 height 6
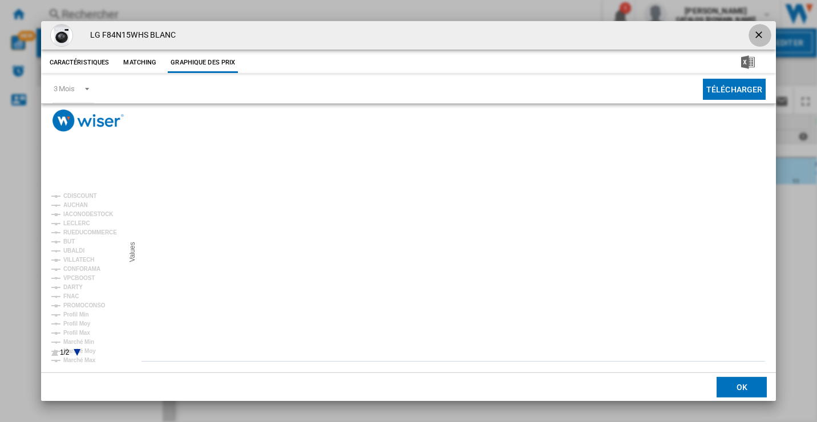
click at [759, 37] on ng-md-icon "getI18NText('BUTTONS.CLOSE_DIALOG')" at bounding box center [760, 36] width 14 height 14
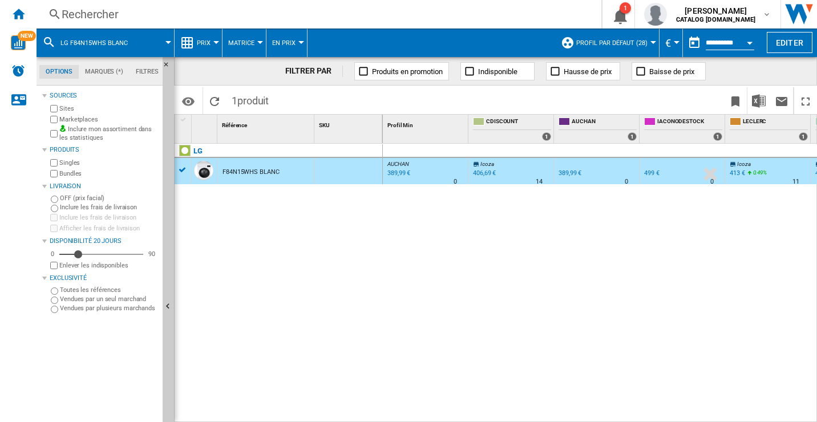
click at [75, 15] on div "Rechercher" at bounding box center [317, 14] width 510 height 16
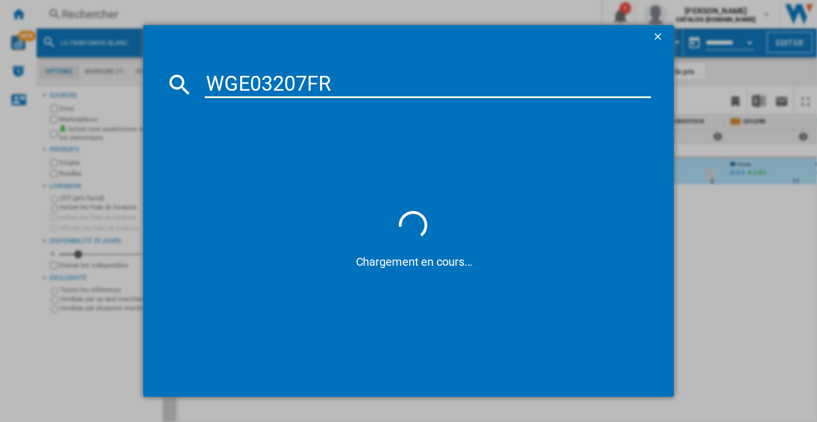
type input "WGE03207FR"
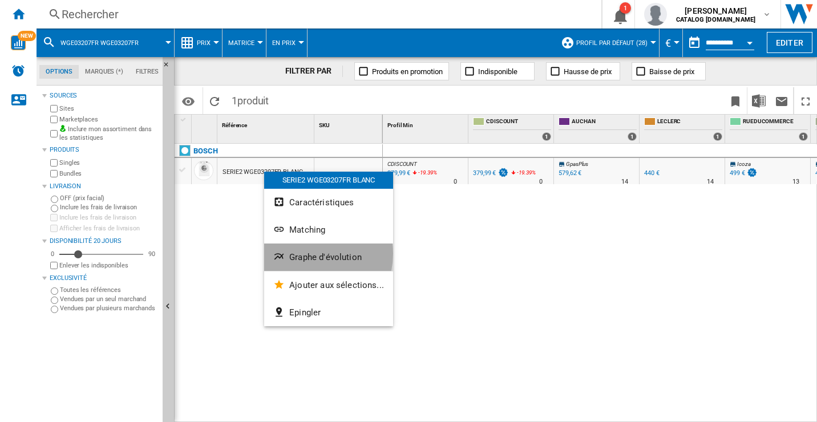
click at [308, 254] on span "Graphe d'évolution" at bounding box center [325, 257] width 72 height 10
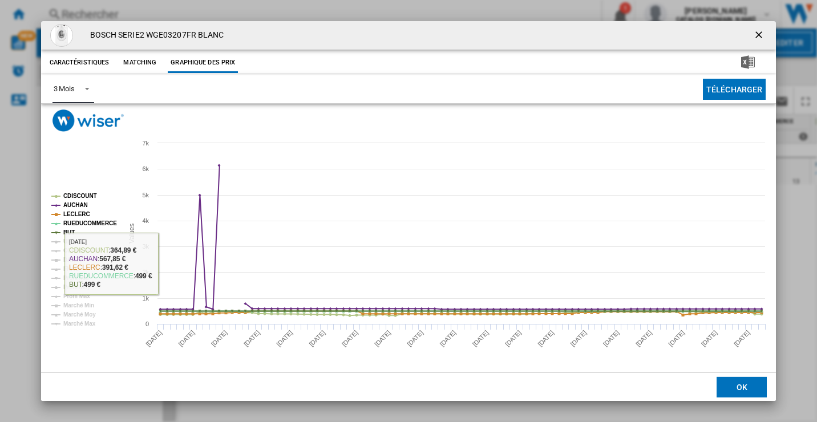
click at [85, 88] on span "Product popup" at bounding box center [84, 88] width 14 height 10
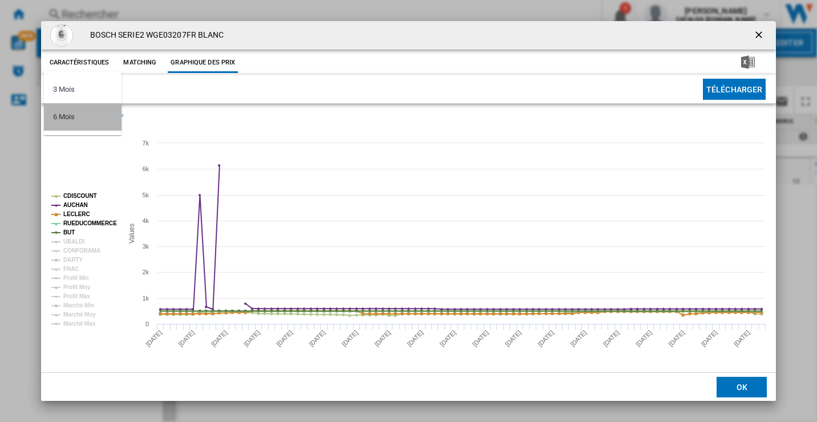
click at [74, 122] on md-option "6 Mois" at bounding box center [83, 116] width 78 height 27
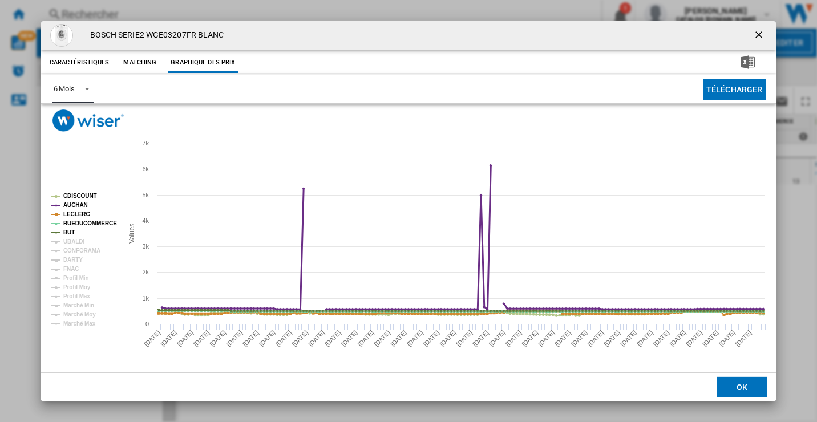
click at [82, 206] on tspan "AUCHAN" at bounding box center [75, 205] width 25 height 6
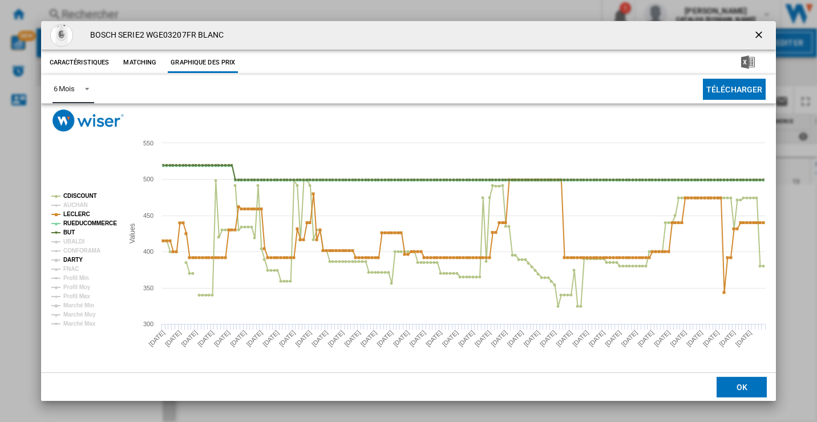
click at [79, 261] on tspan "DARTY" at bounding box center [72, 260] width 19 height 6
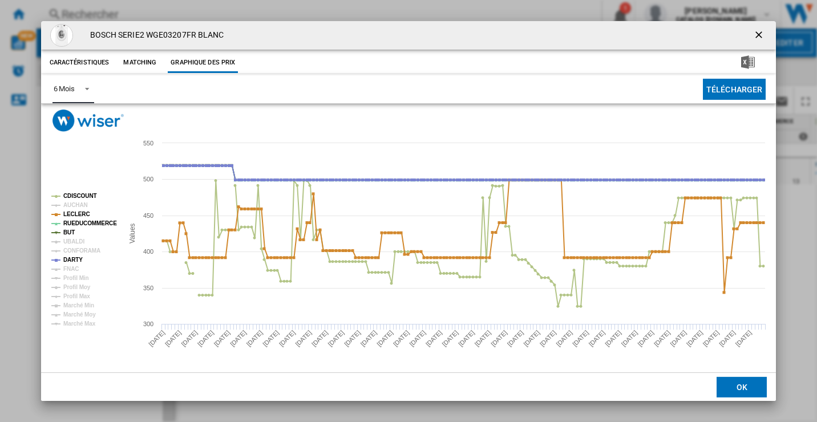
click at [79, 261] on tspan "DARTY" at bounding box center [72, 260] width 19 height 6
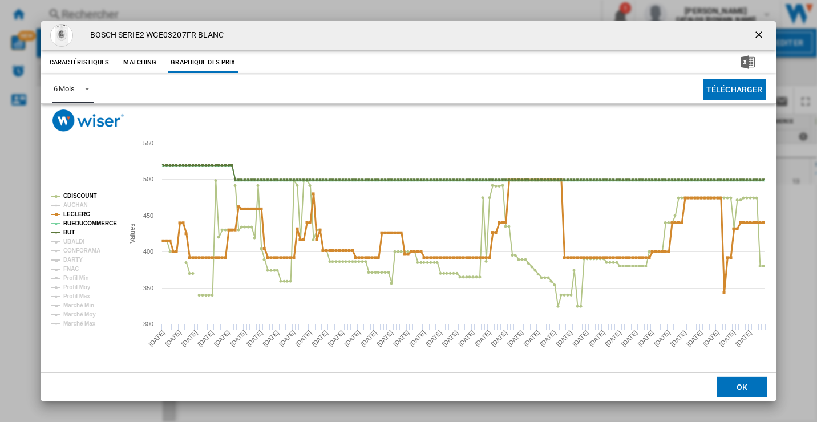
click at [78, 213] on tspan "LECLERC" at bounding box center [76, 214] width 27 height 6
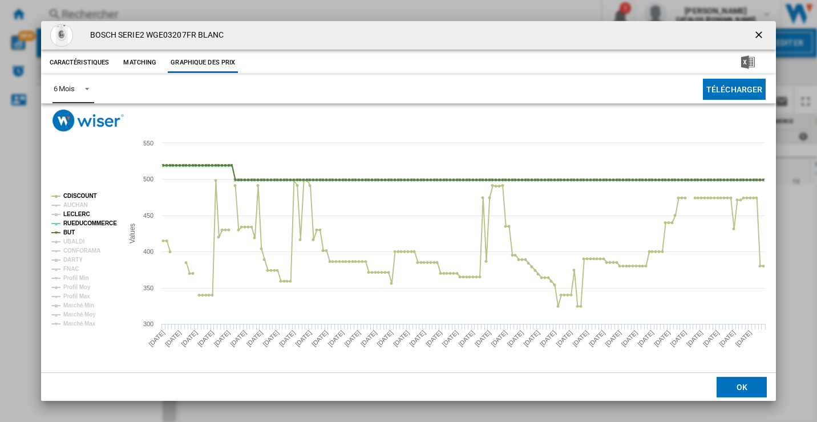
click at [77, 213] on tspan "LECLERC" at bounding box center [76, 214] width 27 height 6
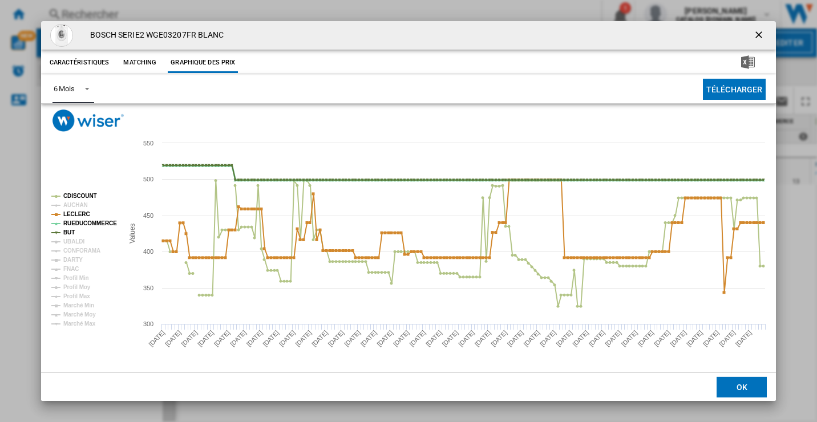
click at [75, 224] on tspan "RUEDUCOMMERCE" at bounding box center [90, 223] width 54 height 6
click at [72, 232] on tspan "BUT" at bounding box center [68, 232] width 11 height 6
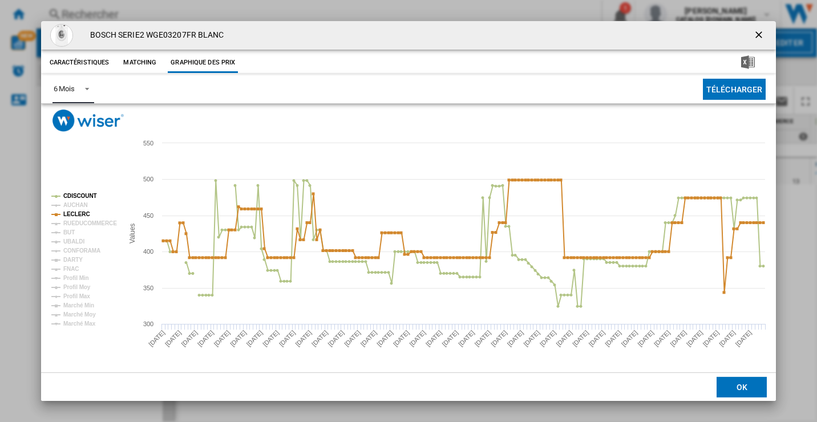
click at [72, 232] on tspan "BUT" at bounding box center [68, 232] width 11 height 6
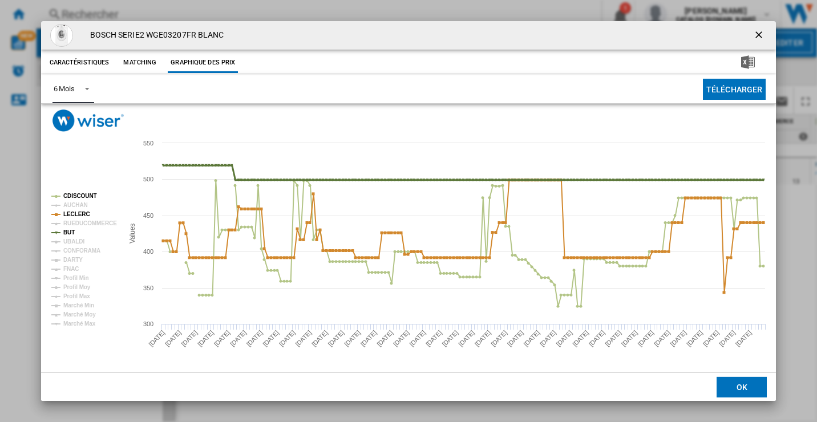
click at [72, 232] on tspan "BUT" at bounding box center [68, 232] width 11 height 6
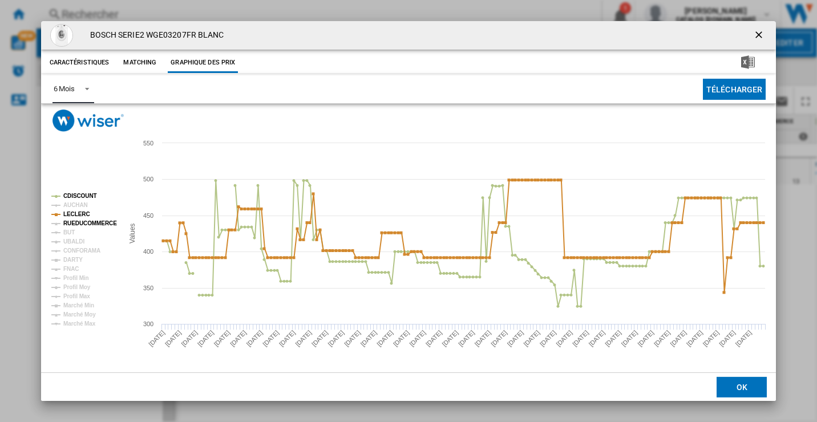
click at [74, 224] on tspan "RUEDUCOMMERCE" at bounding box center [90, 223] width 54 height 6
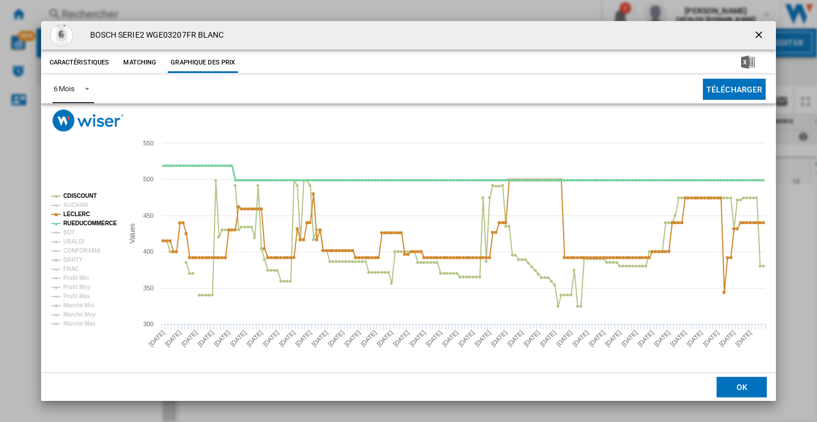
click at [74, 224] on tspan "RUEDUCOMMERCE" at bounding box center [90, 223] width 54 height 6
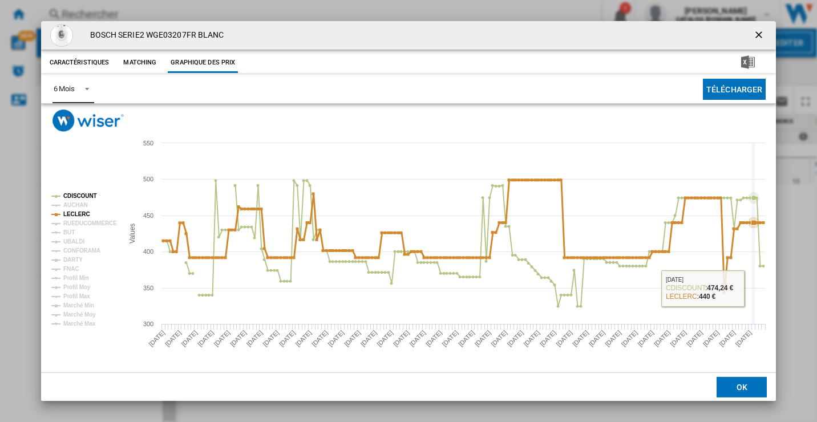
click at [755, 288] on icon "Created with Highcharts 5.0.14 Values 300 350 400 450 500 550 CDISCOUNT AUCHAN …" at bounding box center [408, 252] width 735 height 241
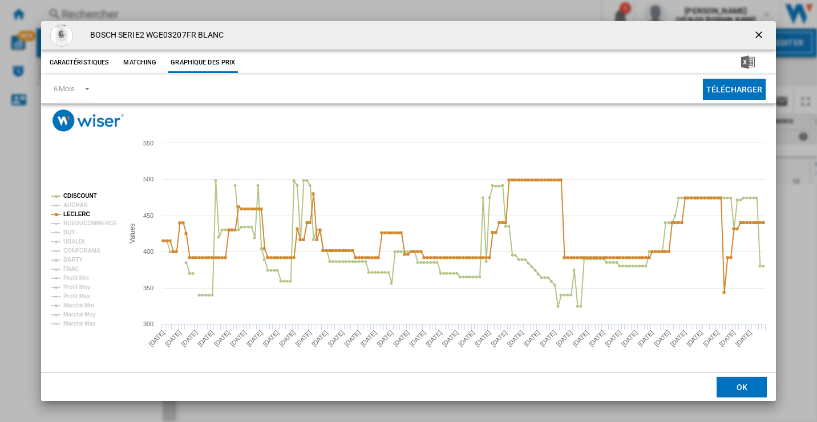
click at [757, 35] on ng-md-icon "getI18NText('BUTTONS.CLOSE_DIALOG')" at bounding box center [760, 36] width 14 height 14
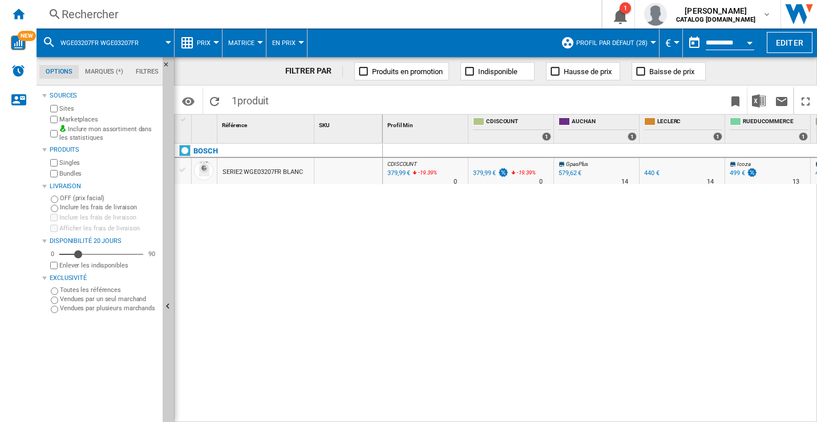
click at [82, 13] on div "Rechercher" at bounding box center [317, 14] width 510 height 16
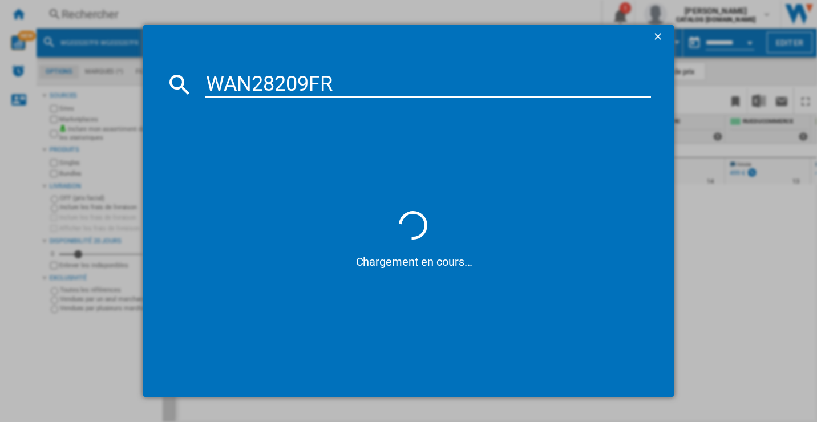
type input "WAN28209FR"
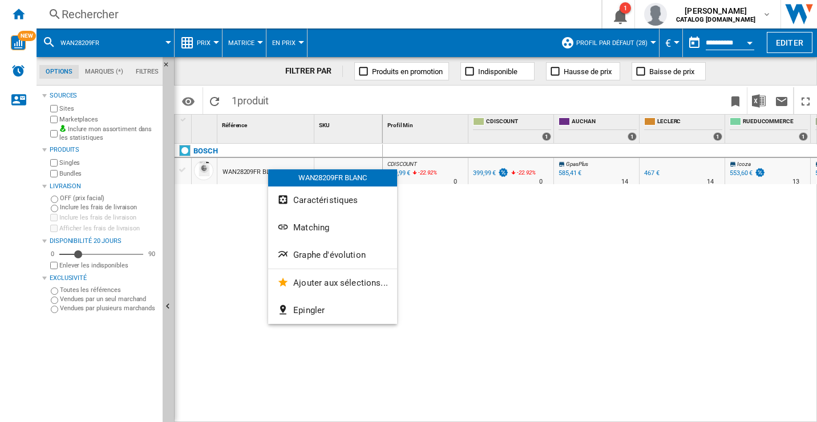
click at [482, 270] on div at bounding box center [408, 211] width 817 height 422
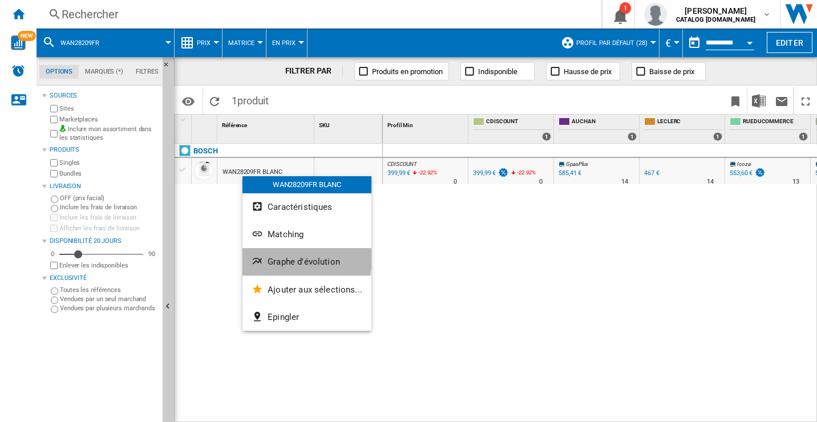
click at [275, 253] on button "Graphe d'évolution" at bounding box center [306, 261] width 129 height 27
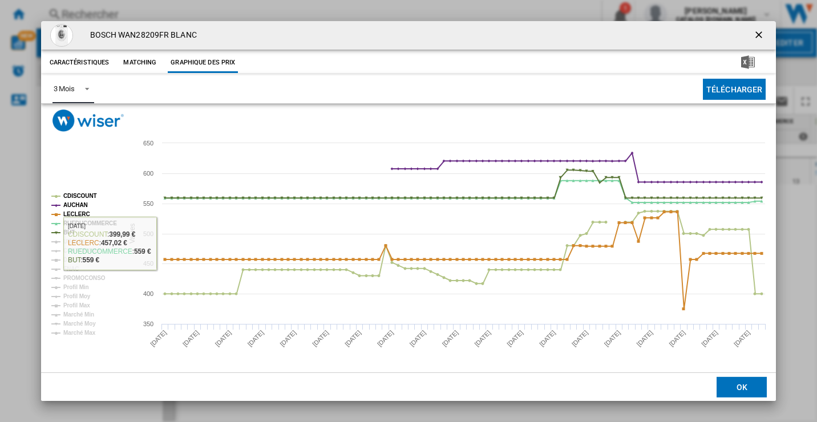
click at [83, 87] on span "Product popup" at bounding box center [84, 88] width 14 height 10
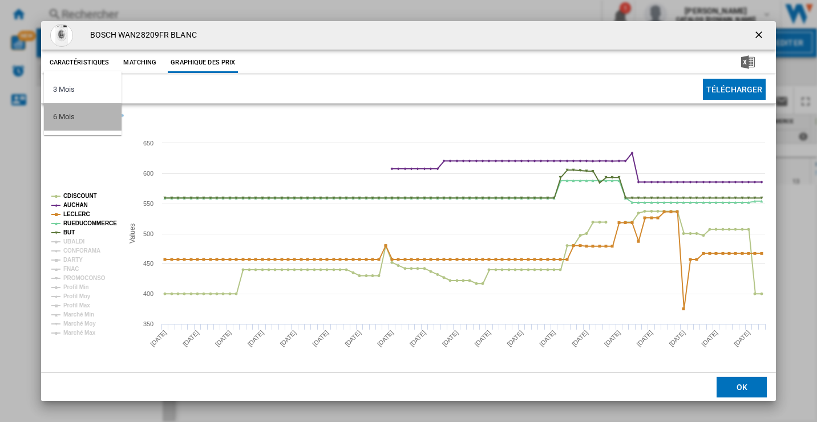
click at [76, 118] on md-option "6 Mois" at bounding box center [83, 116] width 78 height 27
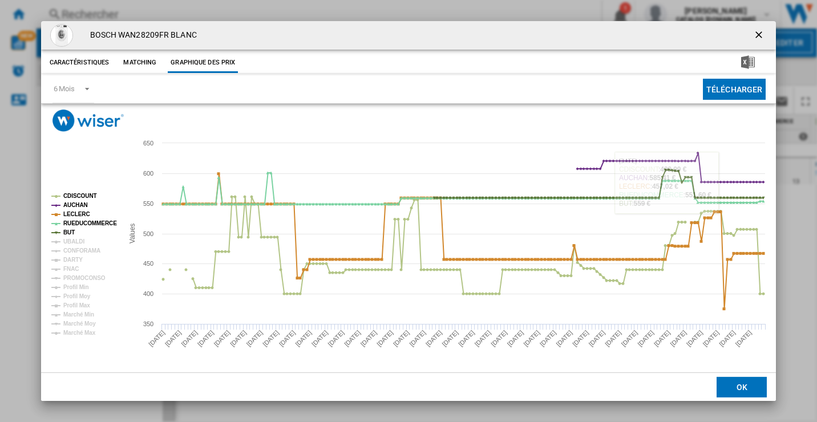
click at [761, 37] on ng-md-icon "getI18NText('BUTTONS.CLOSE_DIALOG')" at bounding box center [760, 36] width 14 height 14
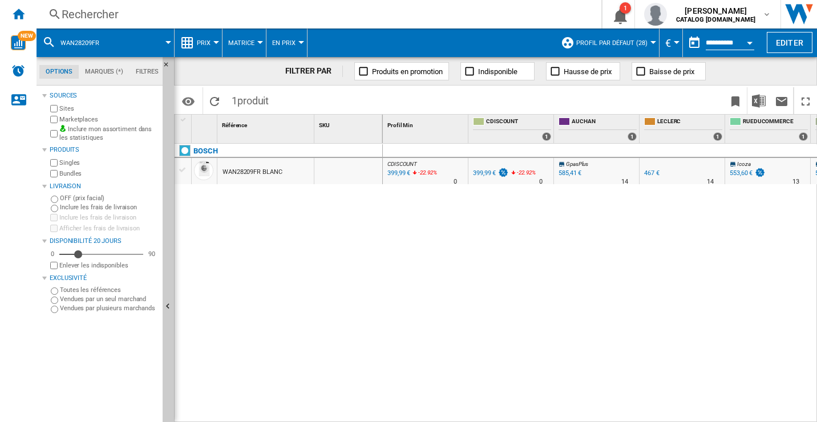
click at [76, 14] on div "Rechercher" at bounding box center [317, 14] width 510 height 16
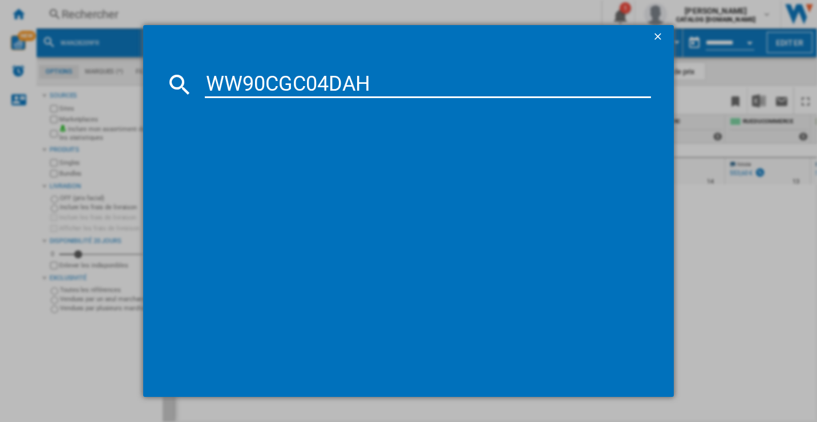
type input "WW90CGC04DAH"
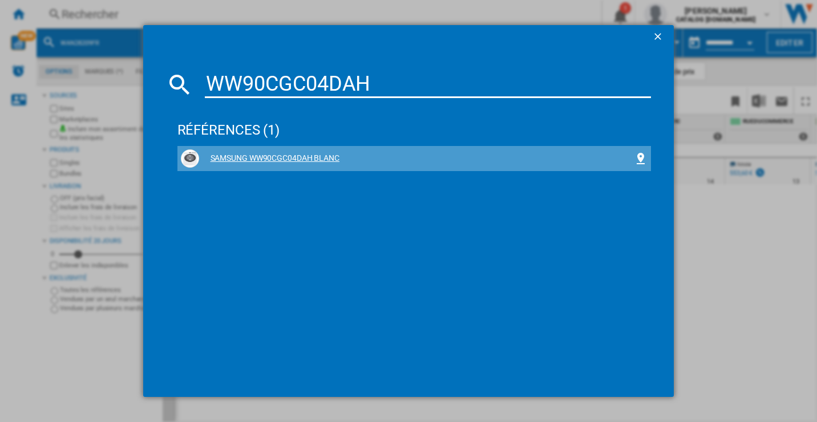
click at [314, 160] on div "SAMSUNG WW90CGC04DAH BLANC" at bounding box center [416, 158] width 435 height 11
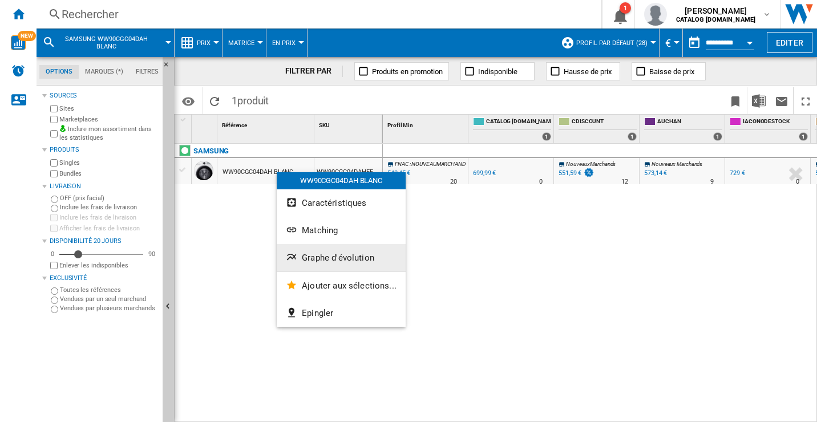
click at [336, 261] on span "Graphe d'évolution" at bounding box center [338, 258] width 72 height 10
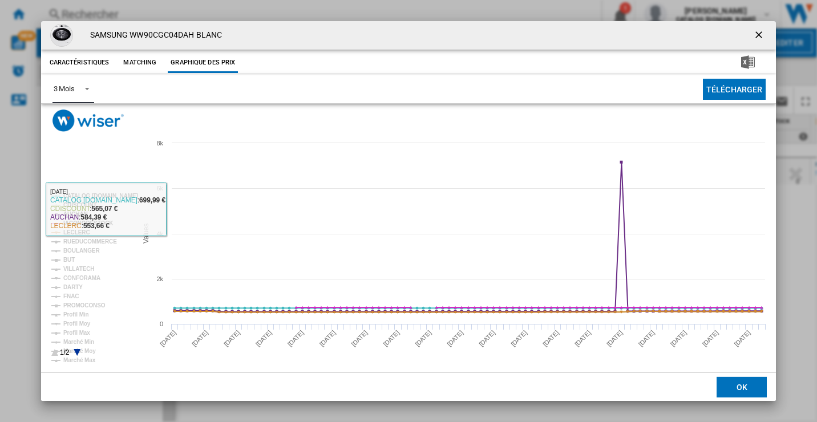
click at [82, 89] on span "Product popup" at bounding box center [84, 88] width 14 height 10
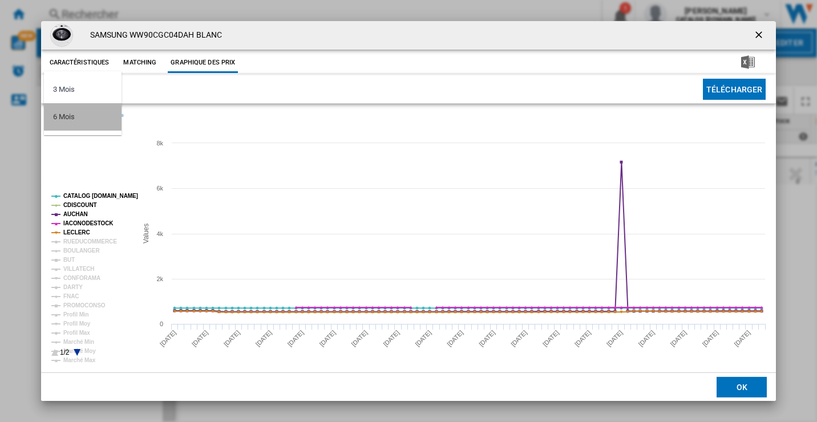
click at [87, 122] on md-option "6 Mois" at bounding box center [83, 116] width 78 height 27
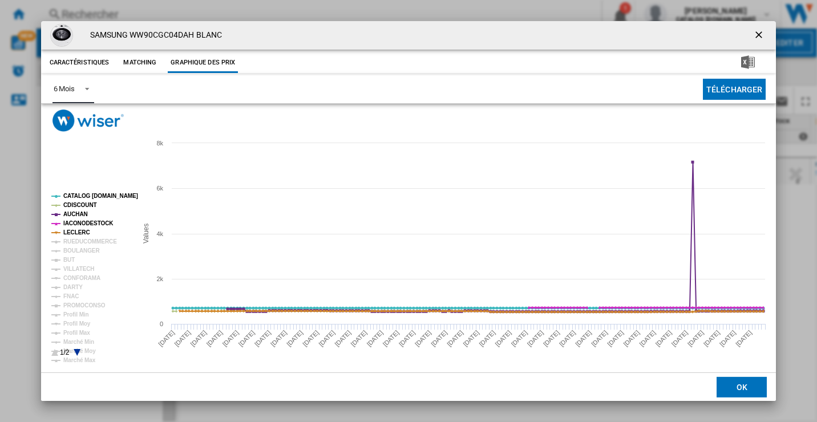
click at [94, 197] on tspan "CATALOG [DOMAIN_NAME]" at bounding box center [100, 196] width 75 height 6
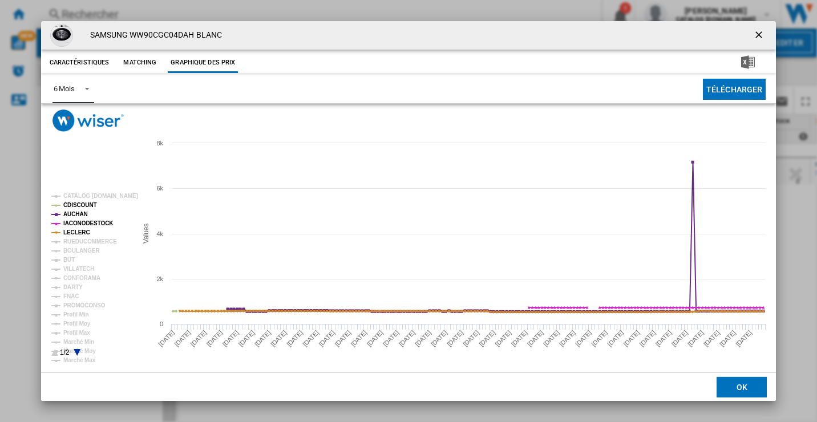
click at [86, 205] on tspan "CDISCOUNT" at bounding box center [80, 205] width 34 height 6
click at [84, 213] on tspan "AUCHAN" at bounding box center [75, 214] width 25 height 6
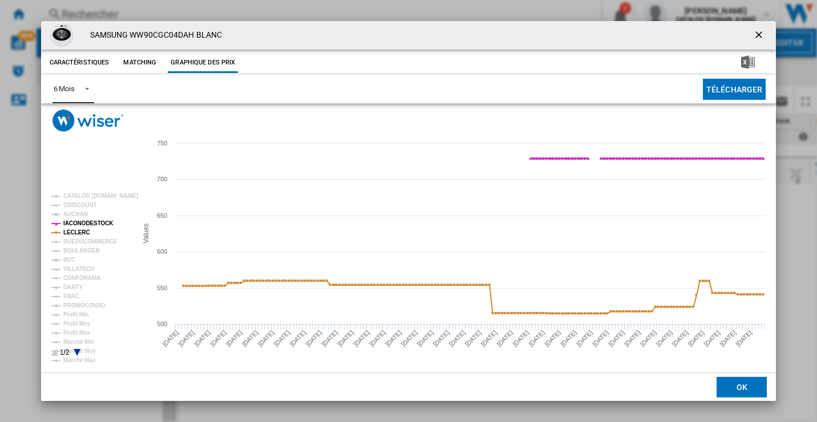
click at [82, 223] on tspan "IACONODESTOCK" at bounding box center [88, 223] width 50 height 6
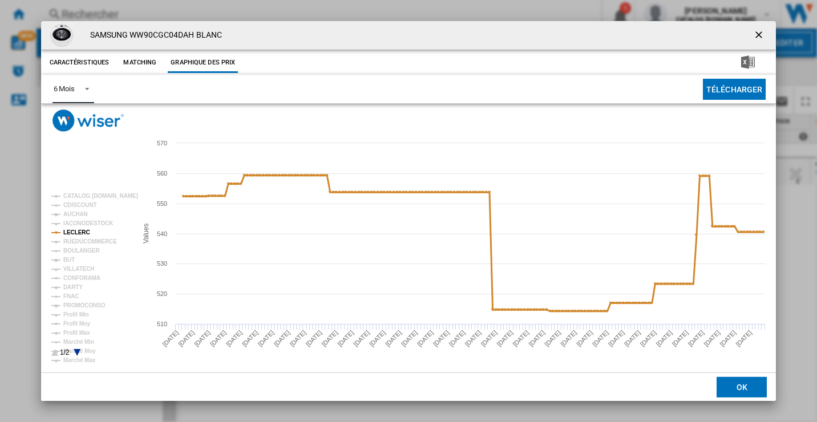
click at [80, 232] on tspan "LECLERC" at bounding box center [76, 232] width 27 height 6
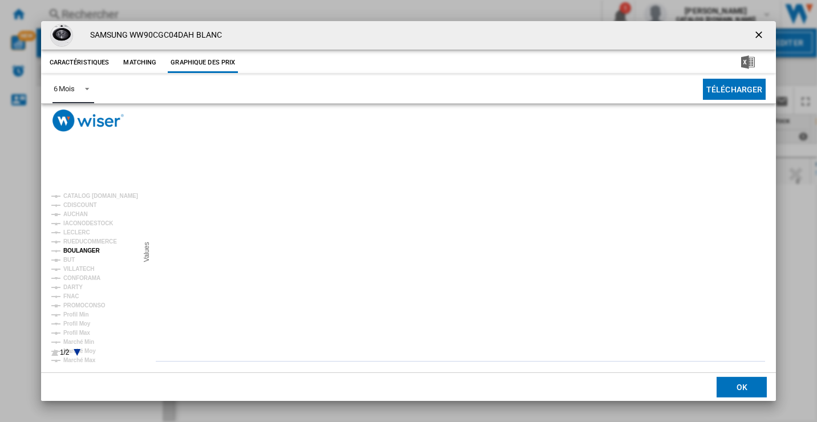
click at [83, 252] on tspan "BOULANGER" at bounding box center [81, 251] width 37 height 6
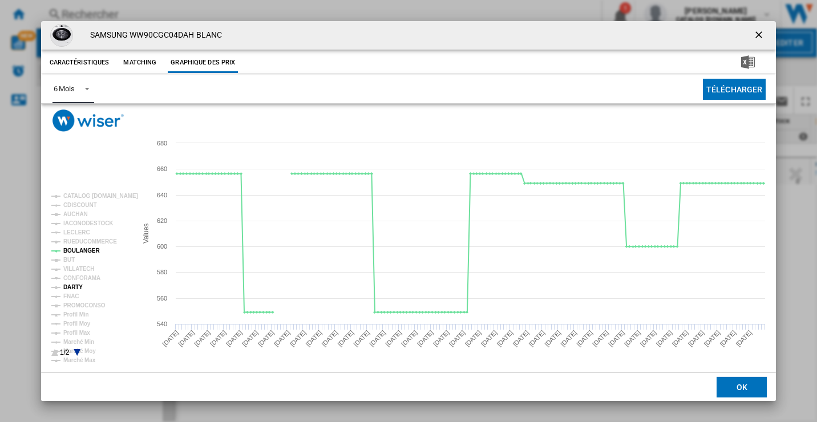
click at [75, 285] on tspan "DARTY" at bounding box center [72, 287] width 19 height 6
